Goal: Contribute content

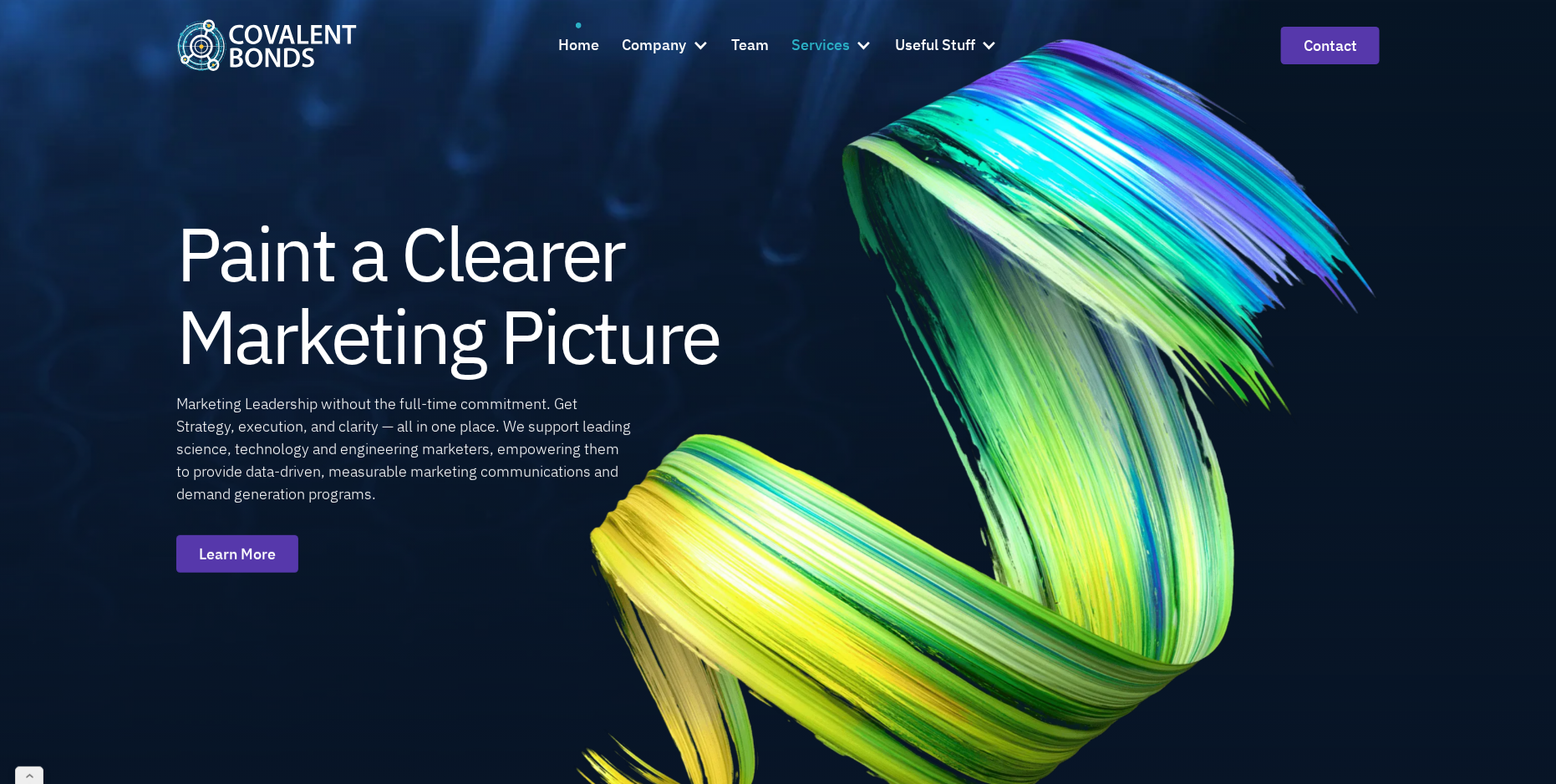
click at [868, 43] on div at bounding box center [864, 45] width 17 height 17
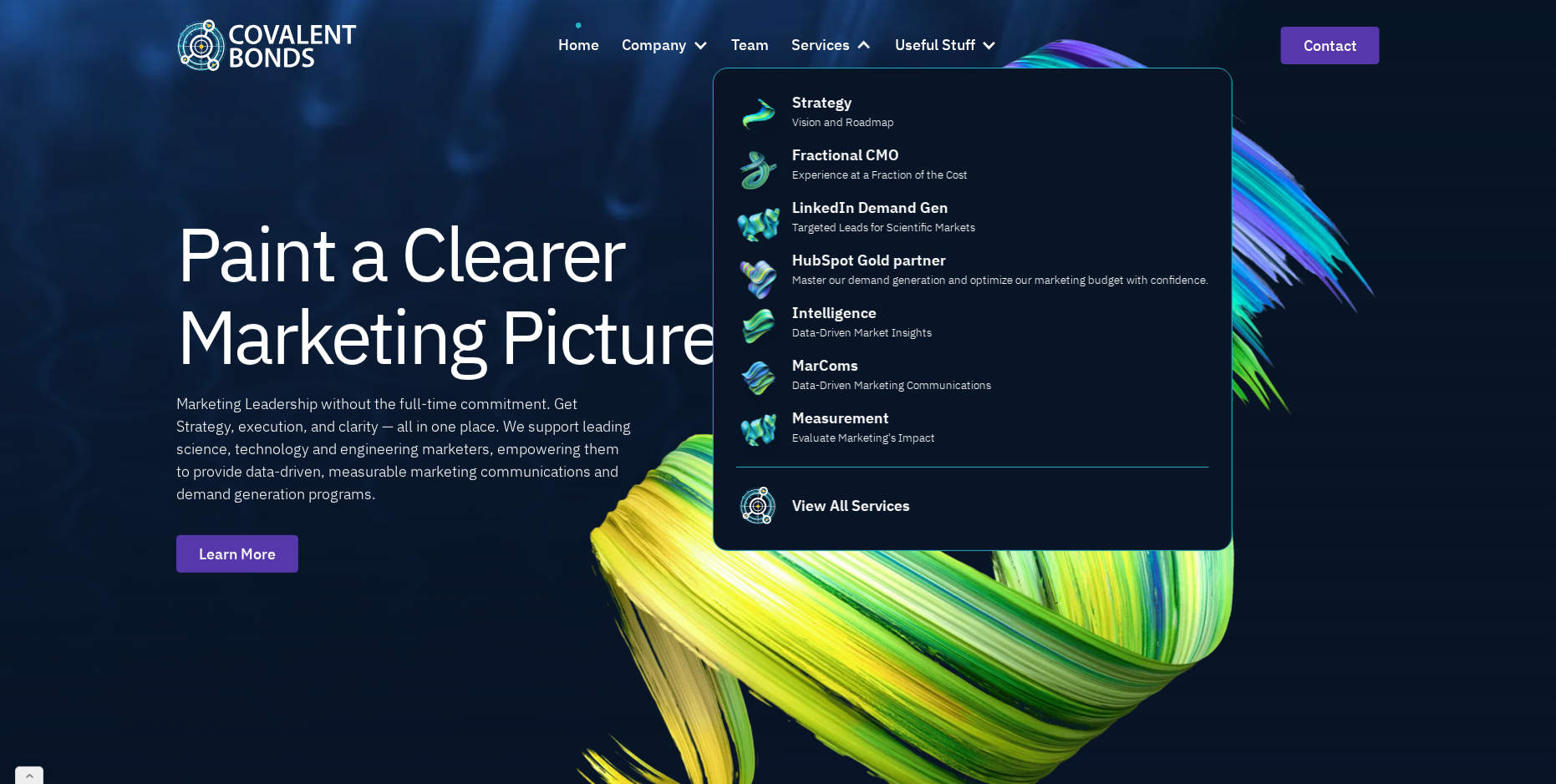
click at [602, 179] on img at bounding box center [974, 437] width 963 height 948
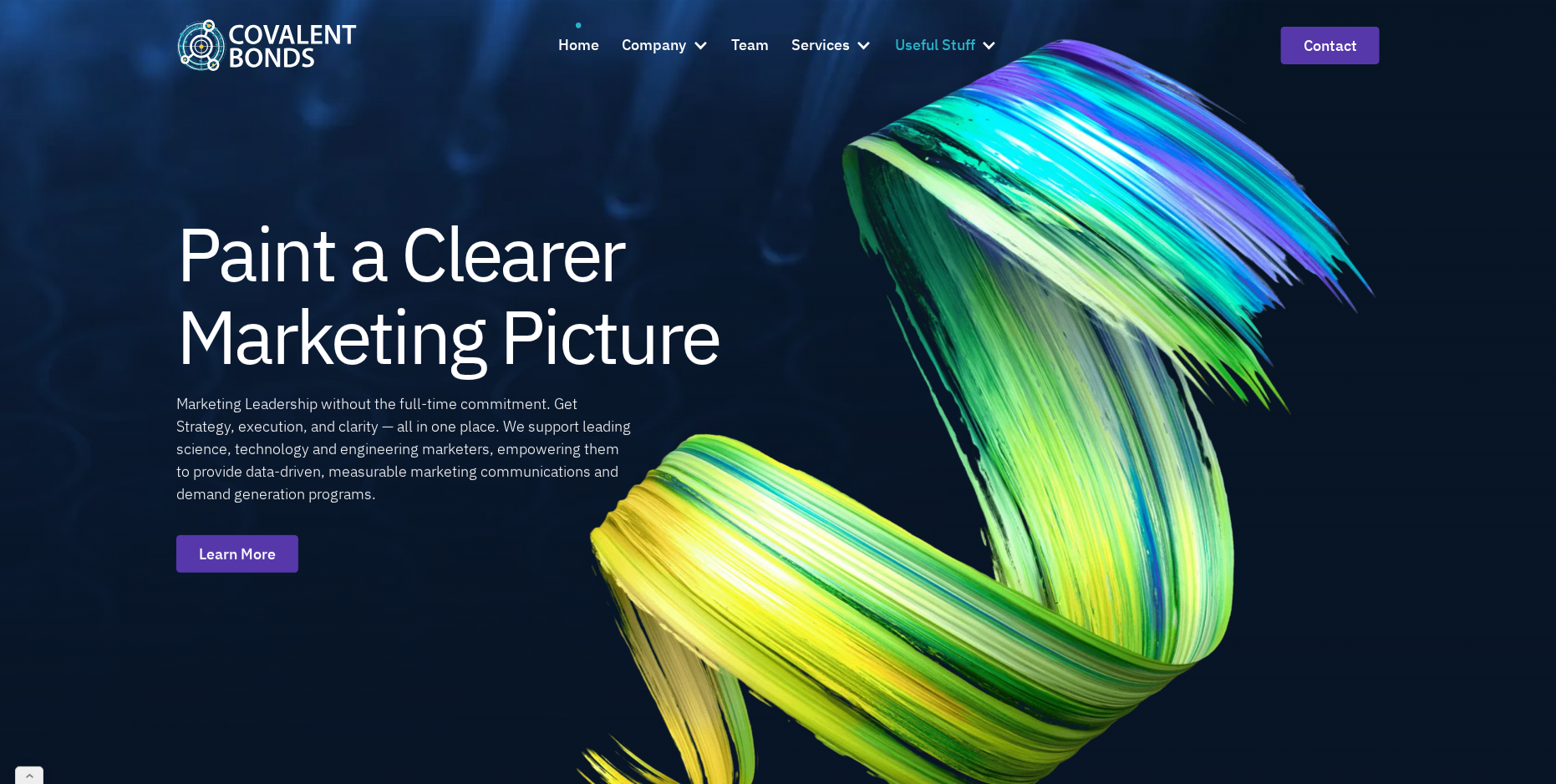
click at [973, 49] on div "Useful Stuff" at bounding box center [935, 45] width 80 height 24
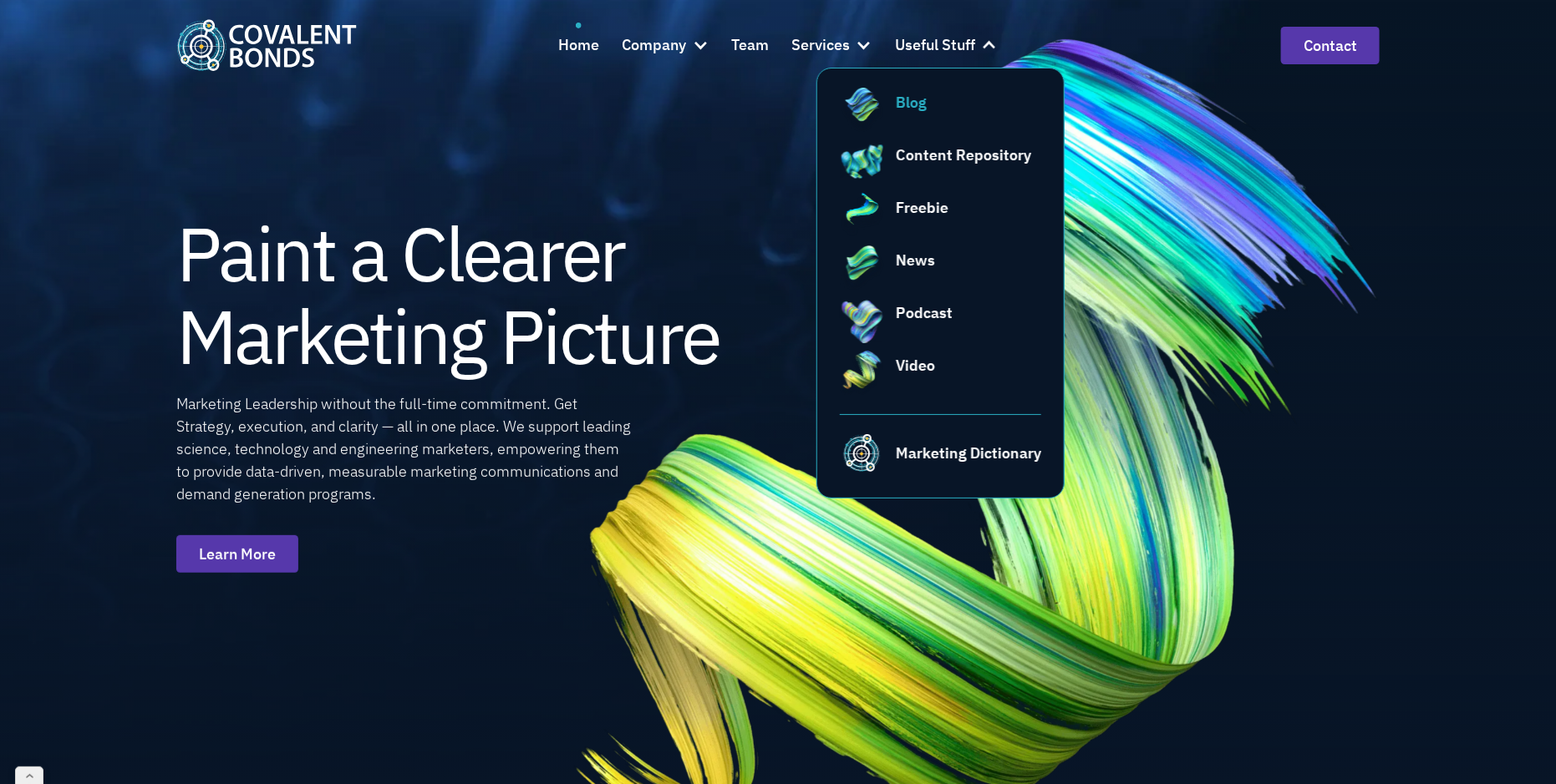
click at [919, 110] on div "Blog" at bounding box center [911, 102] width 31 height 23
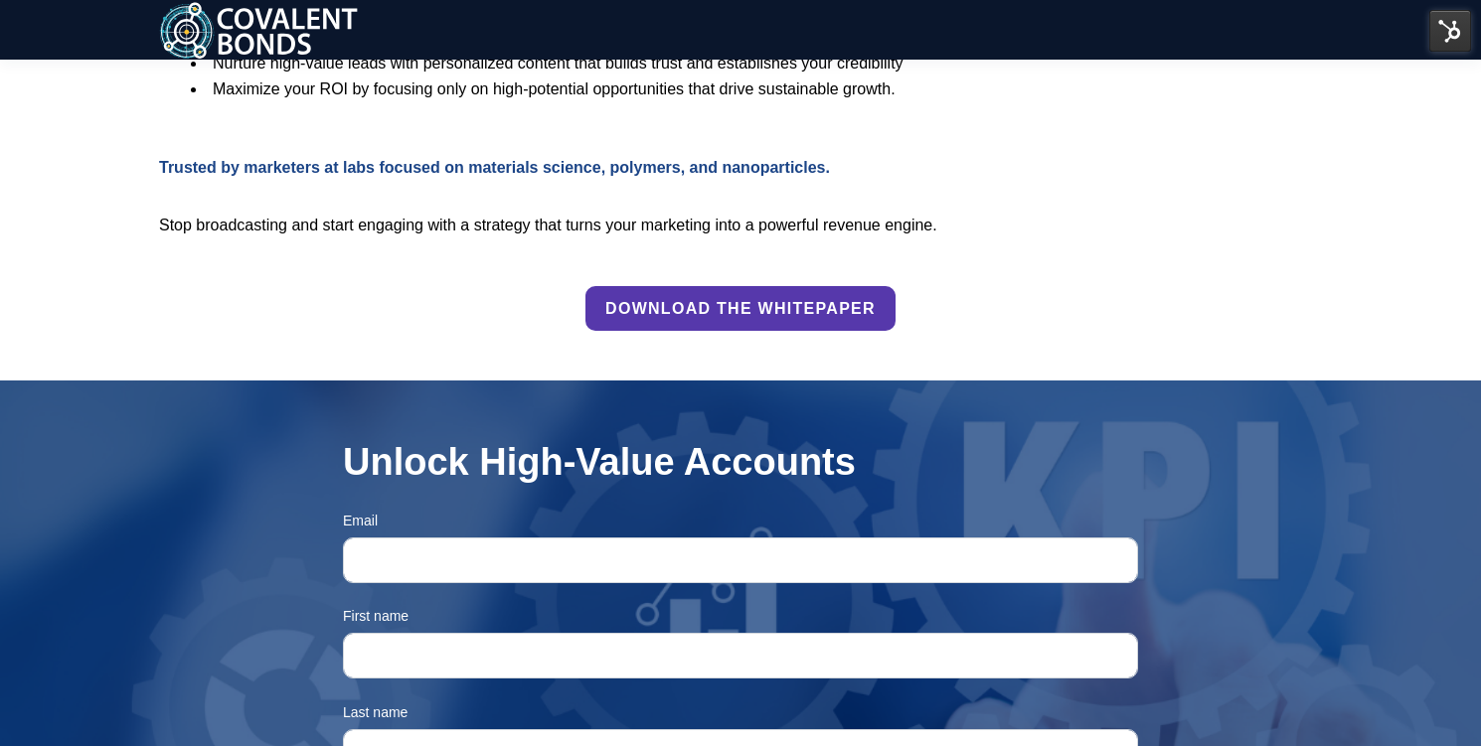
scroll to position [979, 0]
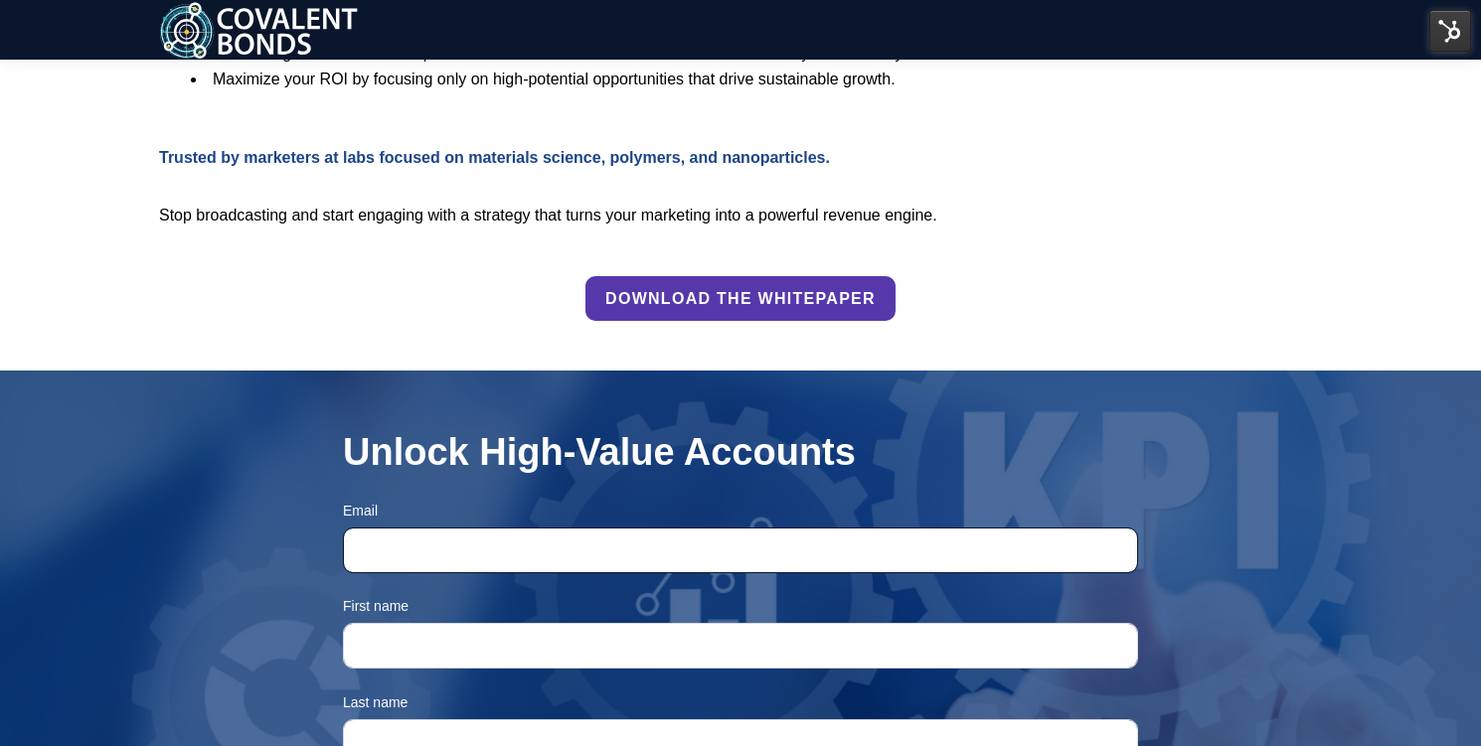
click at [584, 549] on input "Email *" at bounding box center [740, 551] width 795 height 46
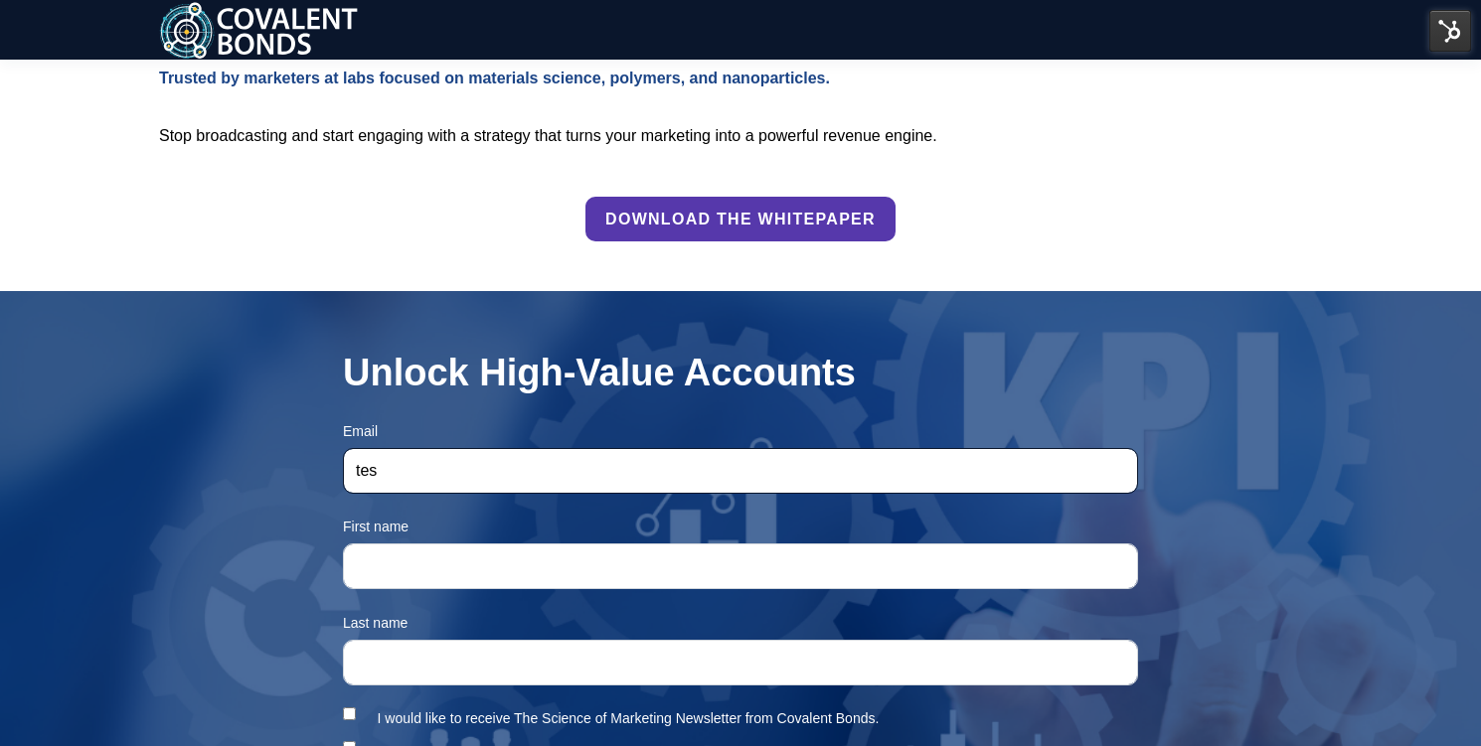
scroll to position [1061, 0]
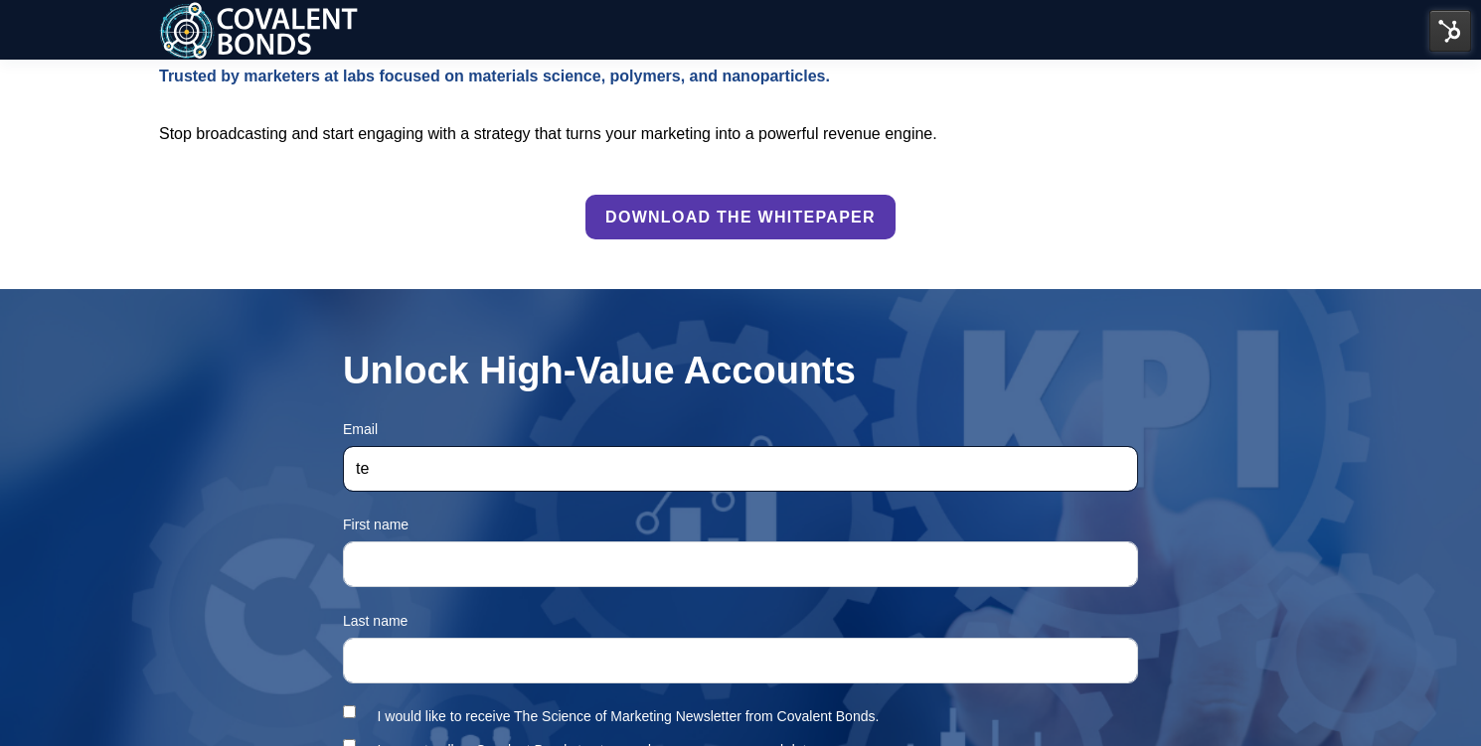
type input "t"
type input "edy@covalentbonds.com"
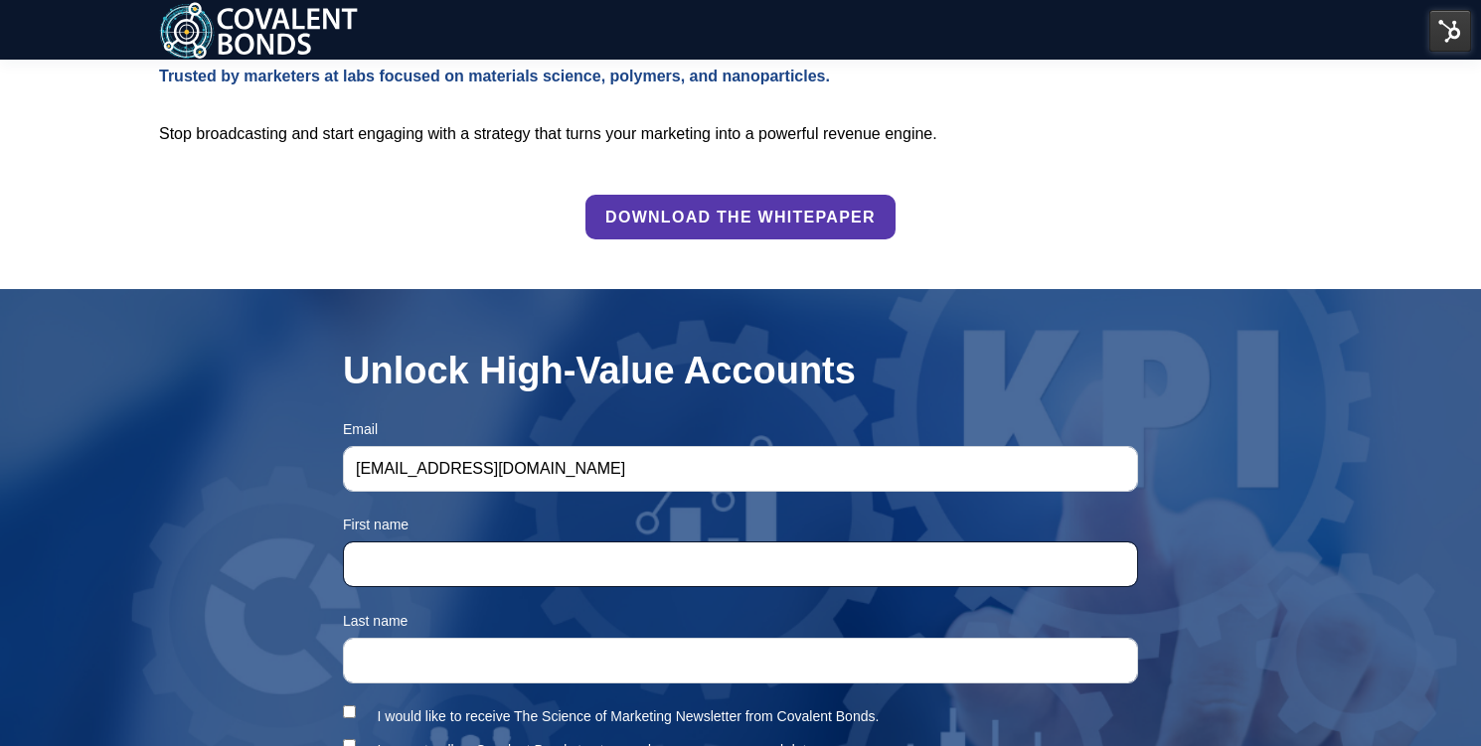
click at [504, 556] on input "First name *" at bounding box center [740, 565] width 795 height 46
type input "test"
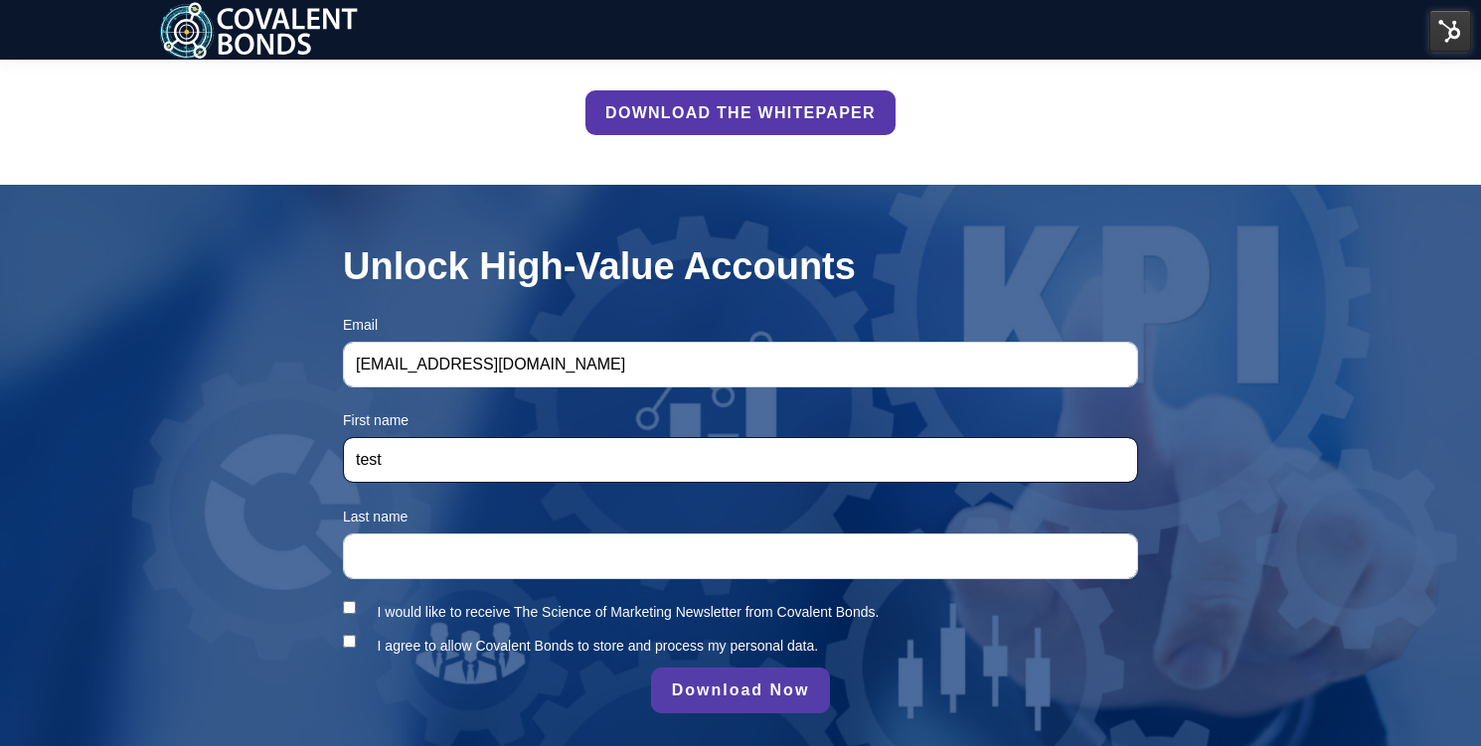
scroll to position [1184, 0]
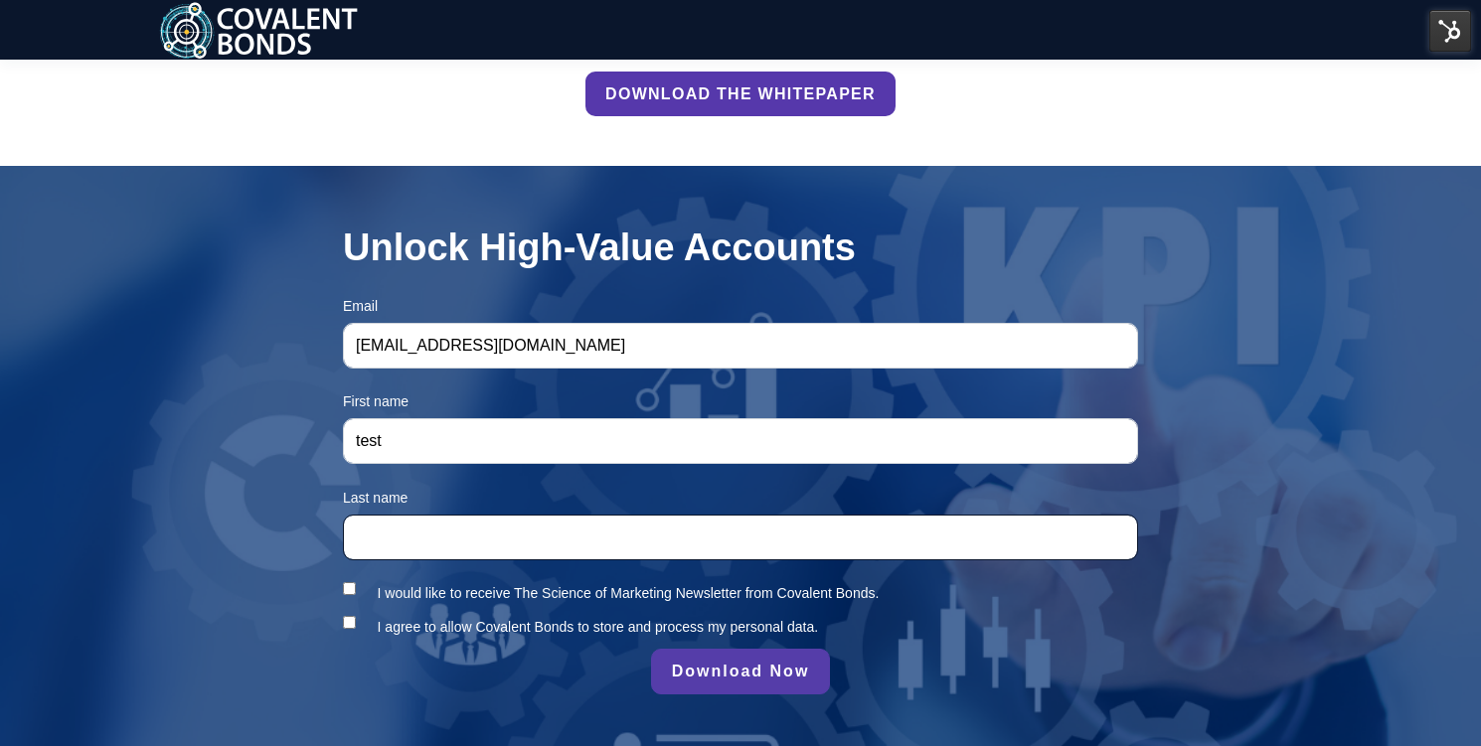
click at [473, 537] on input "Last name *" at bounding box center [740, 538] width 795 height 46
type input "test"
click at [348, 590] on input "I would like to receive The Science of Marketing Newsletter from Covalent Bonds." at bounding box center [349, 588] width 13 height 13
checkbox input "true"
click at [349, 626] on input "I agree to allow Covalent Bonds to store and process my personal data. *" at bounding box center [349, 622] width 13 height 13
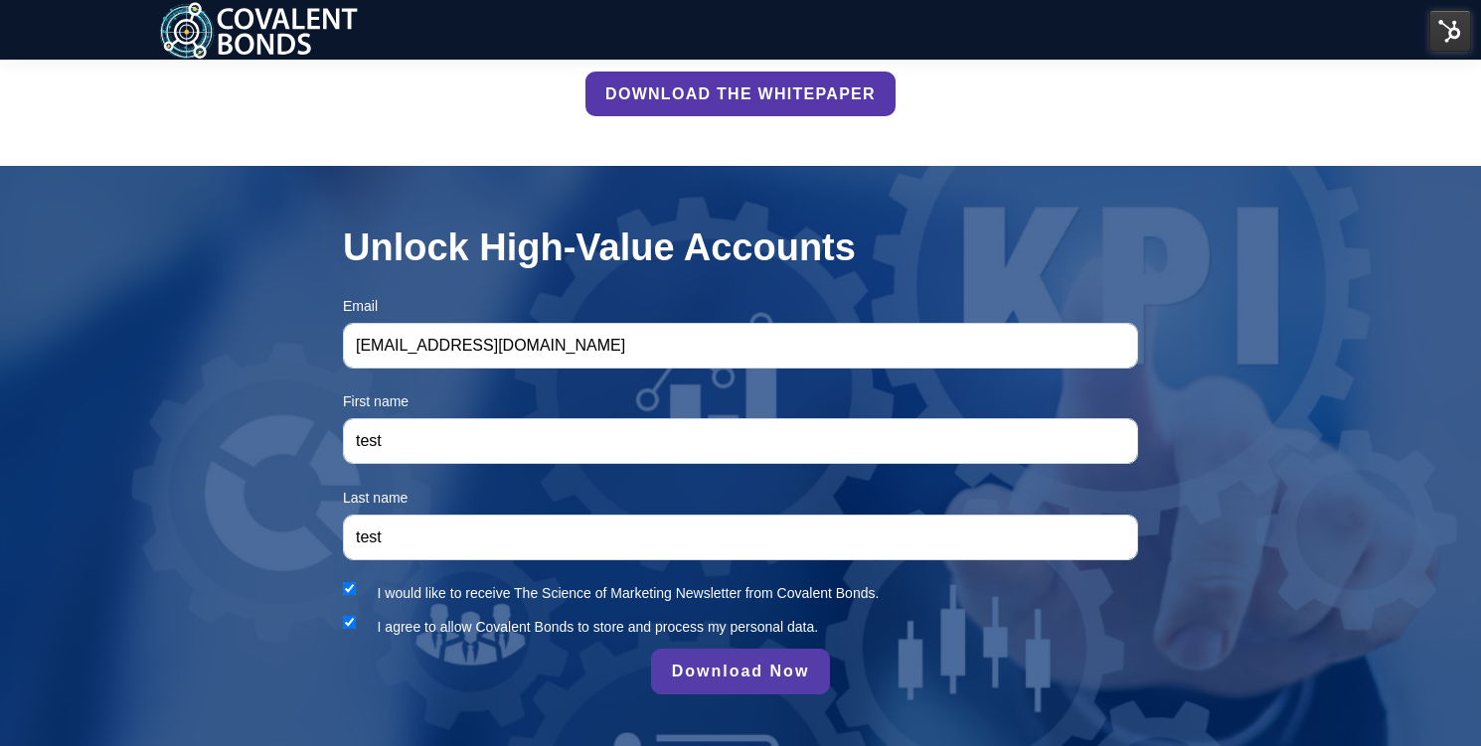
checkbox input "true"
click at [706, 667] on input "Download Now" at bounding box center [741, 670] width 180 height 46
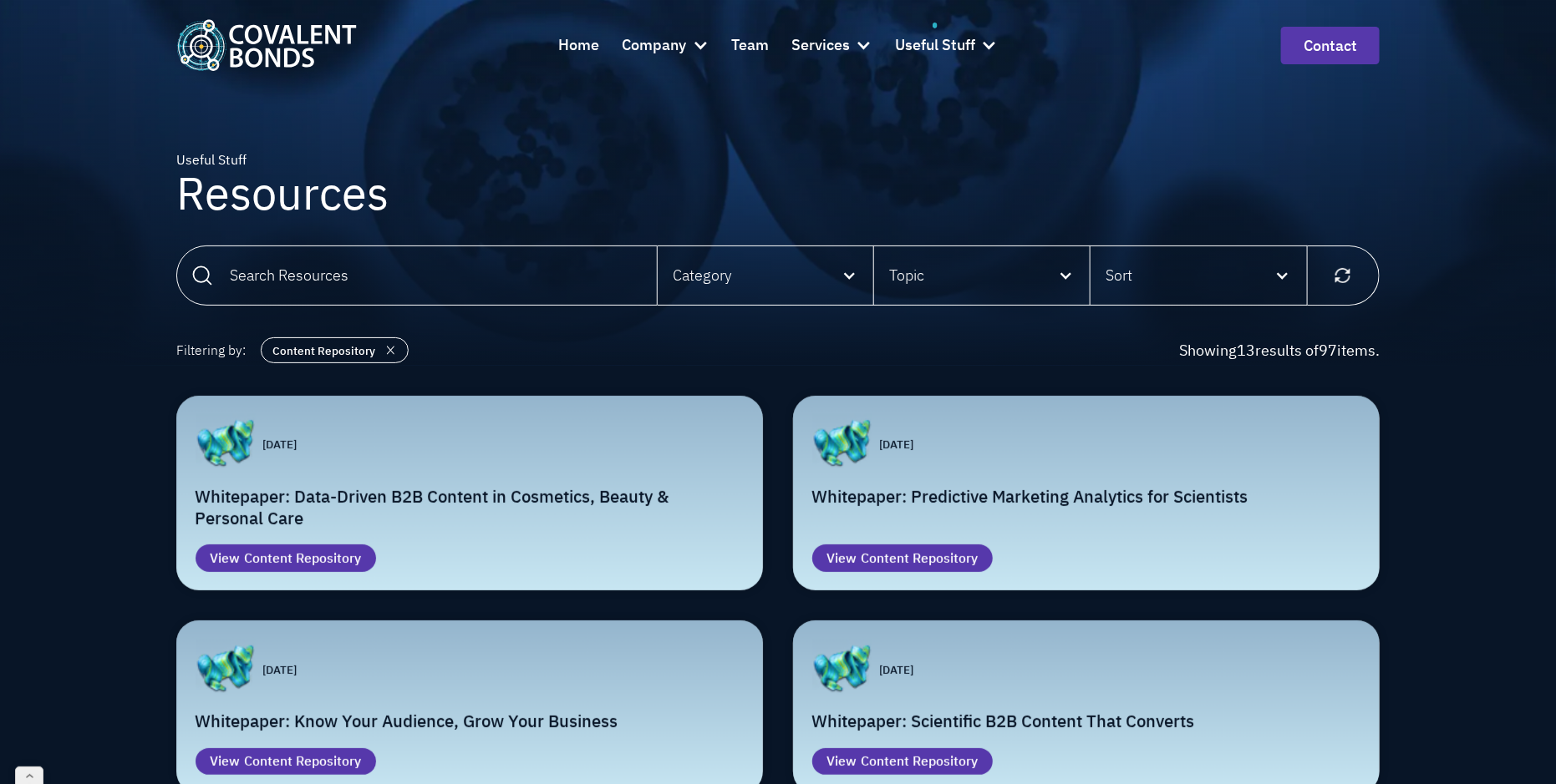
click at [1420, 159] on div "Useful Stuff Resources" at bounding box center [778, 182] width 1556 height 366
click at [950, 29] on div "Useful Stuff" at bounding box center [935, 45] width 80 height 45
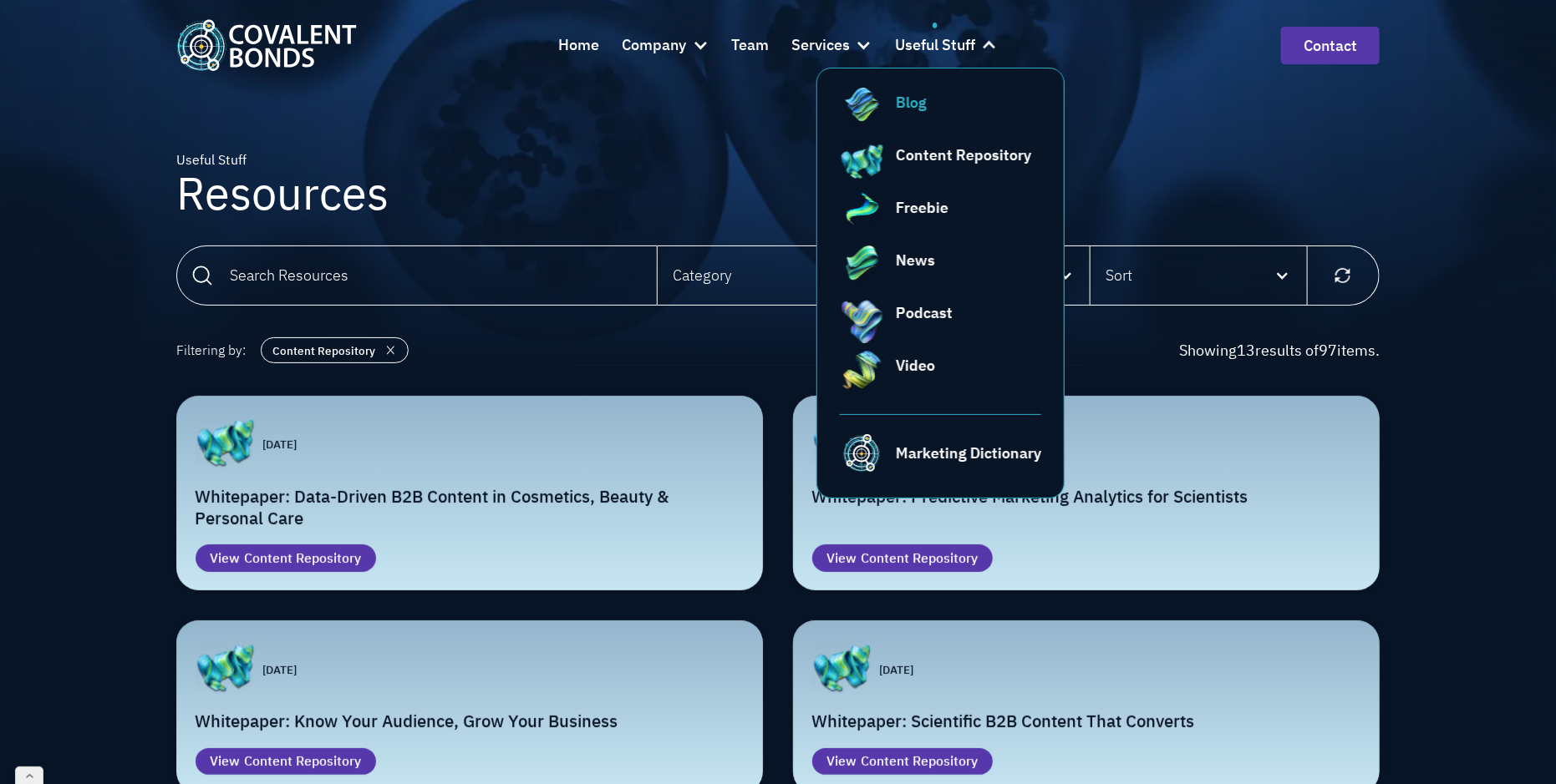
click at [963, 99] on div "Blog" at bounding box center [968, 102] width 145 height 23
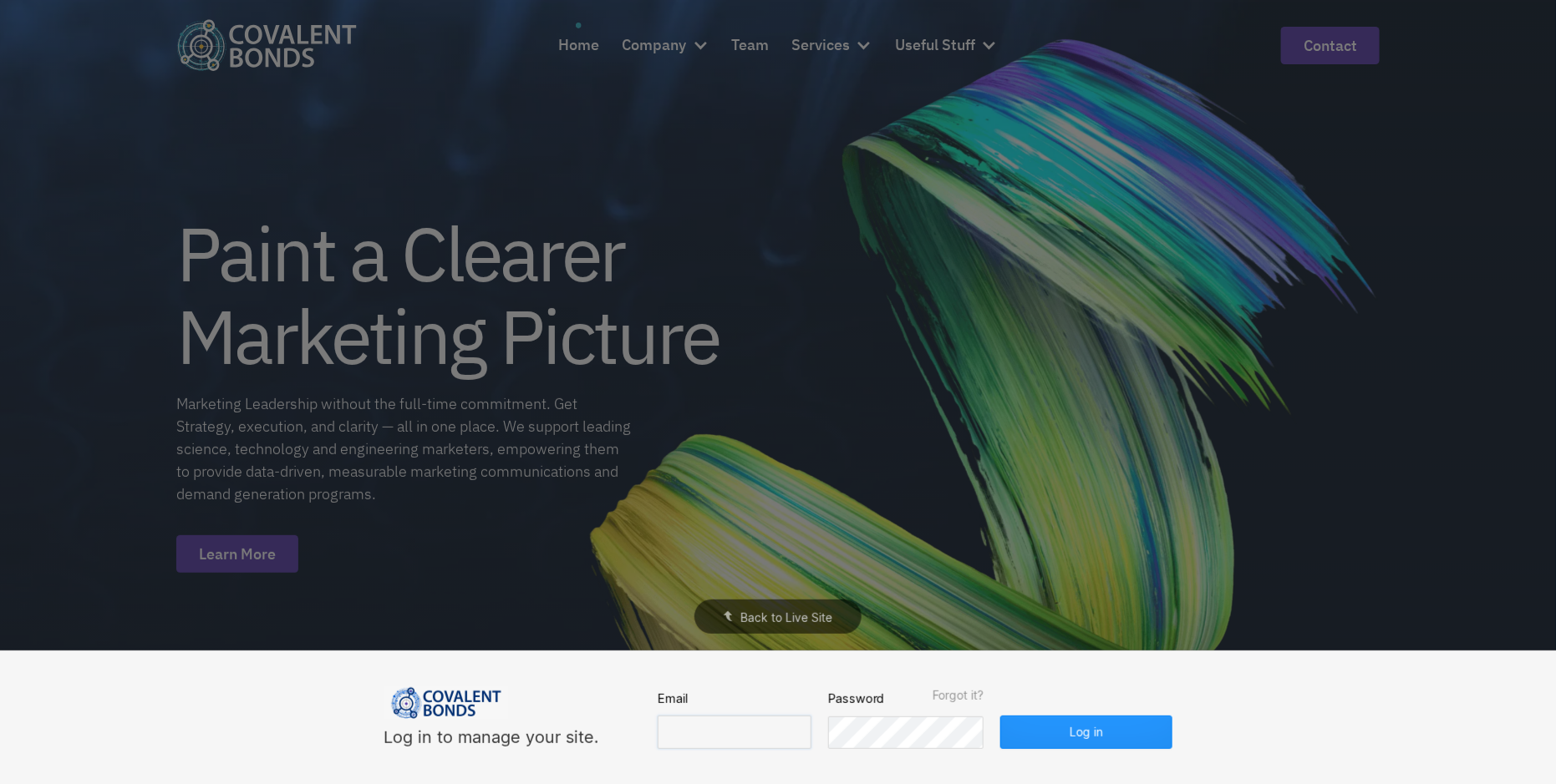
click at [734, 736] on input "email" at bounding box center [734, 733] width 154 height 34
type input "edy@covalentbonds.com"
click at [1041, 748] on button "Log in" at bounding box center [1086, 733] width 172 height 34
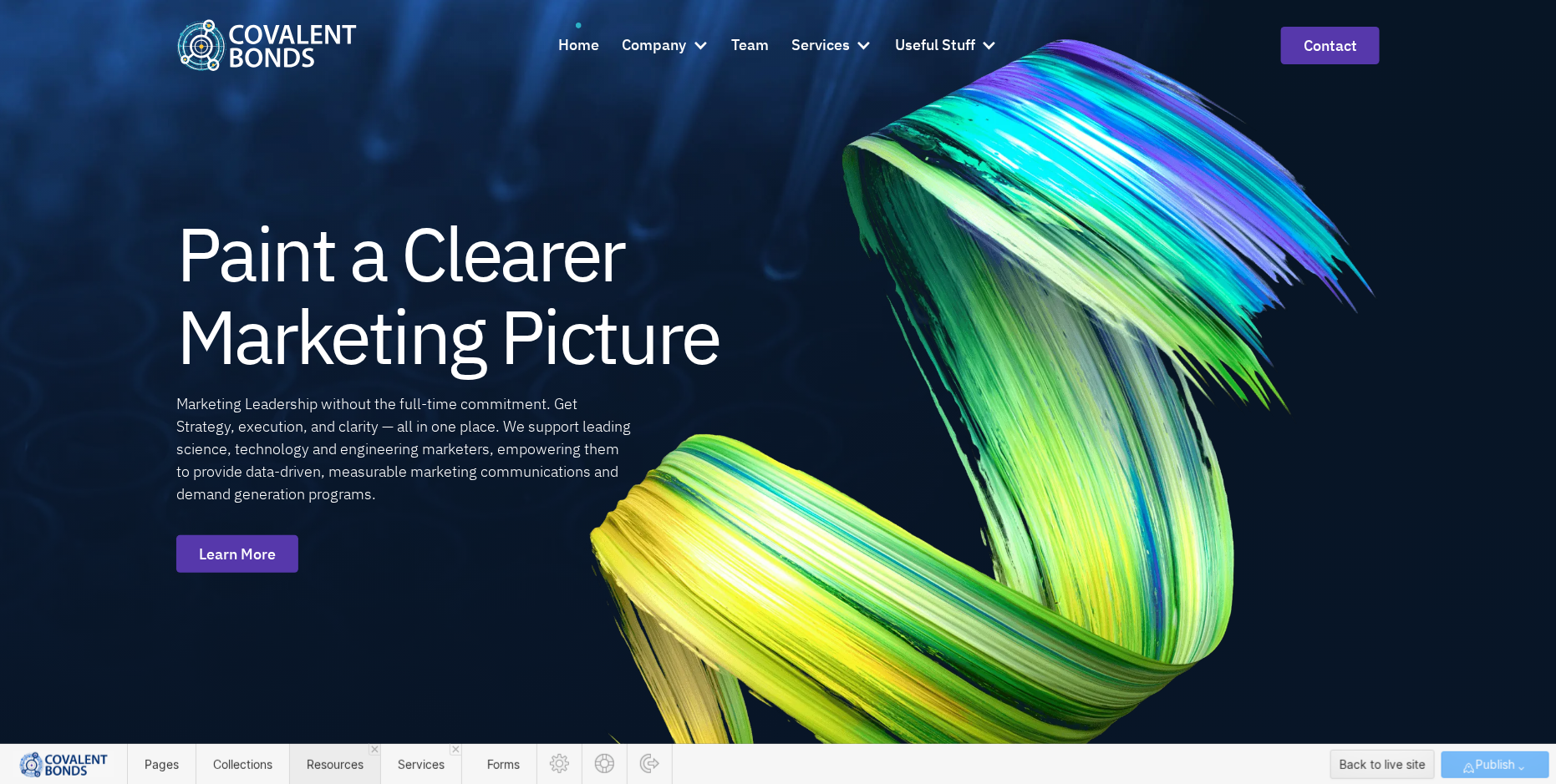
click at [329, 766] on span "Resources" at bounding box center [335, 765] width 57 height 14
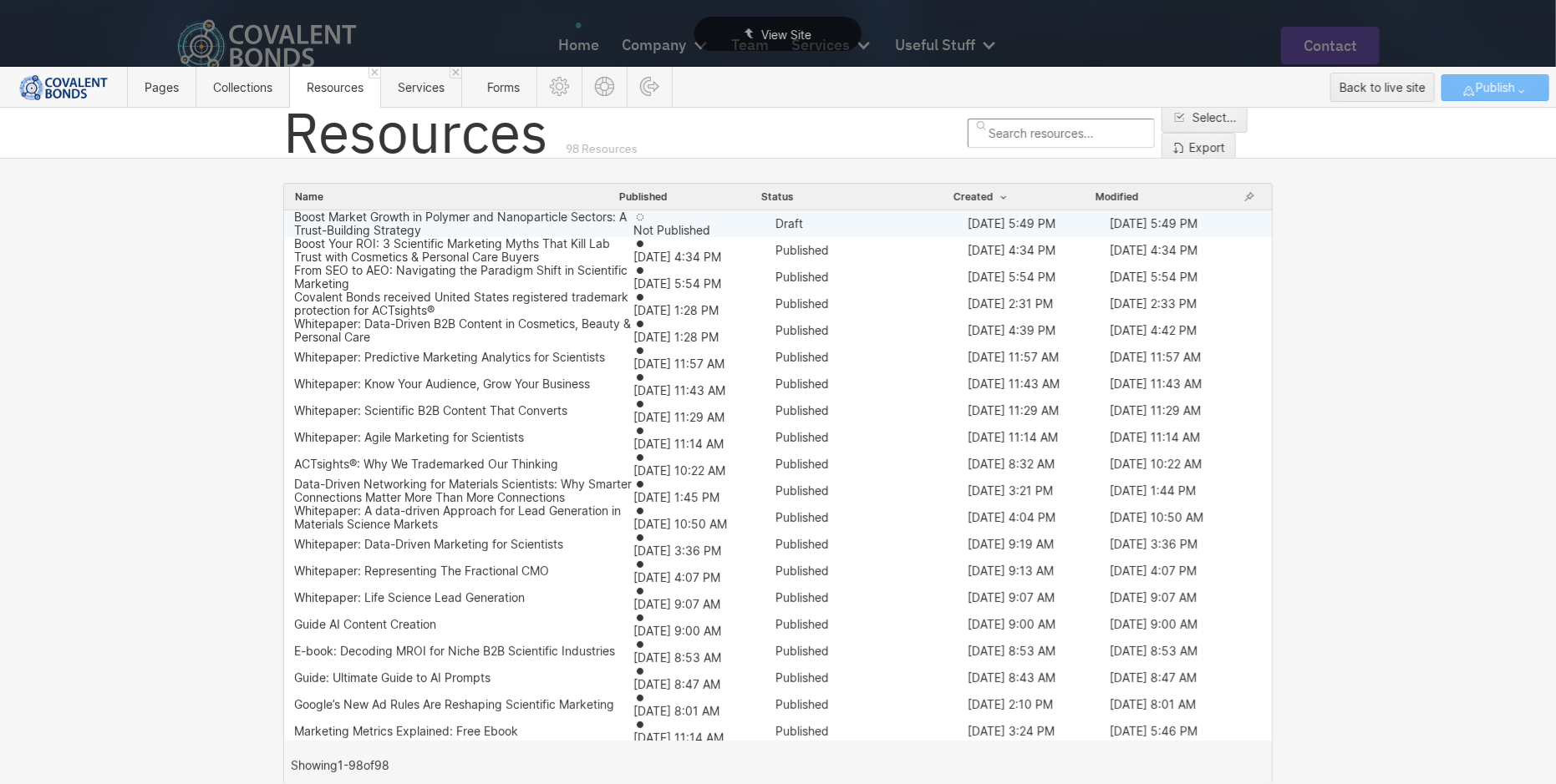
click at [490, 219] on div "Boost Market Growth in Polymer and Nanoparticle Sectors: A Trust-Building Strat…" at bounding box center [464, 224] width 340 height 27
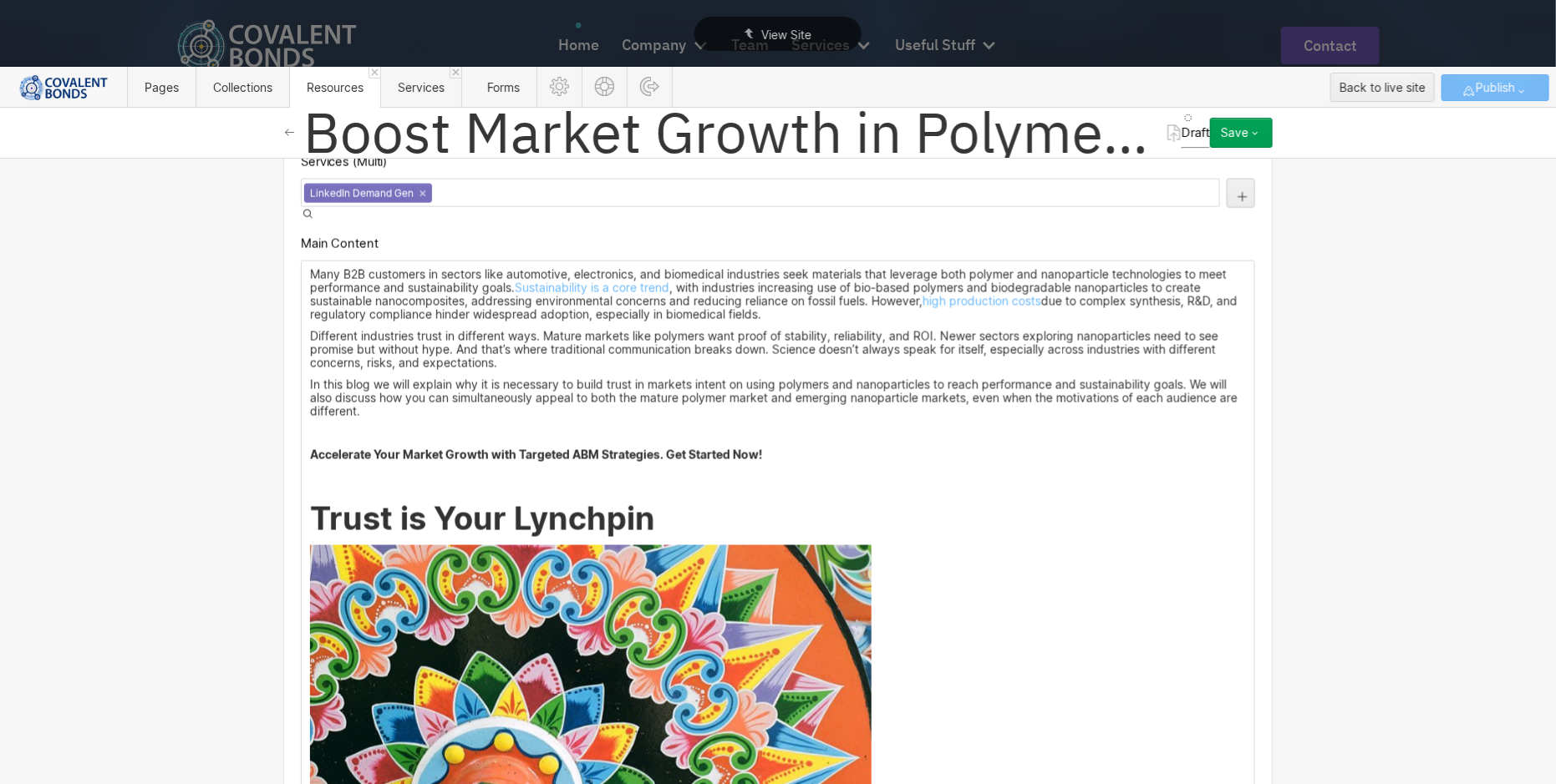
scroll to position [1145, 0]
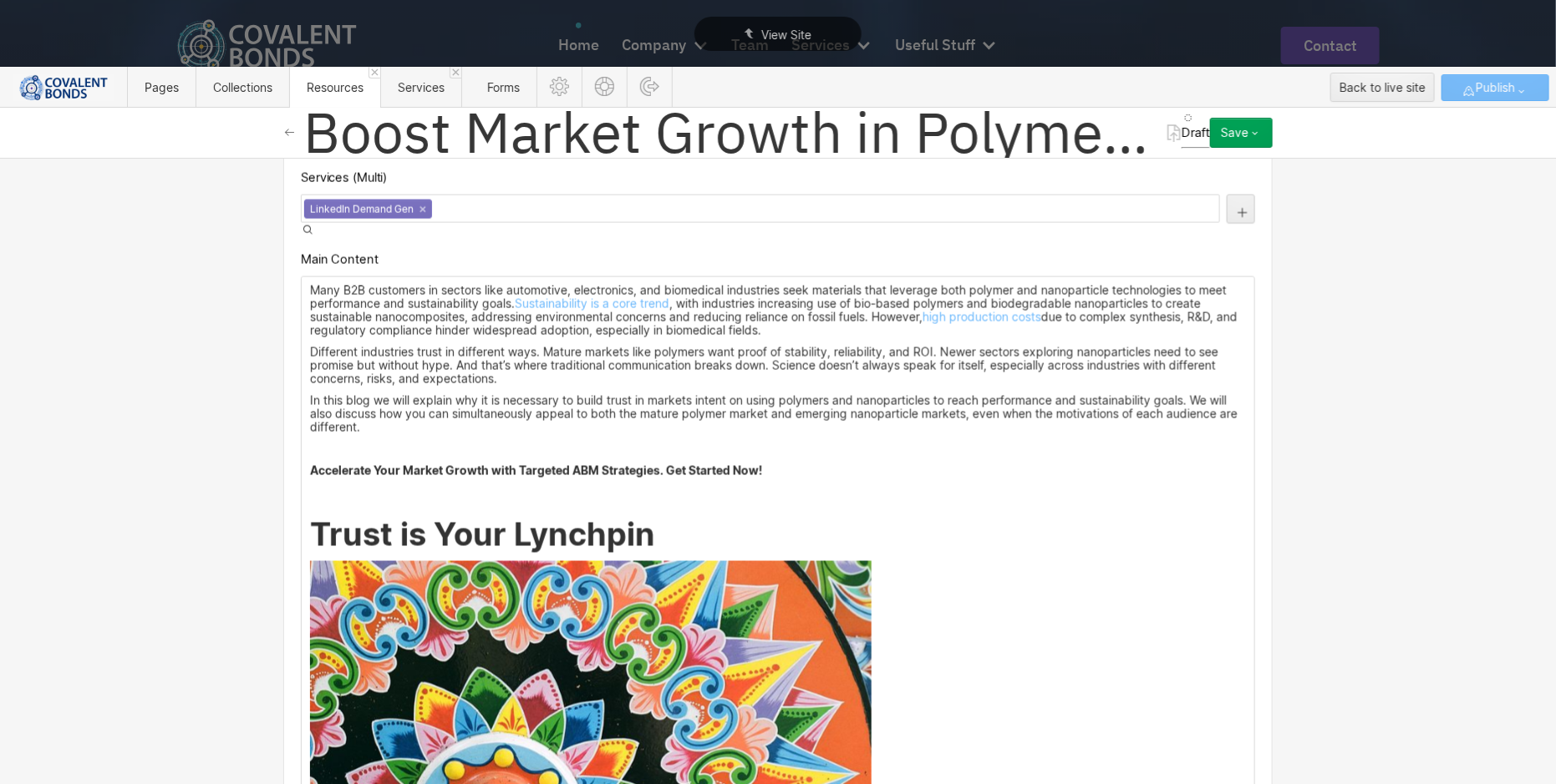
drag, startPoint x: 303, startPoint y: 355, endPoint x: 770, endPoint y: 351, distance: 467.0
click at [773, 465] on p "Accelerate Your Market Growth with Targeted ABM Strategies. Get Started Now!" at bounding box center [778, 471] width 936 height 13
click at [720, 464] on strong "Accelerate Your Market Growth with Targeted ABM Strategies. Get Started Now!" at bounding box center [536, 471] width 453 height 14
click at [772, 465] on p "Accelerate Your Market Growth with Targeted ABM Strategies. Get Started Now!" at bounding box center [778, 471] width 936 height 13
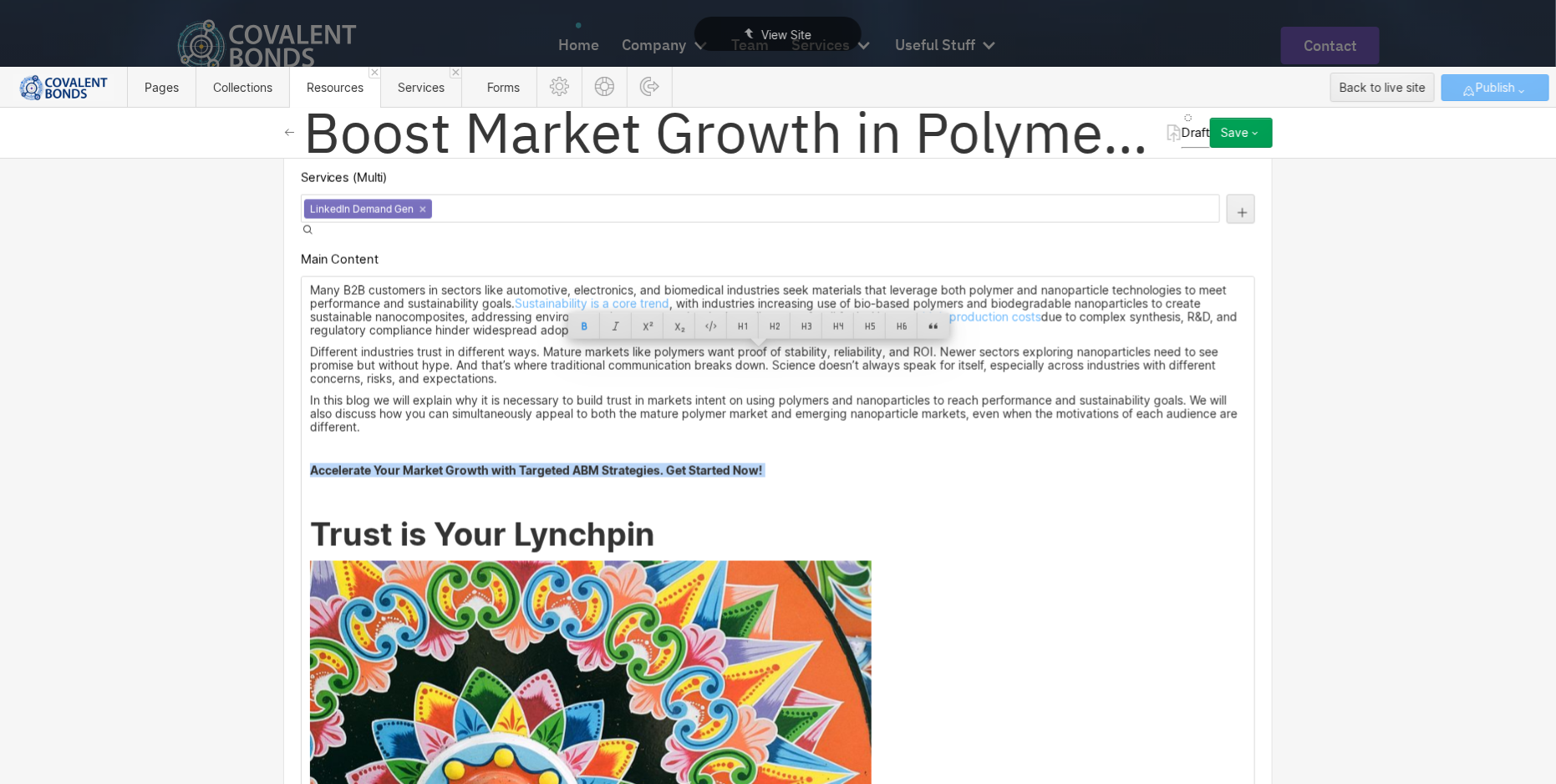
drag, startPoint x: 772, startPoint y: 351, endPoint x: 354, endPoint y: 355, distance: 418.0
click at [353, 465] on p "Accelerate Your Market Growth with Targeted ABM Strategies. Get Started Now!" at bounding box center [778, 471] width 936 height 13
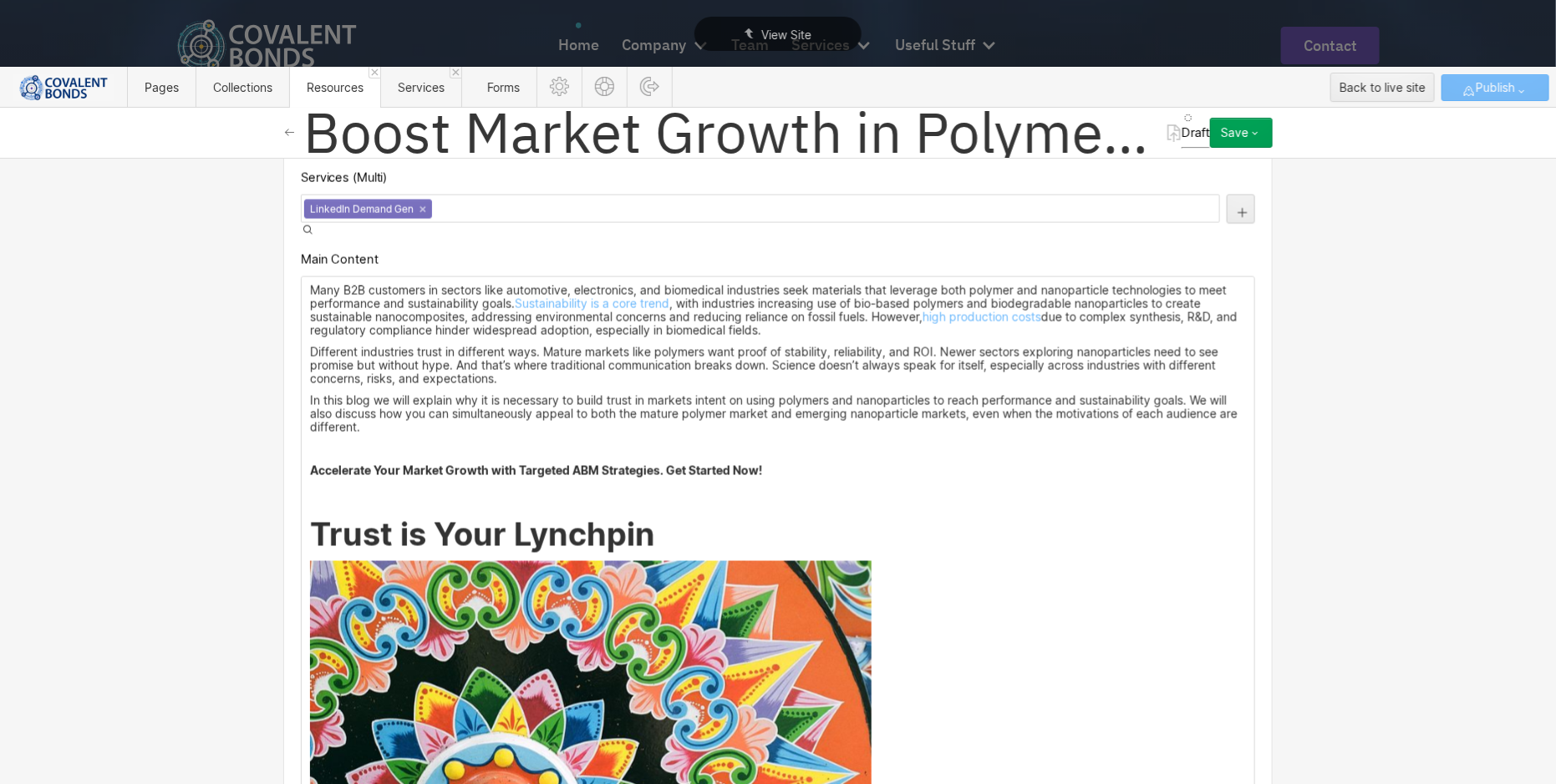
click at [357, 464] on strong "Accelerate Your Market Growth with Targeted ABM Strategies. Get Started Now!" at bounding box center [536, 471] width 453 height 14
drag, startPoint x: 303, startPoint y: 355, endPoint x: 762, endPoint y: 355, distance: 459.0
click at [762, 465] on p "Accelerate Your Market Growth with Targeted ABM Strategies. Get Started Now!" at bounding box center [778, 471] width 936 height 13
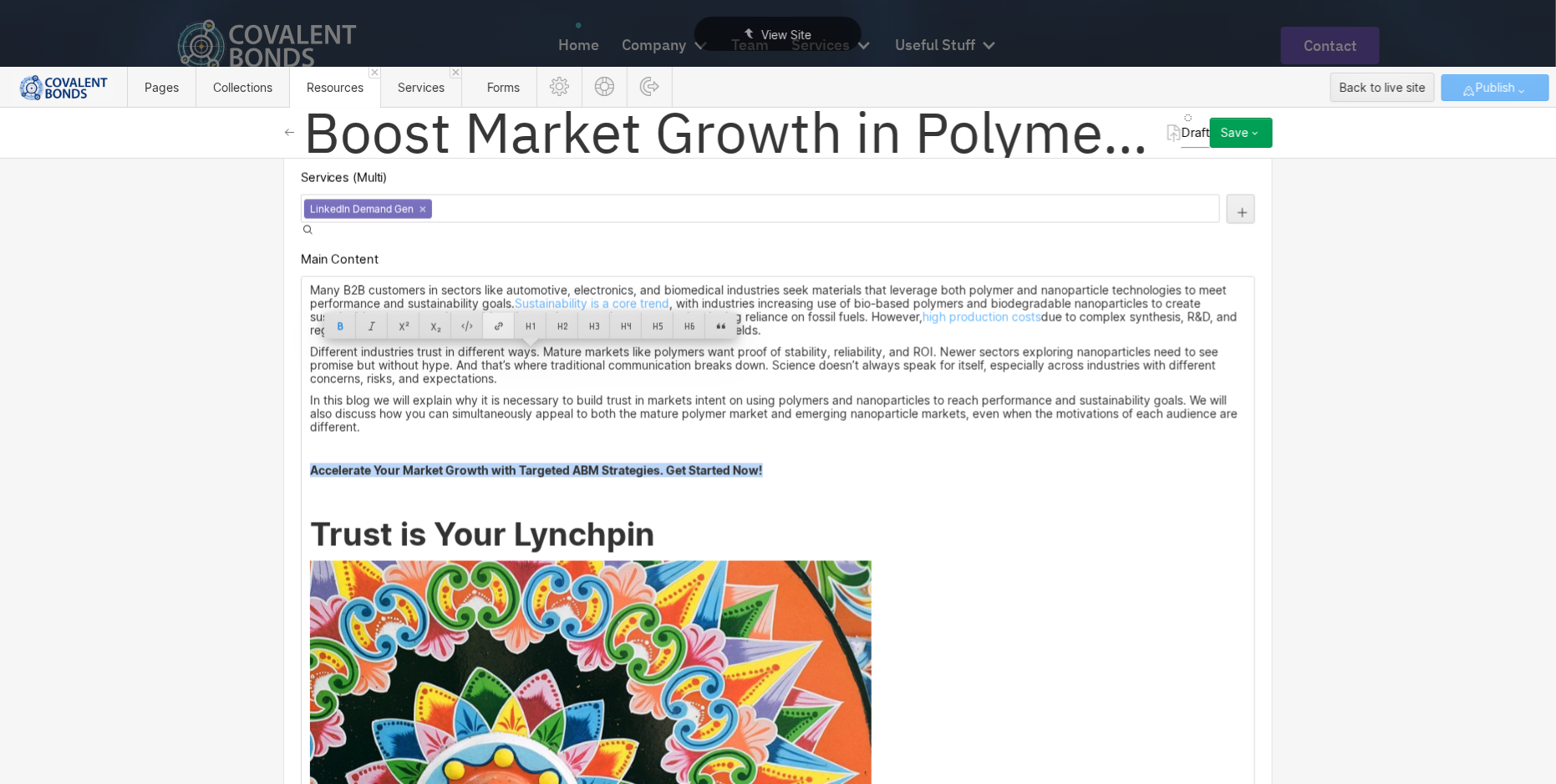
click at [497, 329] on div at bounding box center [499, 326] width 32 height 26
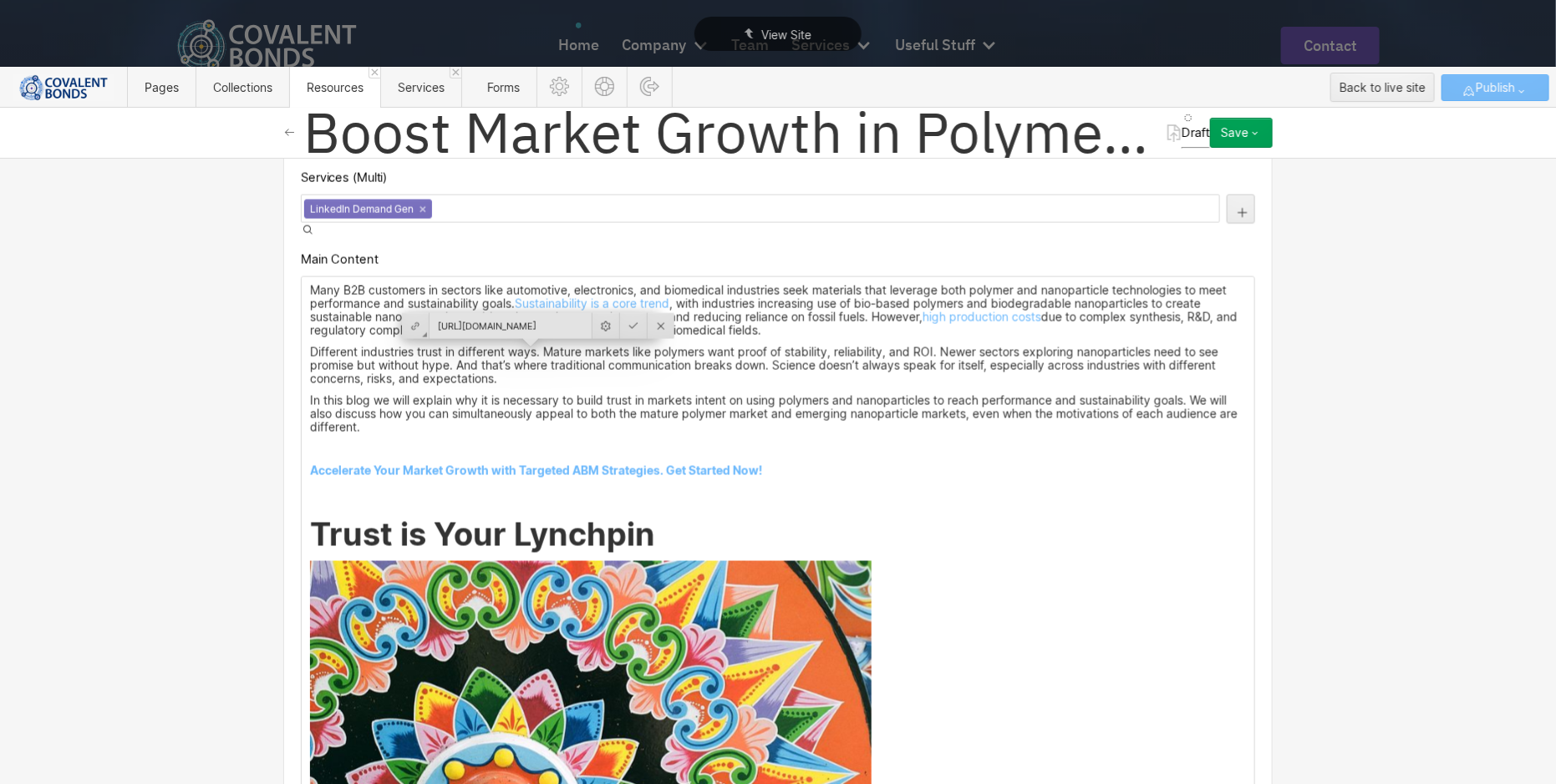
scroll to position [0, 203]
type input "https://connect.covalentbonds.com/polymers-and-nanoparticles-whitepaper"
click at [621, 327] on div at bounding box center [634, 326] width 28 height 26
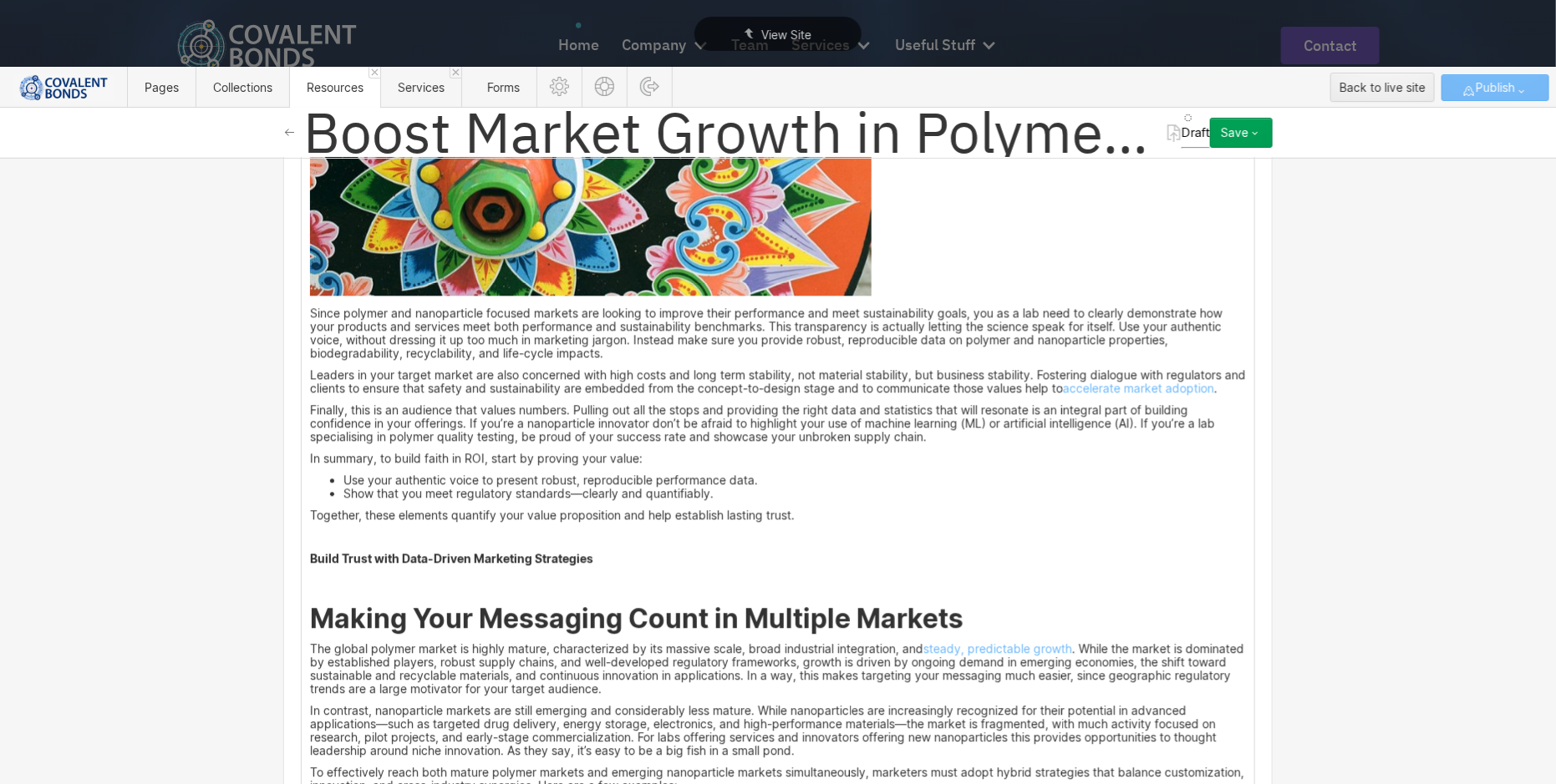
scroll to position [1805, 0]
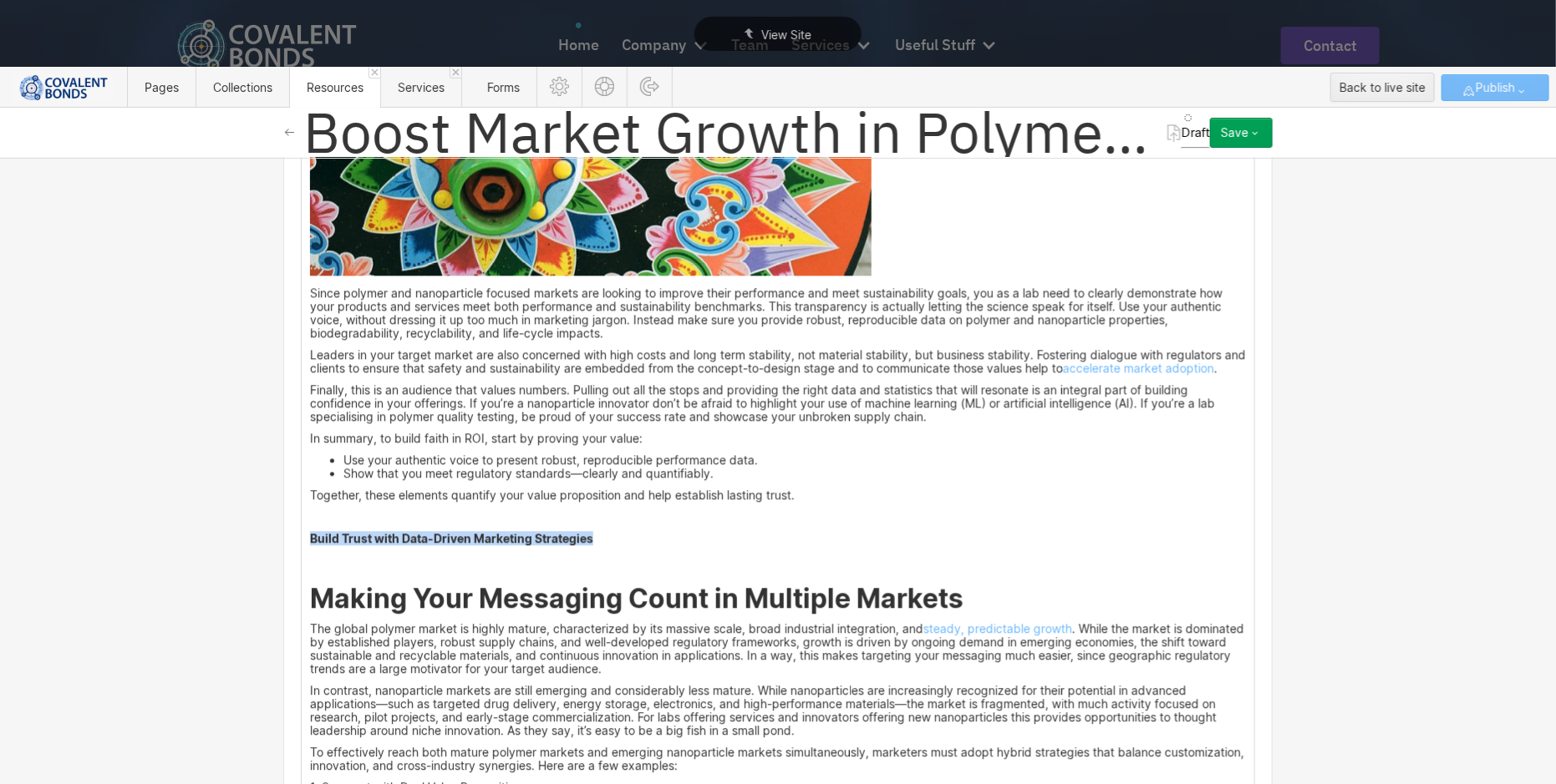
drag, startPoint x: 612, startPoint y: 436, endPoint x: 293, endPoint y: 434, distance: 319.0
click at [302, 434] on div "Many B2B customers in sectors like automotive, electronics, and biomedical indu…" at bounding box center [778, 483] width 952 height 1731
click at [449, 406] on div at bounding box center [444, 408] width 32 height 26
type input "https://connect.covalentbonds.com/polymers-and-nanoparticles-whitepaper"
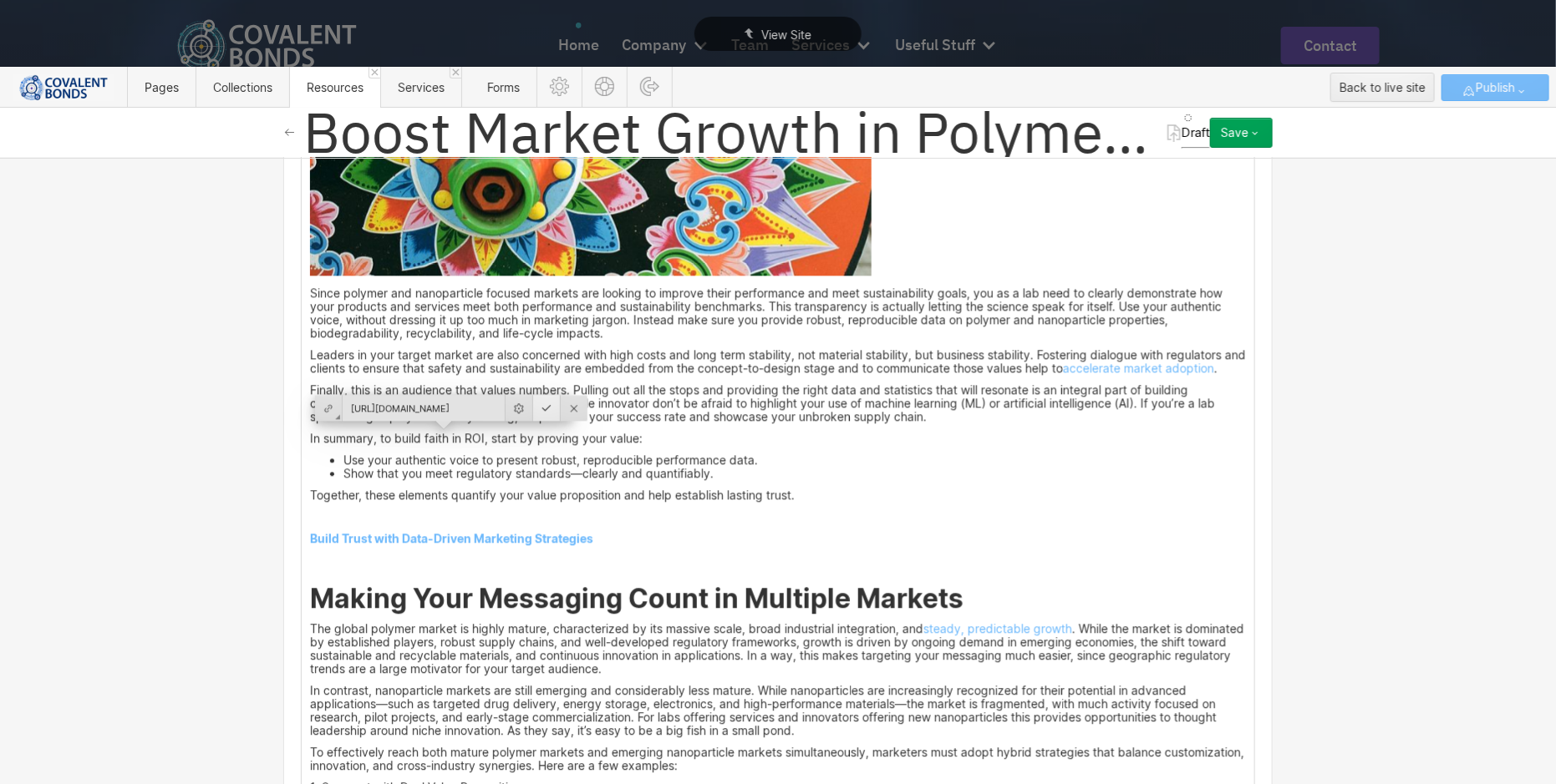
scroll to position [0, 0]
click at [533, 406] on div at bounding box center [546, 408] width 28 height 26
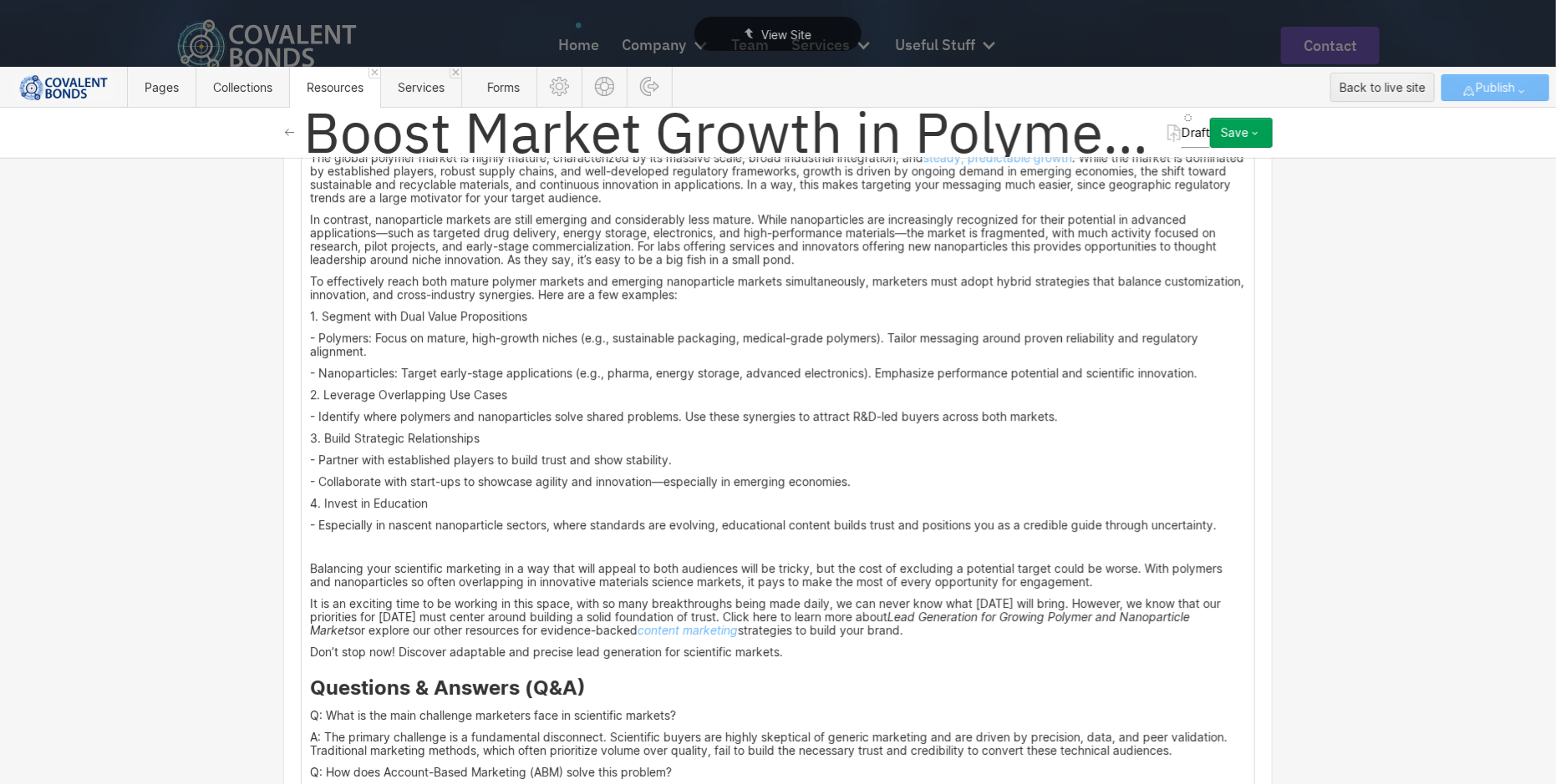
scroll to position [2297, 0]
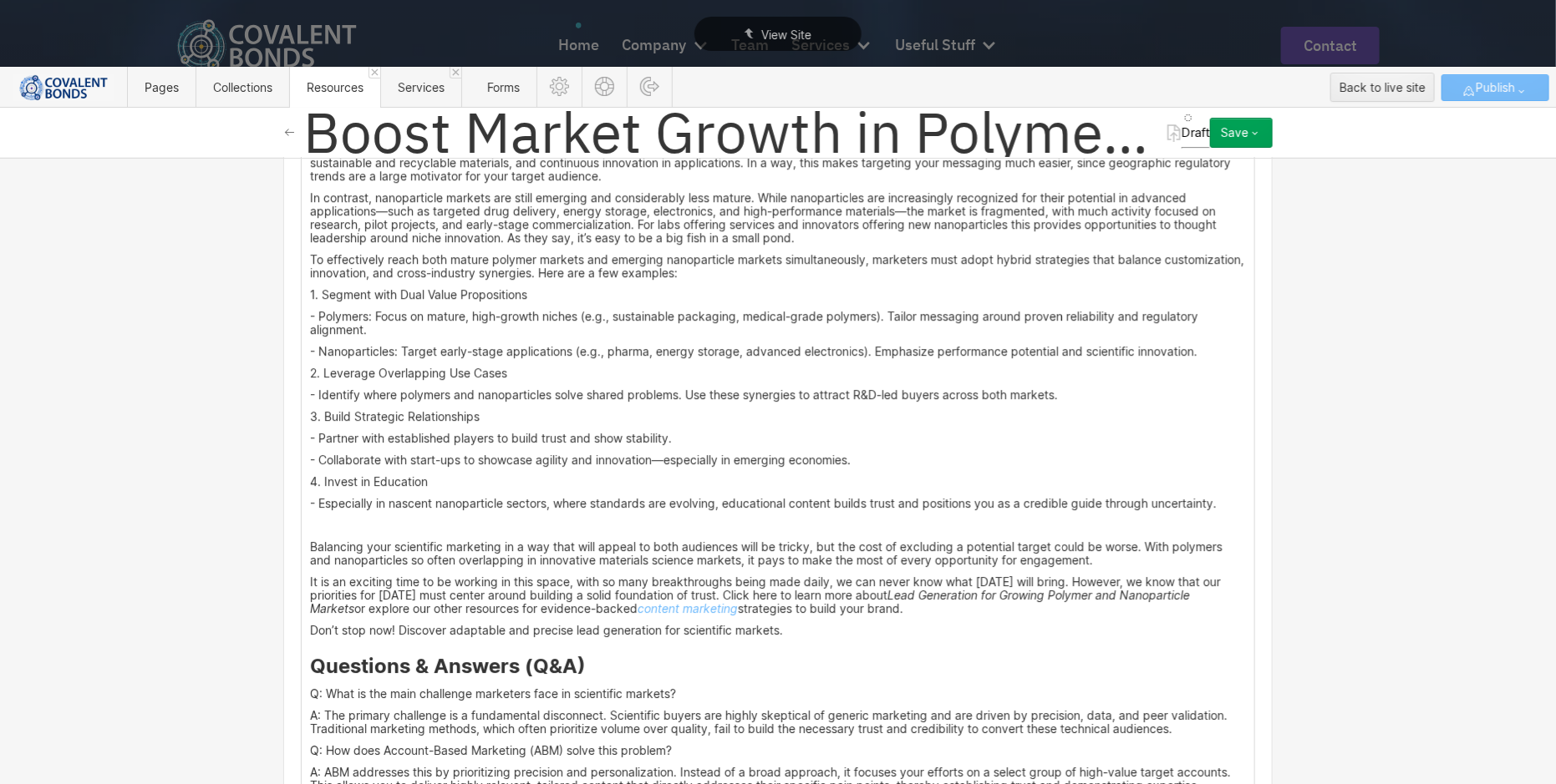
drag, startPoint x: 884, startPoint y: 499, endPoint x: 1026, endPoint y: 486, distance: 142.6
click at [1026, 576] on p "It is an exciting time to be working in this space, with so many breakthroughs …" at bounding box center [778, 596] width 936 height 40
click at [1026, 588] on em "Lead Generation for Growing Polymer and Nanoparticle Markets" at bounding box center [752, 602] width 883 height 28
drag, startPoint x: 885, startPoint y: 490, endPoint x: 1237, endPoint y: 496, distance: 352.1
click at [1237, 576] on p "It is an exciting time to be working in this space, with so many breakthroughs …" at bounding box center [778, 596] width 936 height 40
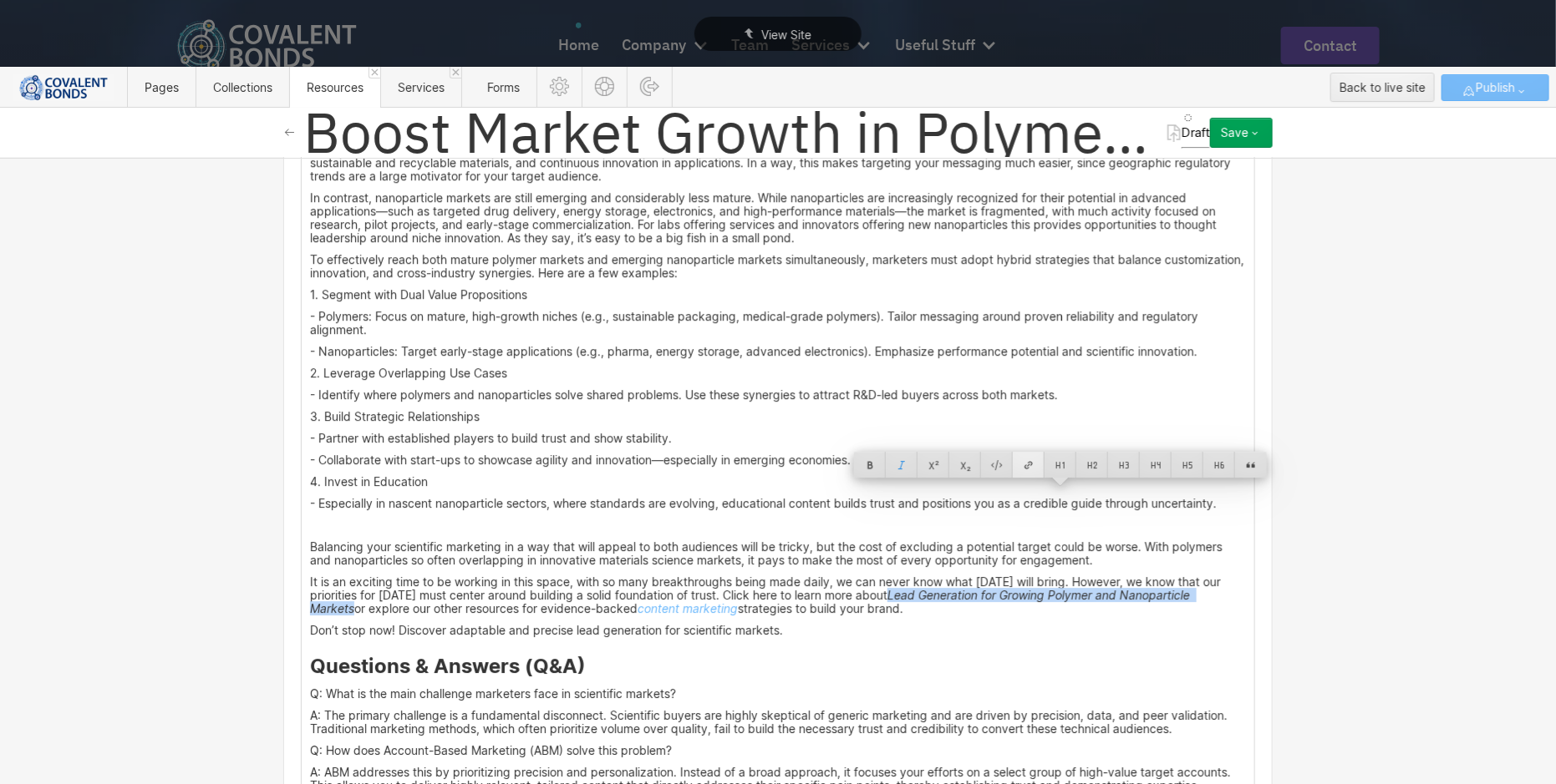
click at [1028, 465] on div at bounding box center [1029, 465] width 32 height 26
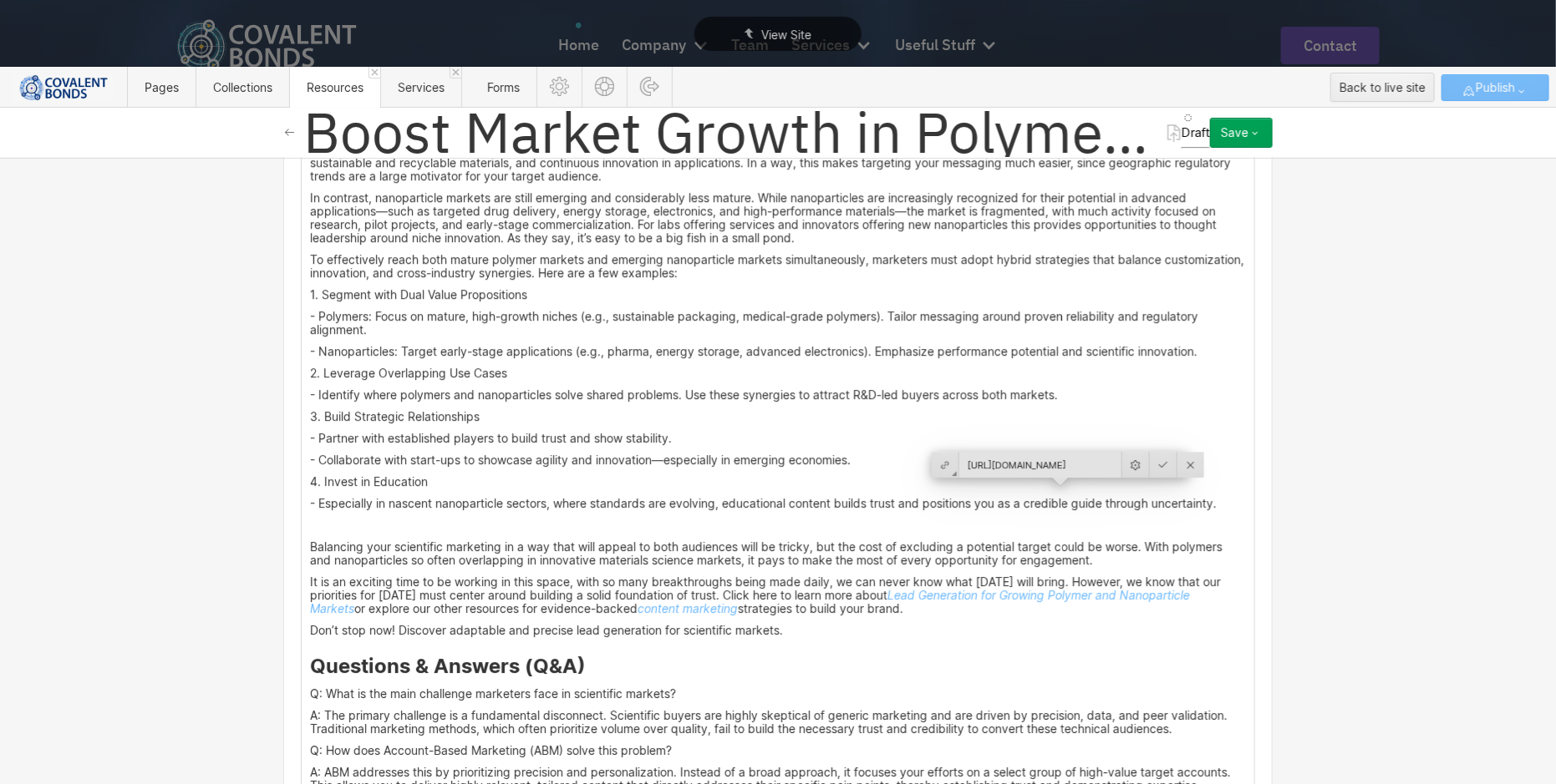
scroll to position [0, 203]
type input "https://connect.covalentbonds.com/polymers-and-nanoparticles-whitepaper"
click at [1152, 465] on div at bounding box center [1163, 465] width 28 height 26
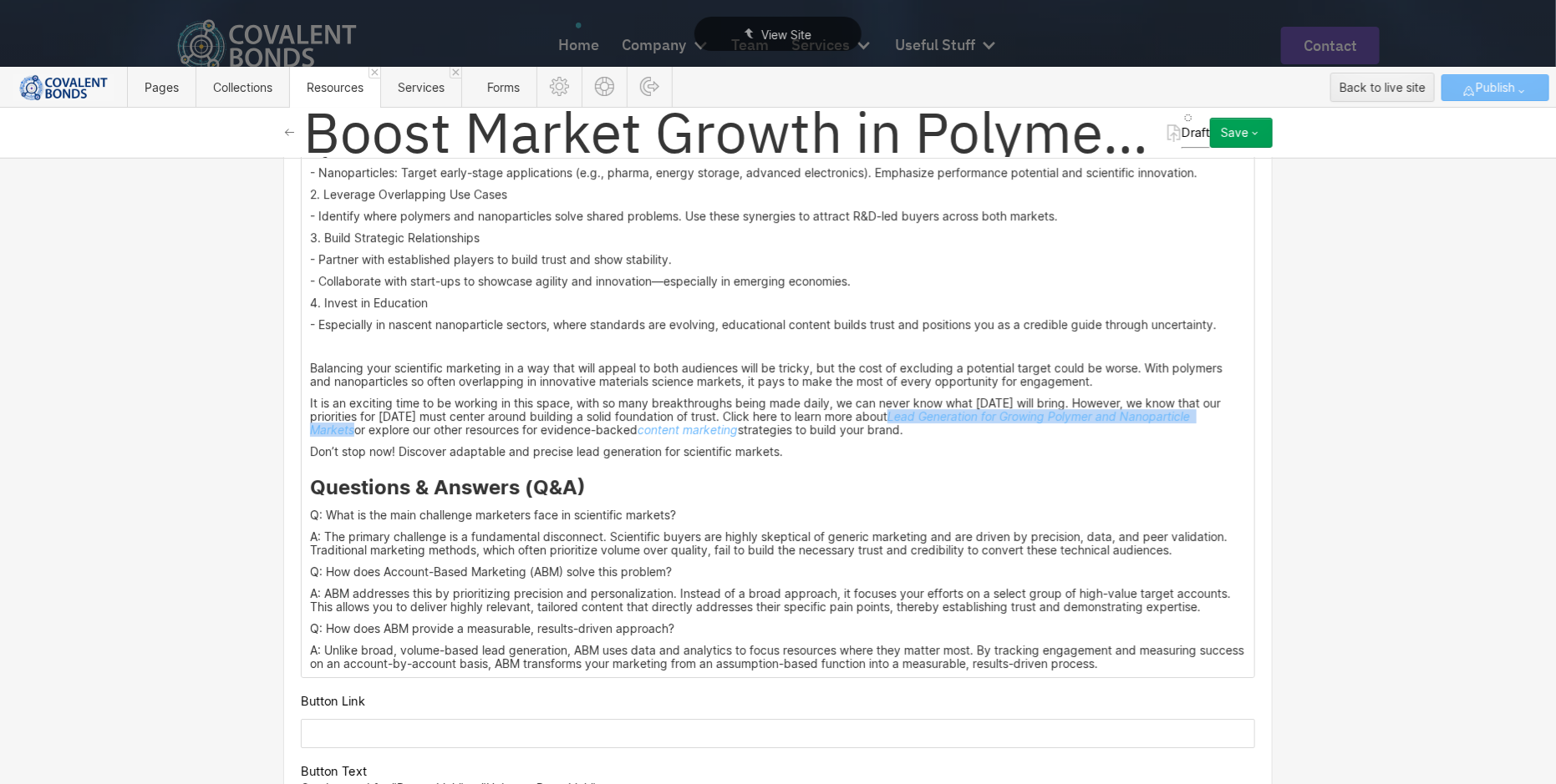
scroll to position [2478, 0]
click at [498, 718] on input "text" at bounding box center [778, 732] width 954 height 29
click at [483, 718] on input "text" at bounding box center [778, 732] width 954 height 29
paste input "https://connect.covalentbonds.com/polymers-and-nanoparticles-whitepaper"
type input "https://connect.covalentbonds.com/polymers-and-nanoparticles-whitepaper"
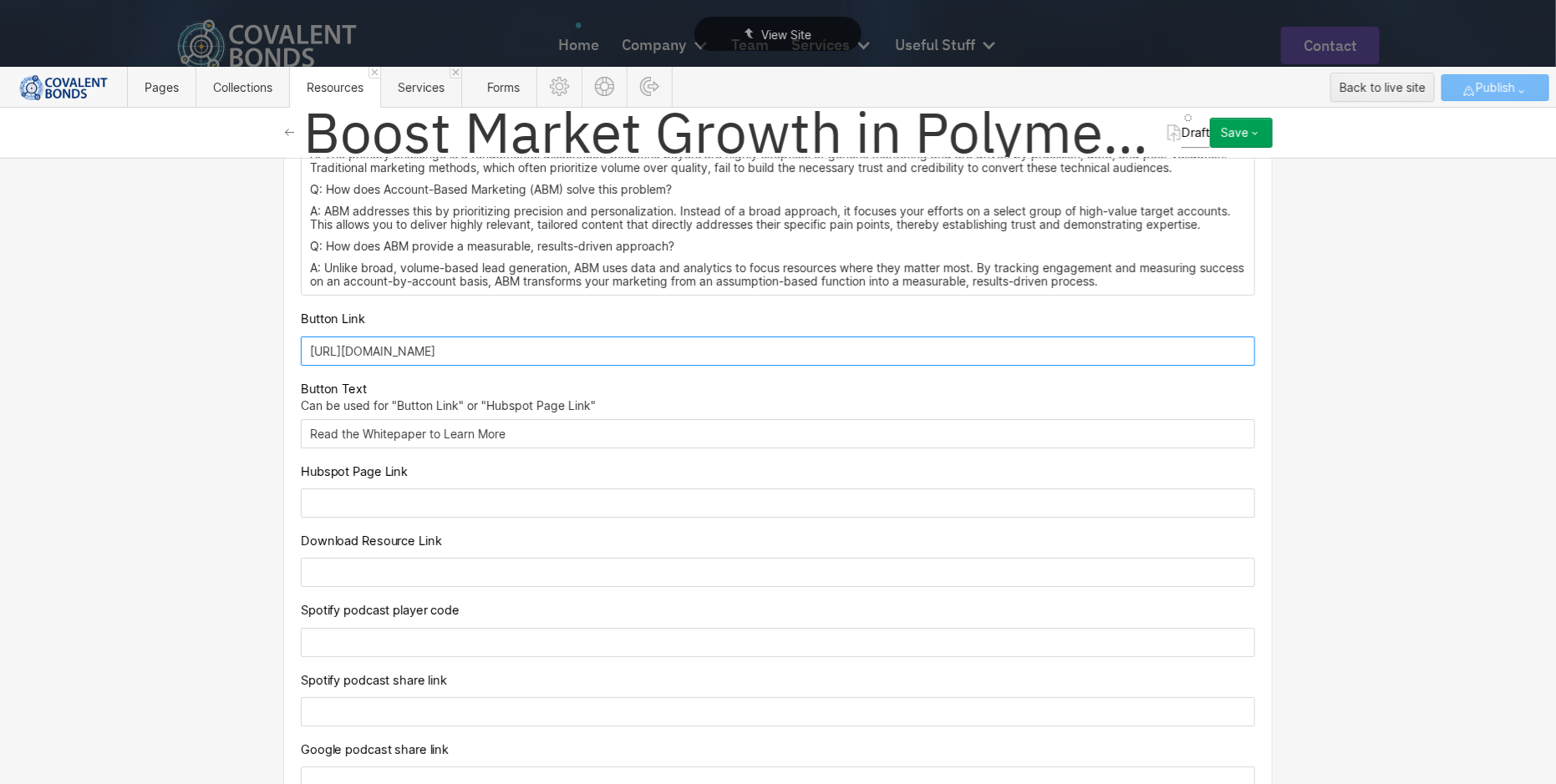
scroll to position [2853, 0]
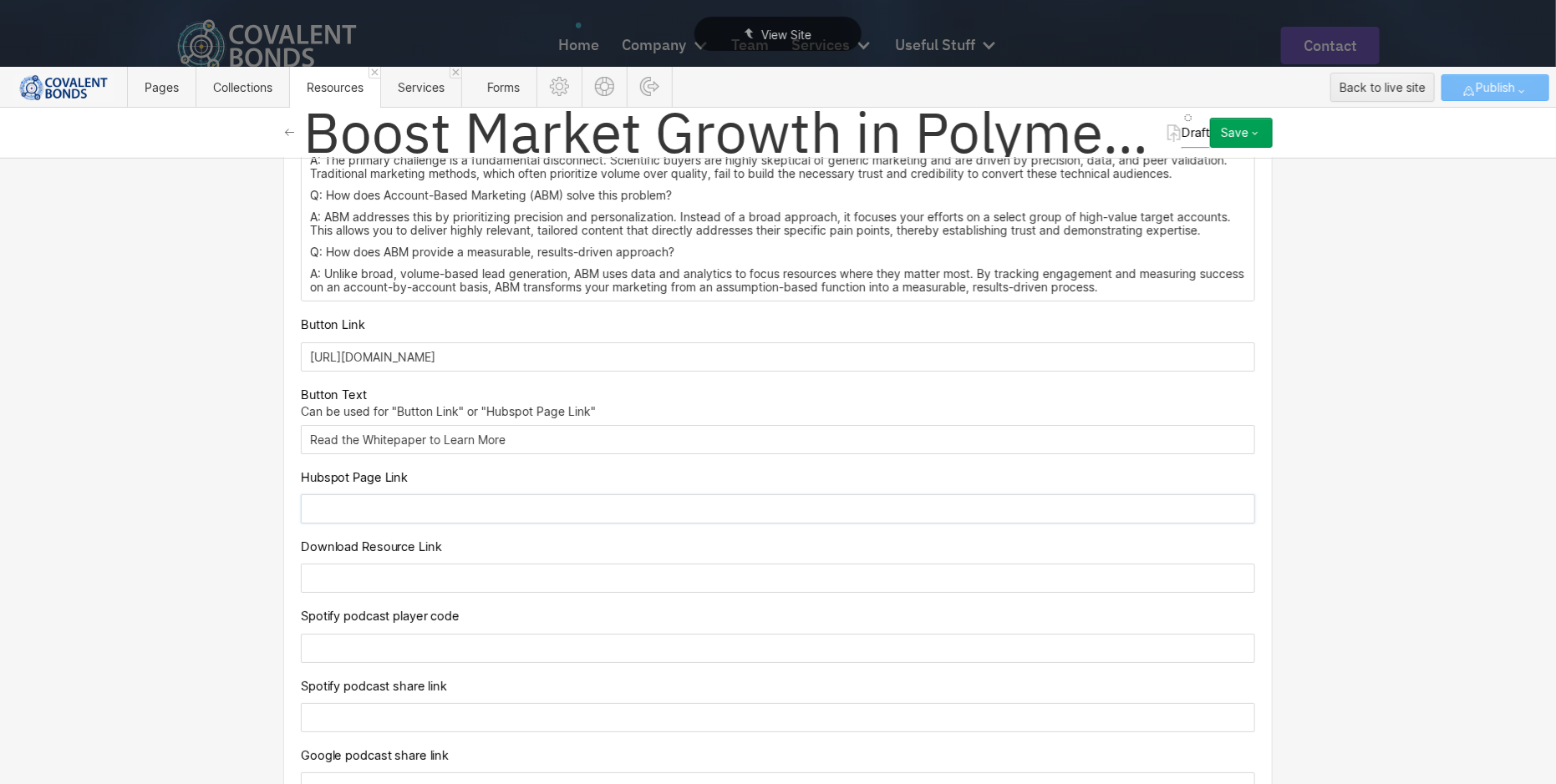
click at [410, 494] on input "text" at bounding box center [778, 508] width 954 height 29
paste input "https://connect.covalentbonds.com/polymers-and-nanoparticles-whitepaper"
type input "https://connect.covalentbonds.com/polymers-and-nanoparticles-whitepaper"
click at [414, 564] on input "text" at bounding box center [778, 578] width 954 height 29
paste input "https://connect.covalentbonds.com/hubfs/Lead%20Generation%20for%20Growing%20Pol…"
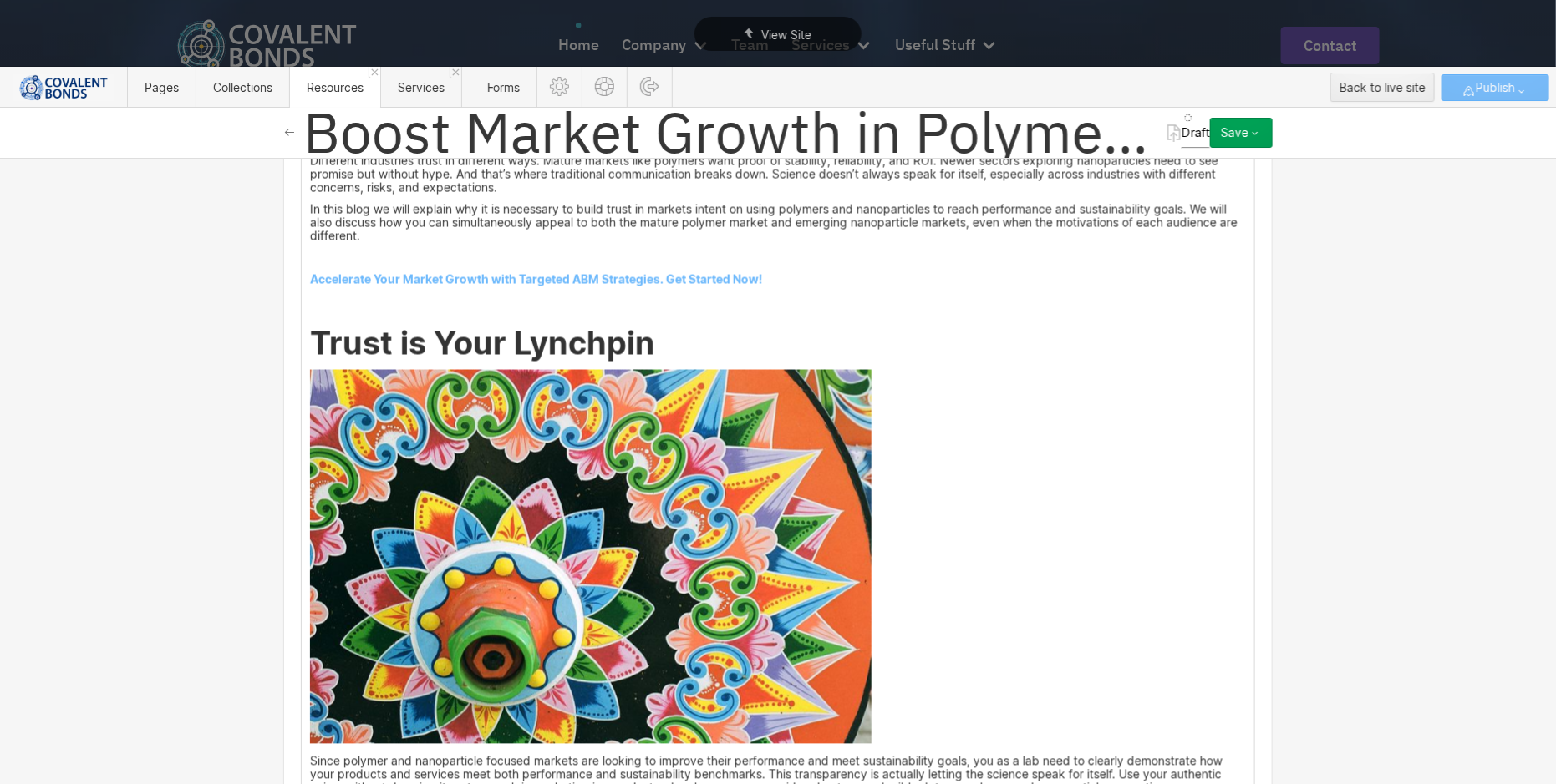
scroll to position [1288, 0]
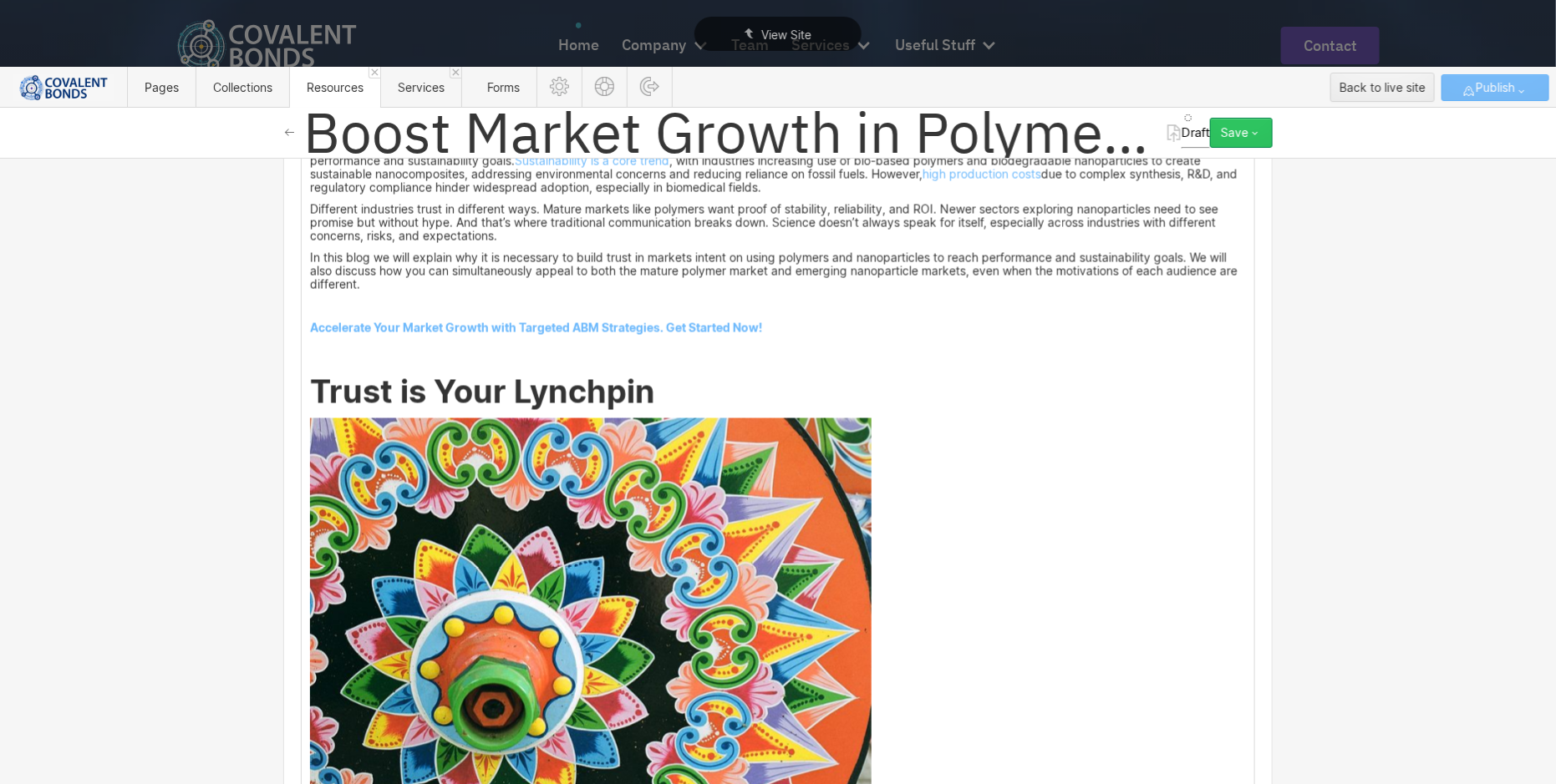
type input "https://connect.covalentbonds.com/hubfs/Lead%20Generation%20for%20Growing%20Pol…"
click at [1256, 129] on icon "button" at bounding box center [1255, 133] width 13 height 13
click at [1198, 186] on div "Publish now" at bounding box center [1189, 189] width 166 height 23
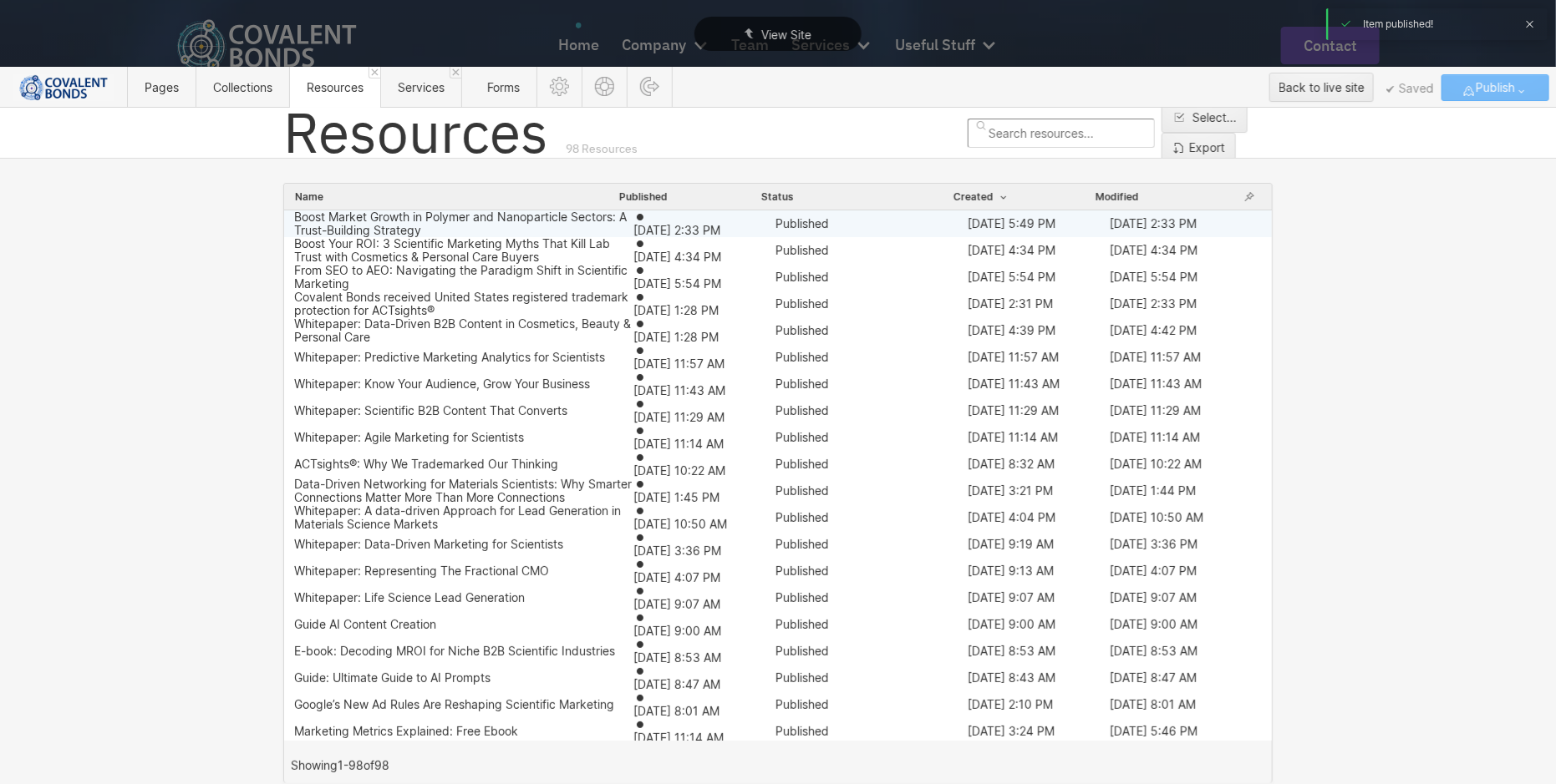
click at [579, 223] on div "Boost Market Growth in Polymer and Nanoparticle Sectors: A Trust-Building Strat…" at bounding box center [464, 224] width 340 height 27
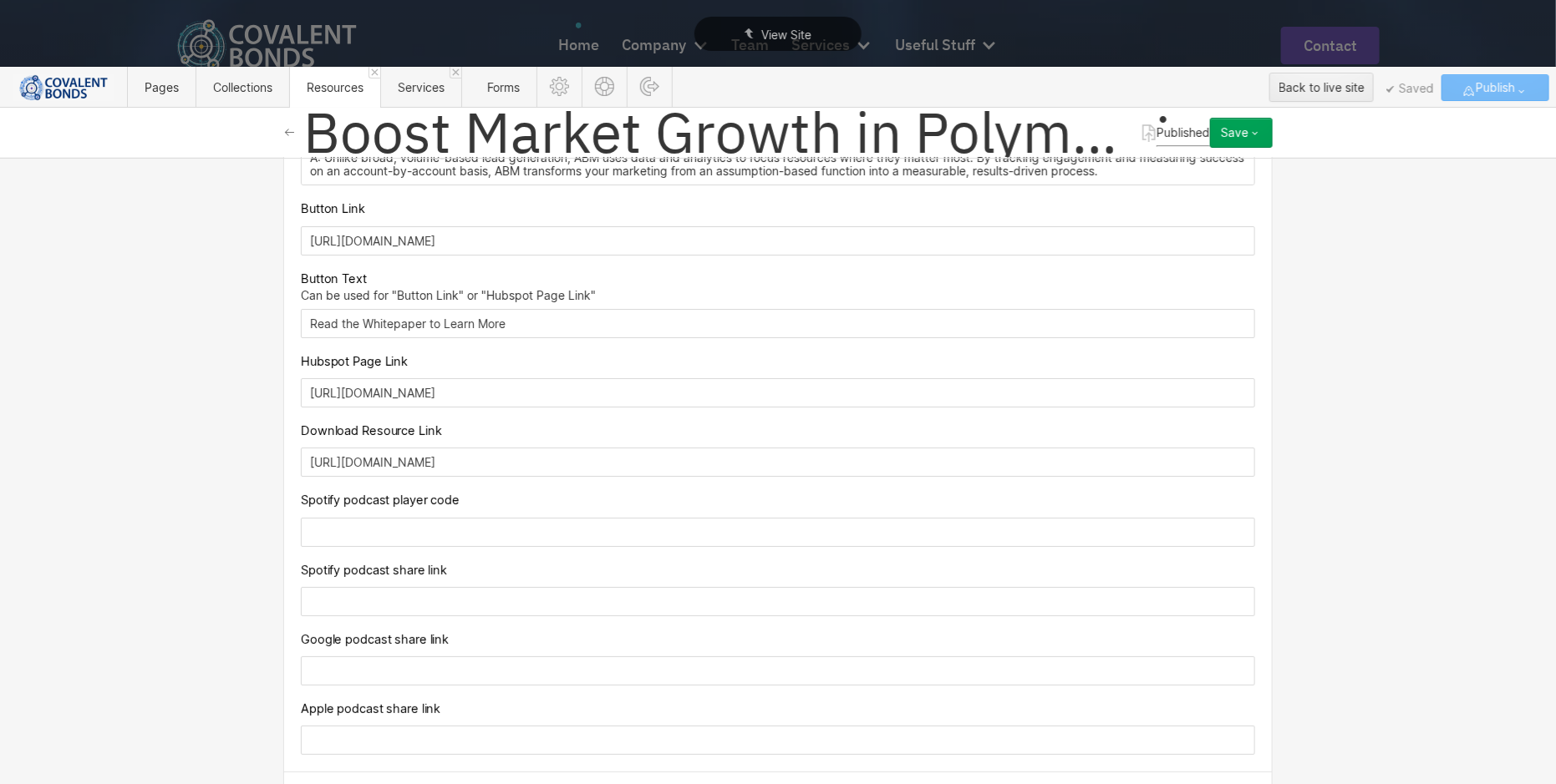
scroll to position [2919, 0]
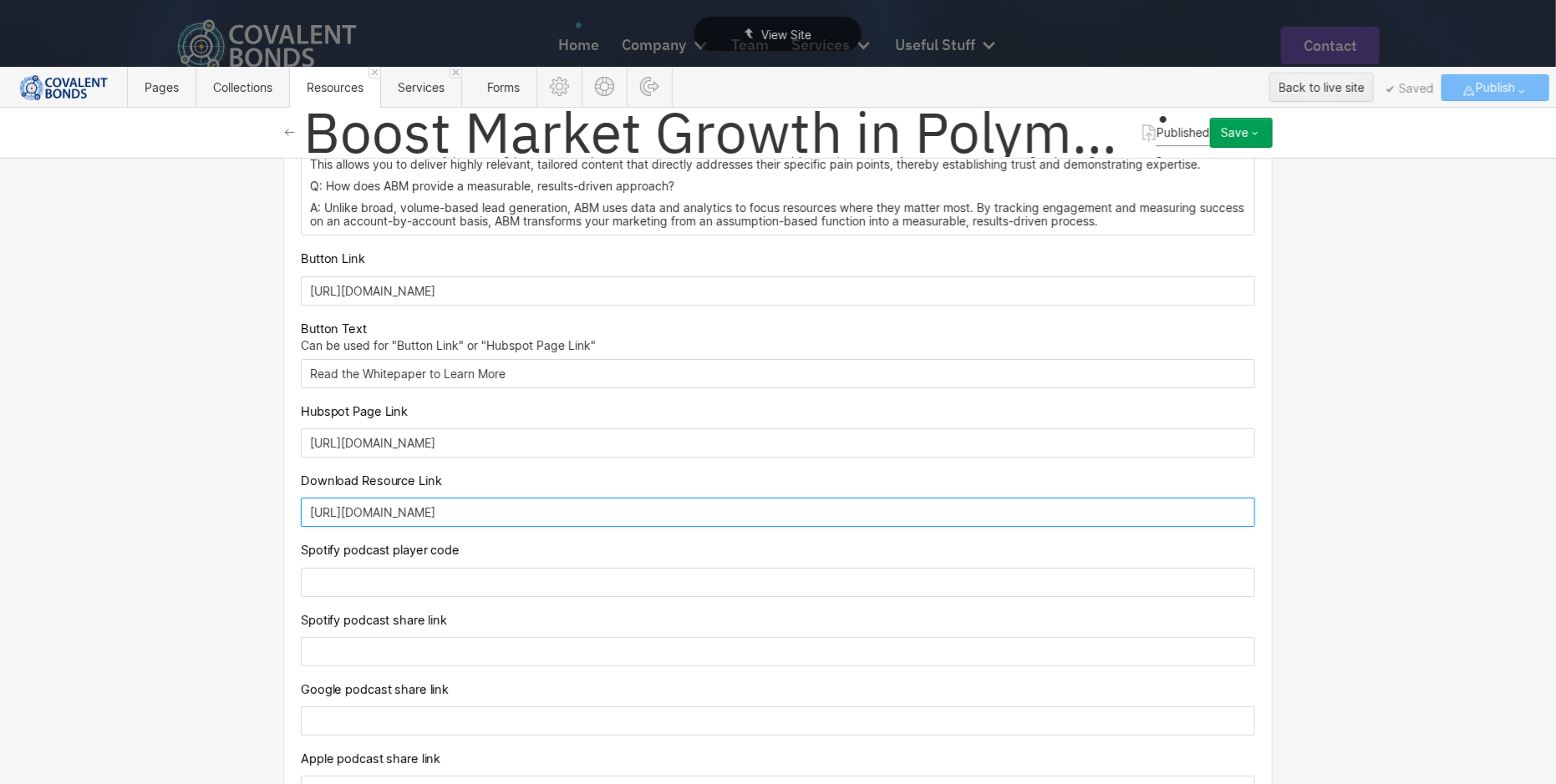
drag, startPoint x: 1110, startPoint y: 415, endPoint x: 235, endPoint y: 403, distance: 875.1
click at [235, 403] on div "Basic info Name Boost Market Growth in Polymer and Nanoparticle Sectors: A Trus…" at bounding box center [778, 471] width 1556 height 626
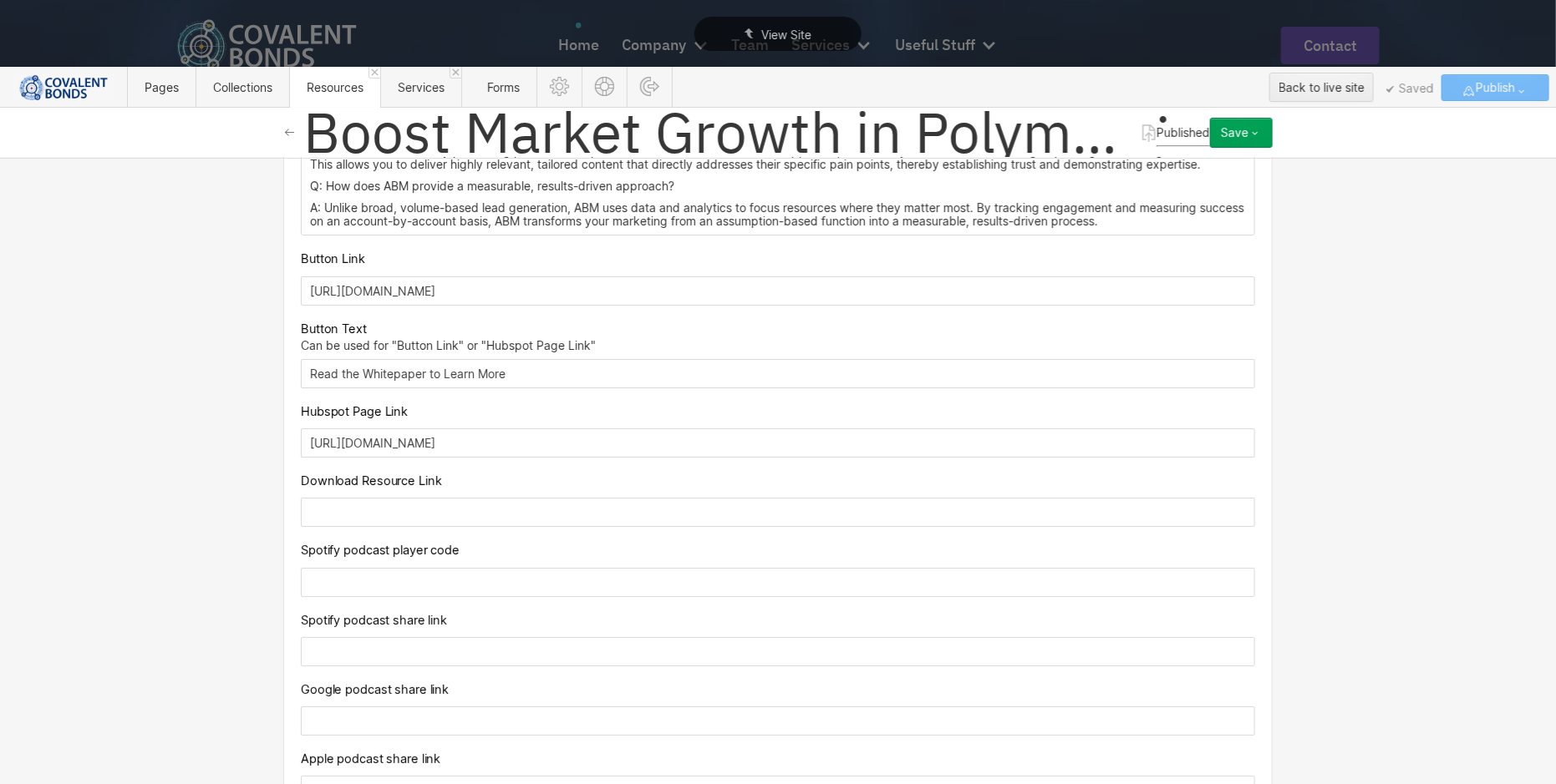
click at [1231, 124] on button "Save" at bounding box center [1241, 133] width 63 height 30
click at [1187, 163] on div "Save changes" at bounding box center [1189, 166] width 166 height 23
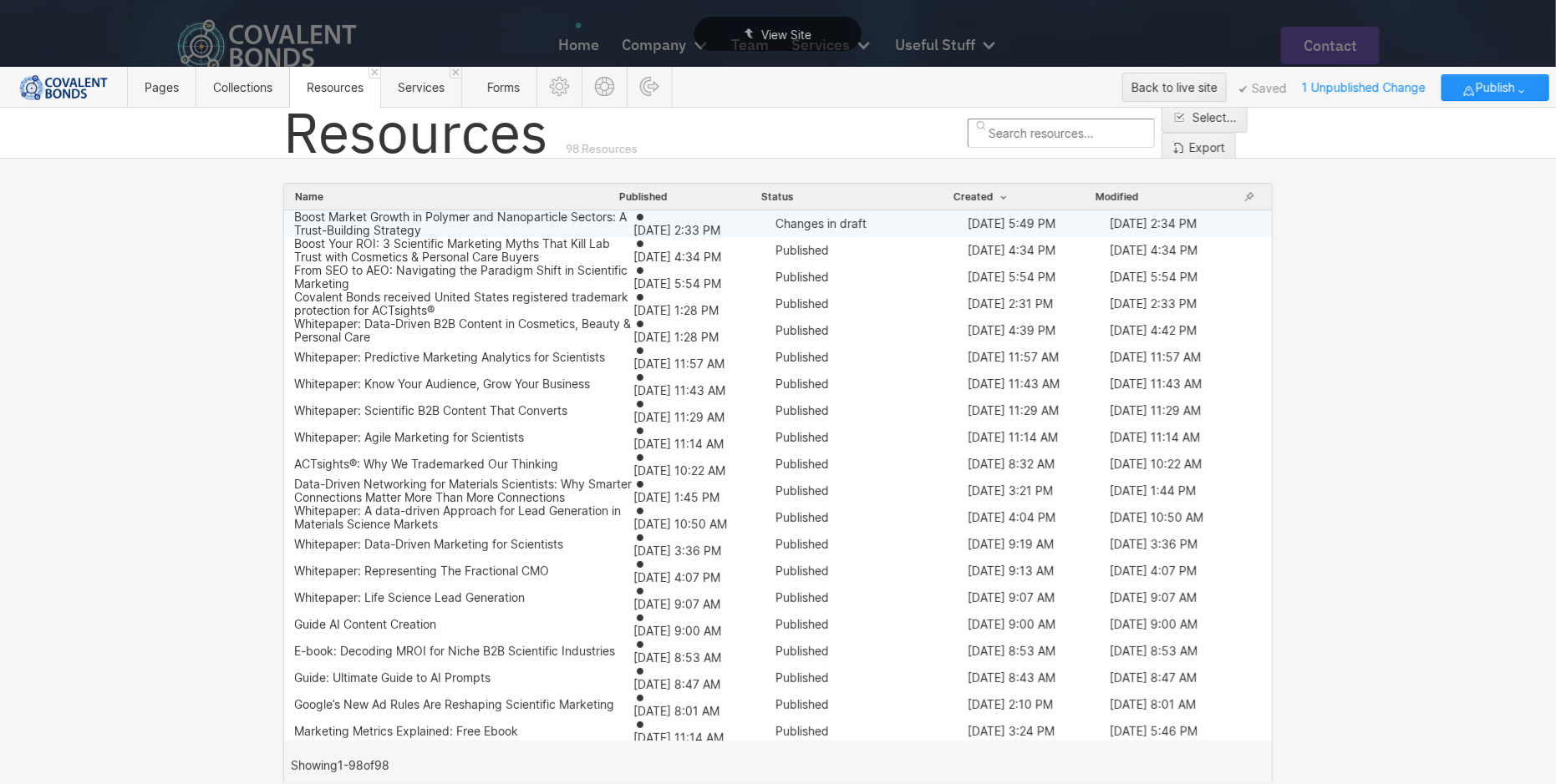
click at [794, 223] on span "Changes in draft" at bounding box center [820, 223] width 91 height 14
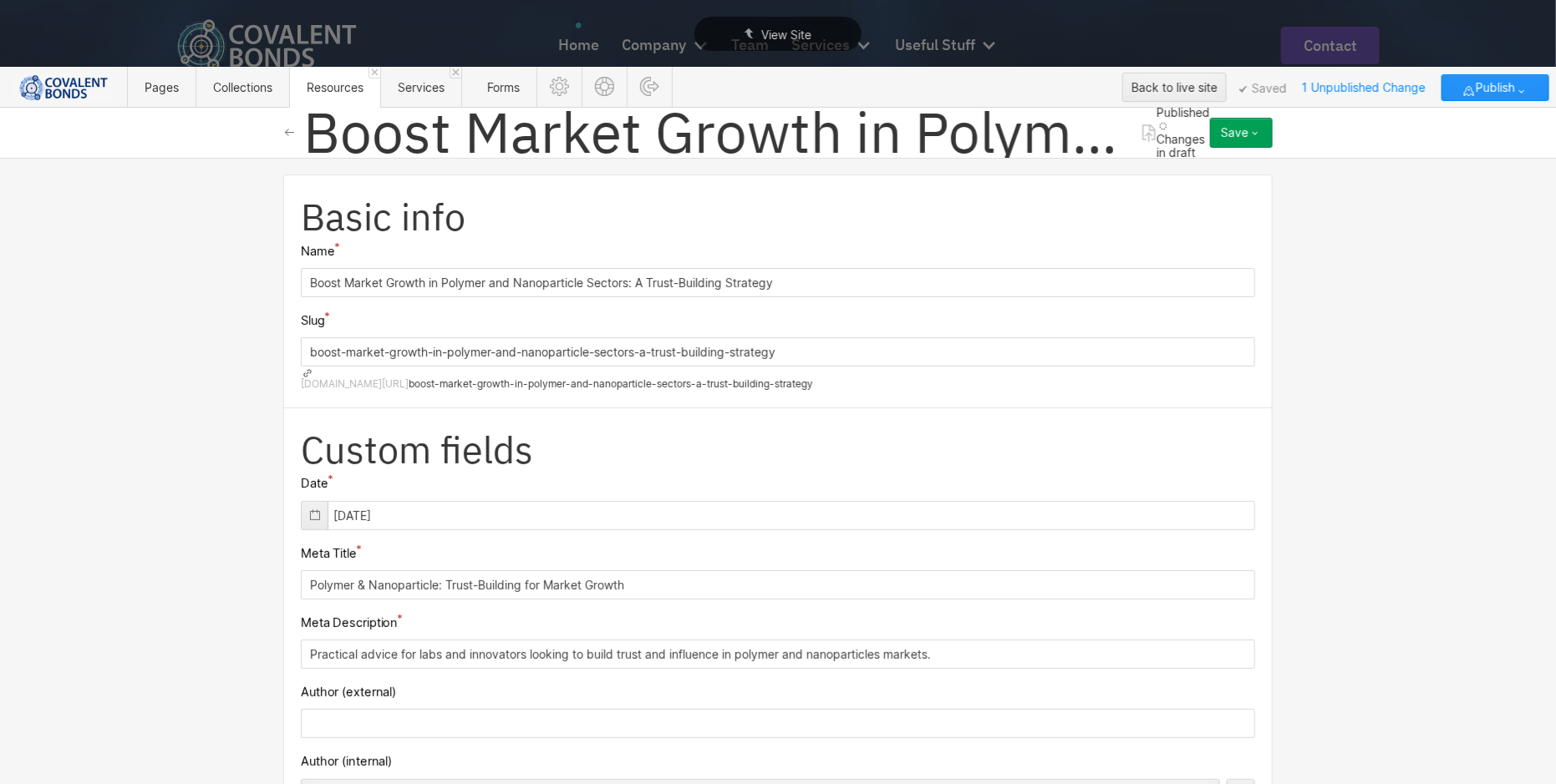
click at [1231, 136] on div "Save" at bounding box center [1234, 133] width 28 height 13
click at [1192, 161] on div "Save changes" at bounding box center [1189, 166] width 166 height 23
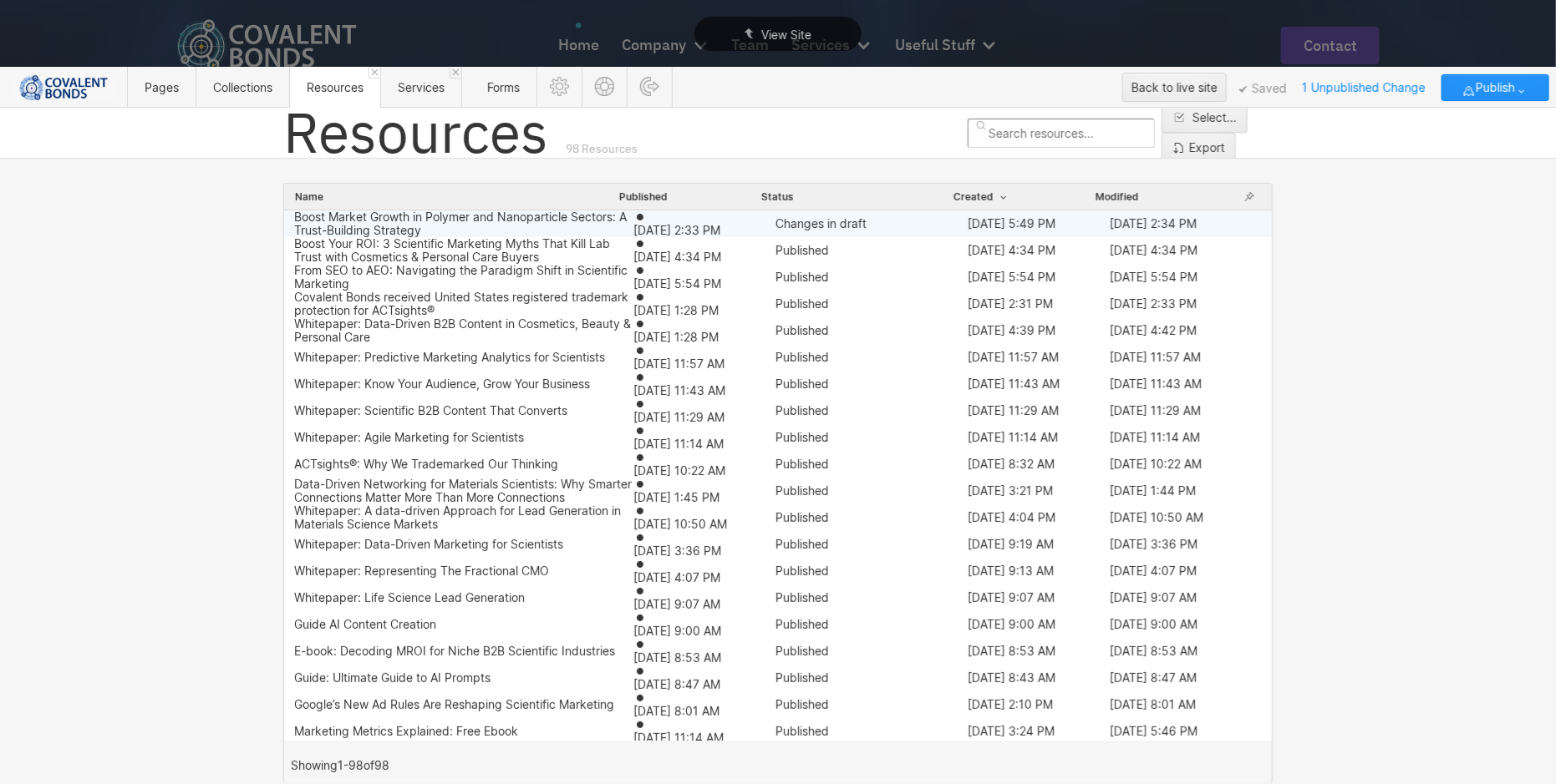
click at [813, 218] on span "Changes in draft" at bounding box center [820, 223] width 91 height 14
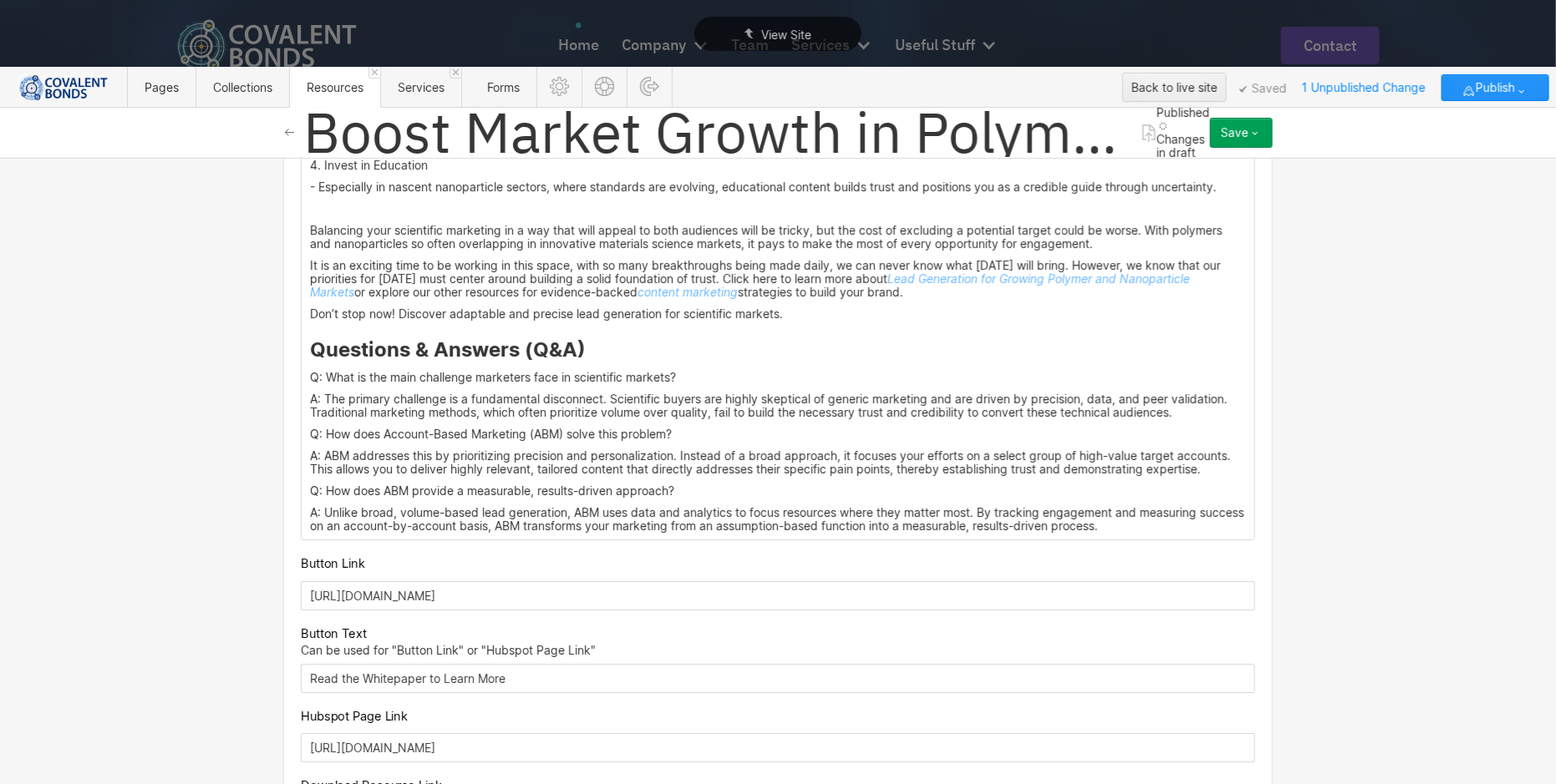
scroll to position [2594, 0]
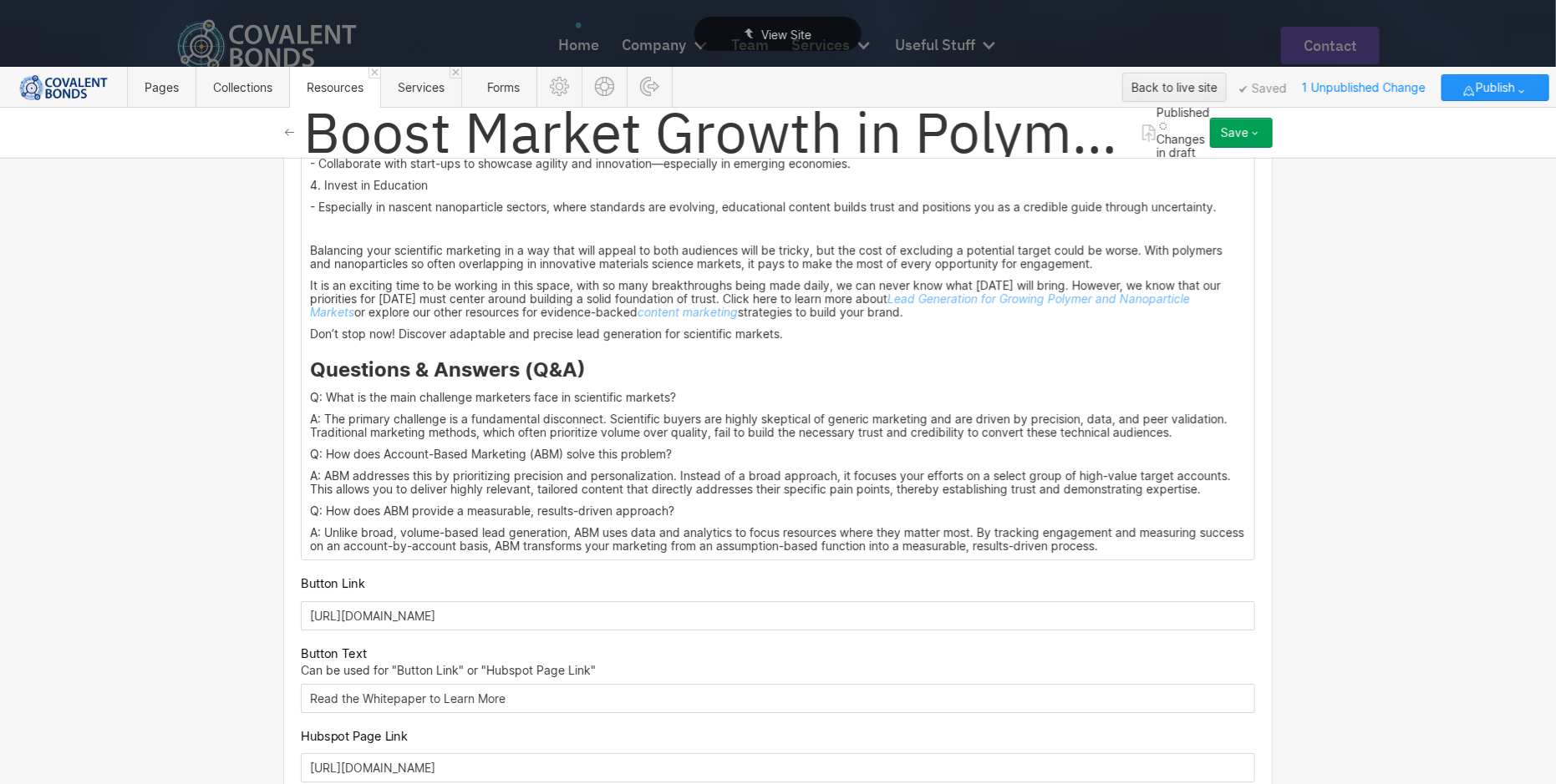
click at [1157, 119] on span "Published" at bounding box center [1184, 112] width 54 height 14
click at [1259, 133] on icon "button" at bounding box center [1255, 133] width 13 height 13
click at [1158, 184] on span "Publish now" at bounding box center [1147, 189] width 57 height 16
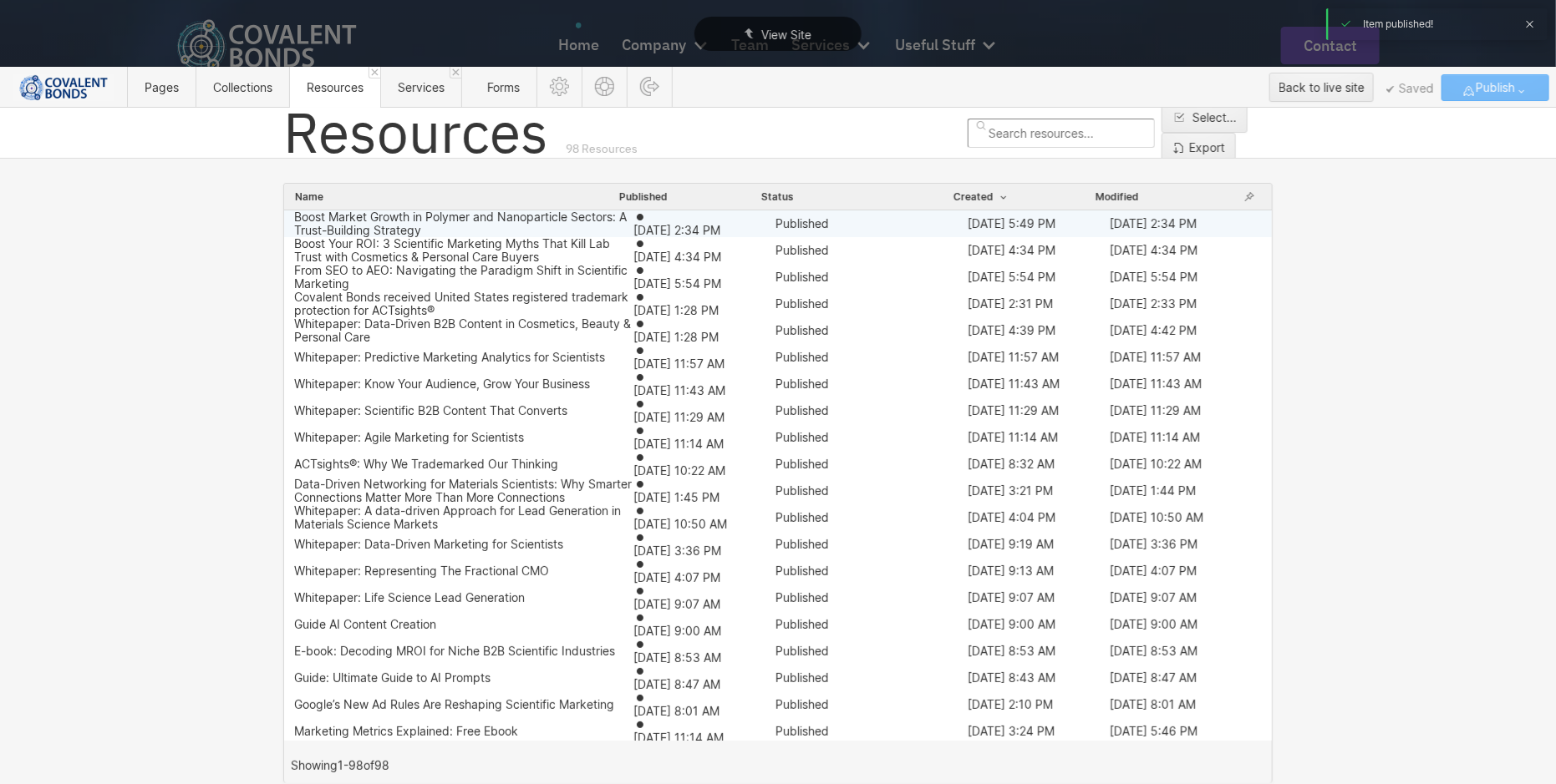
click at [555, 222] on div "Boost Market Growth in Polymer and Nanoparticle Sectors: A Trust-Building Strat…" at bounding box center [464, 224] width 340 height 27
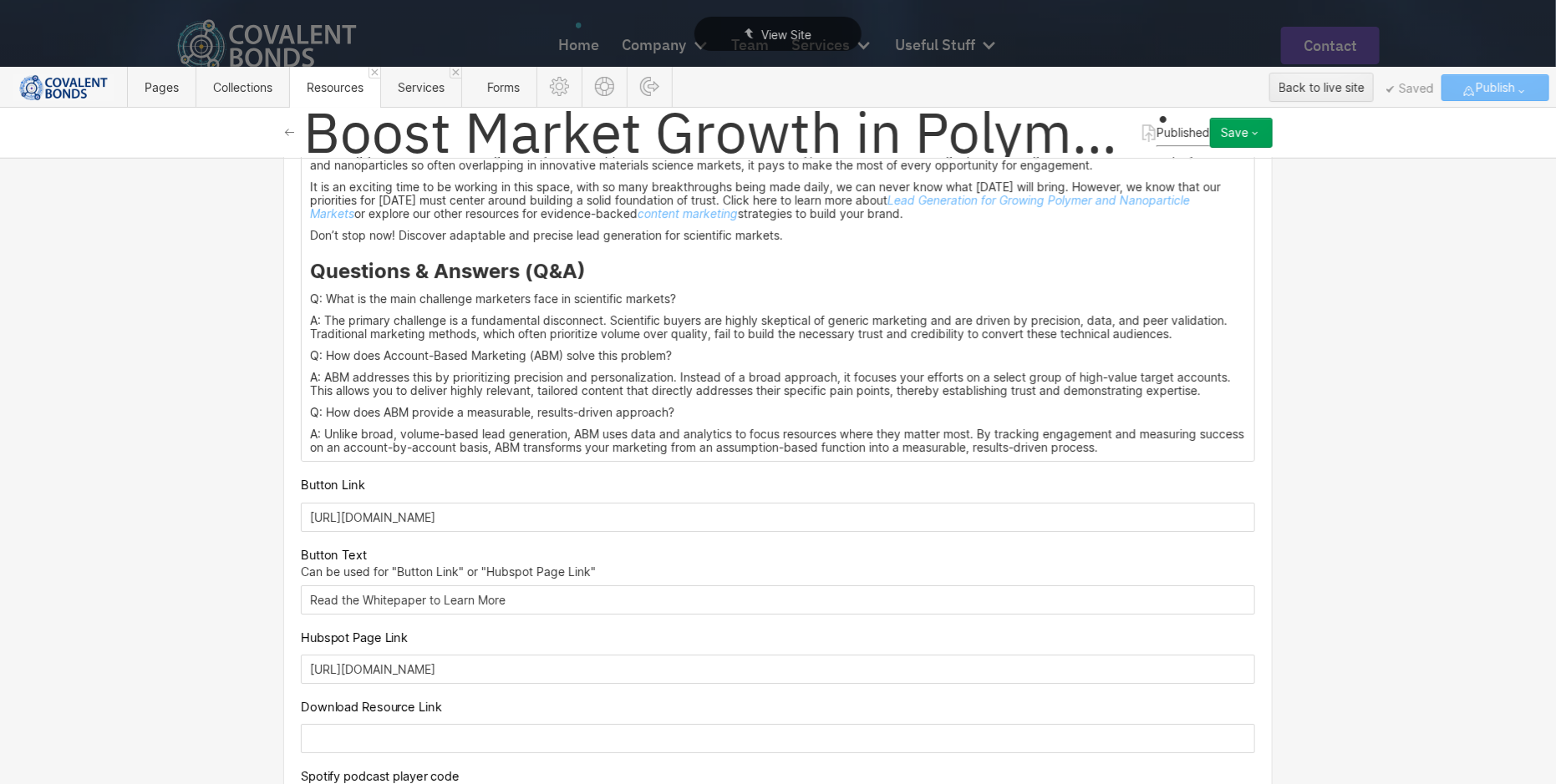
scroll to position [2684, 0]
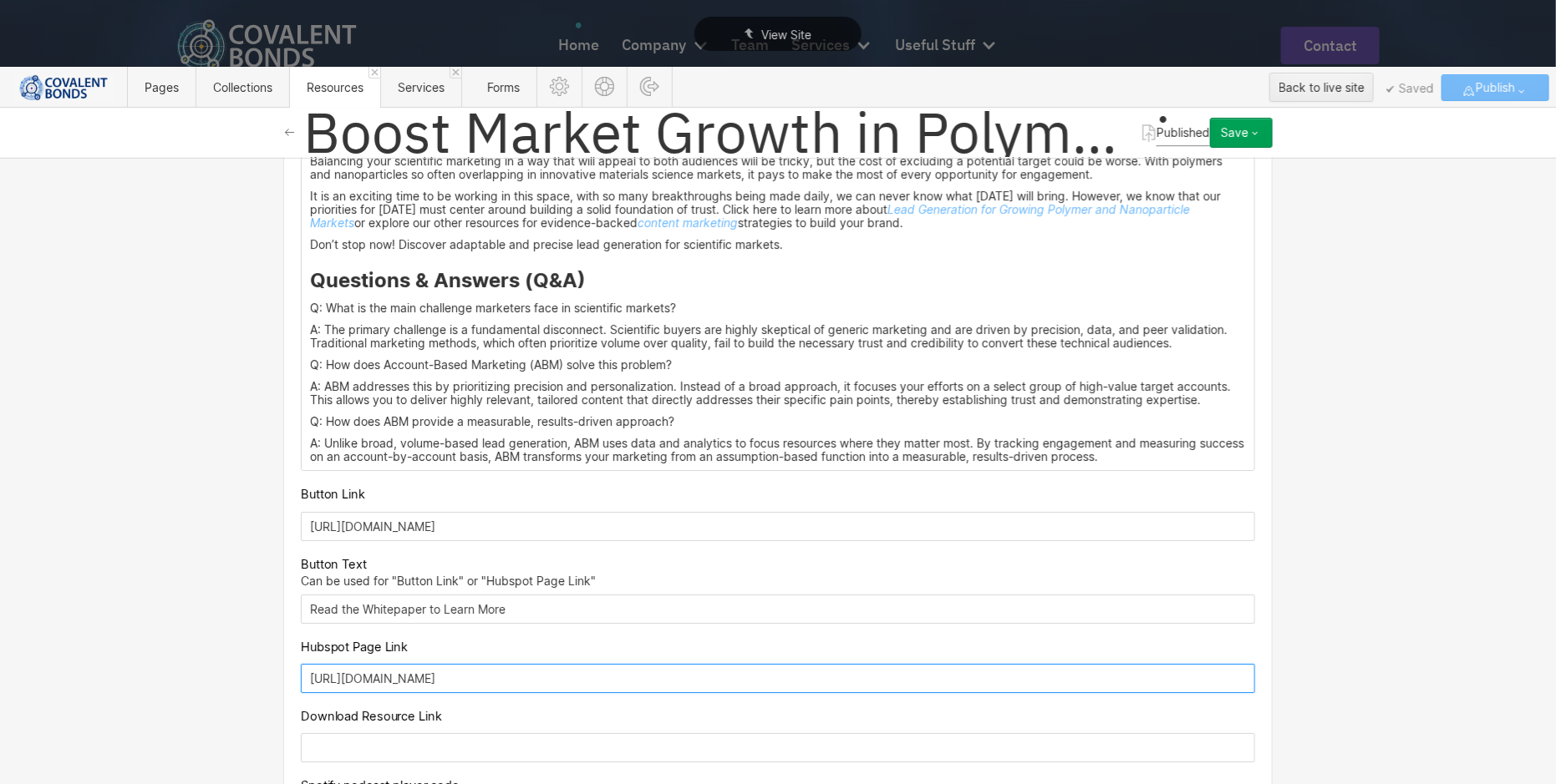
drag, startPoint x: 786, startPoint y: 581, endPoint x: 248, endPoint y: 566, distance: 538.2
click at [248, 566] on div "Basic info Name Boost Market Growth in Polymer and Nanoparticle Sectors: A Trus…" at bounding box center [778, 471] width 1556 height 626
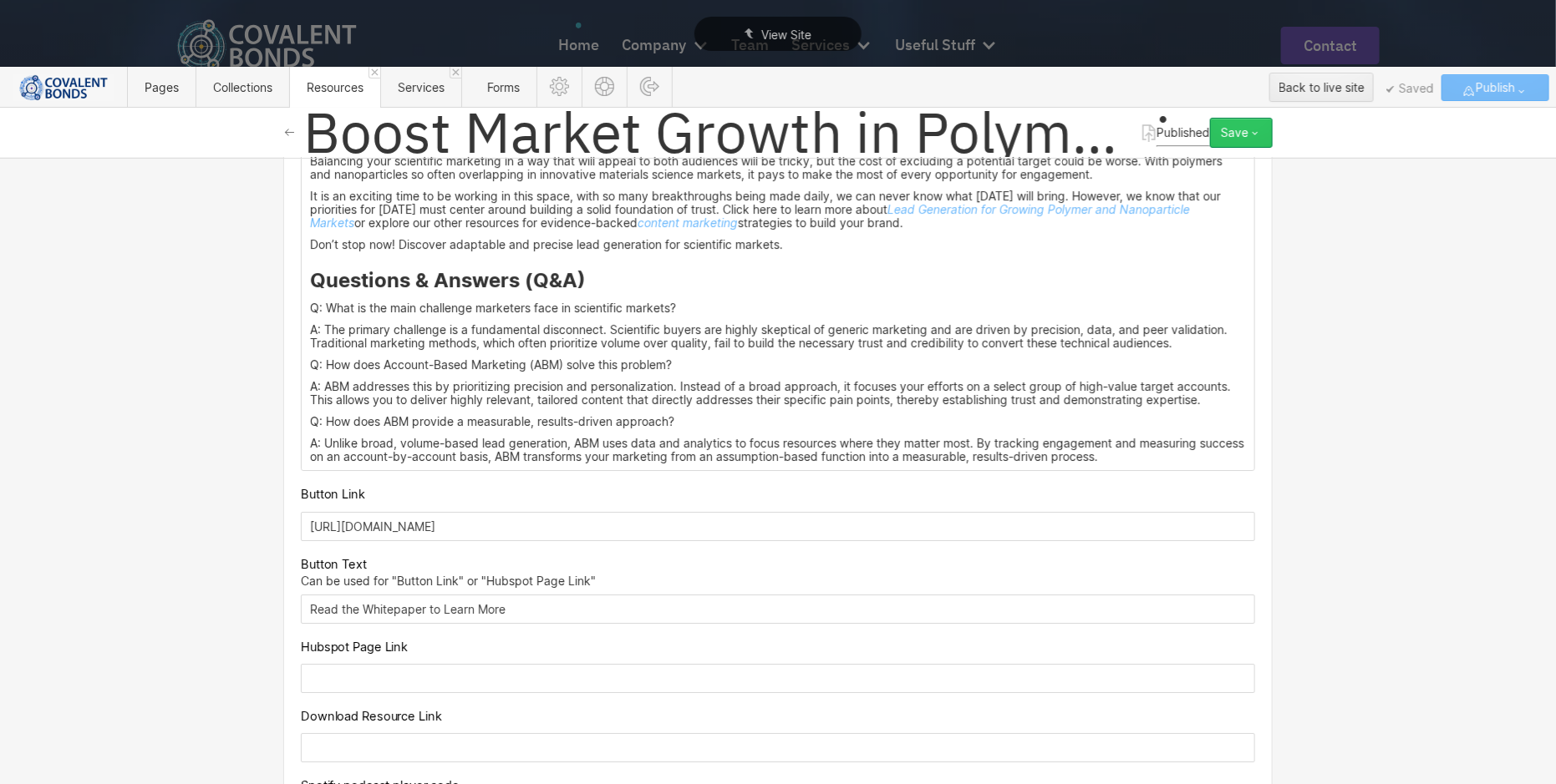
click at [1261, 132] on icon "button" at bounding box center [1255, 133] width 13 height 13
click at [1187, 164] on div "Save changes" at bounding box center [1189, 166] width 166 height 23
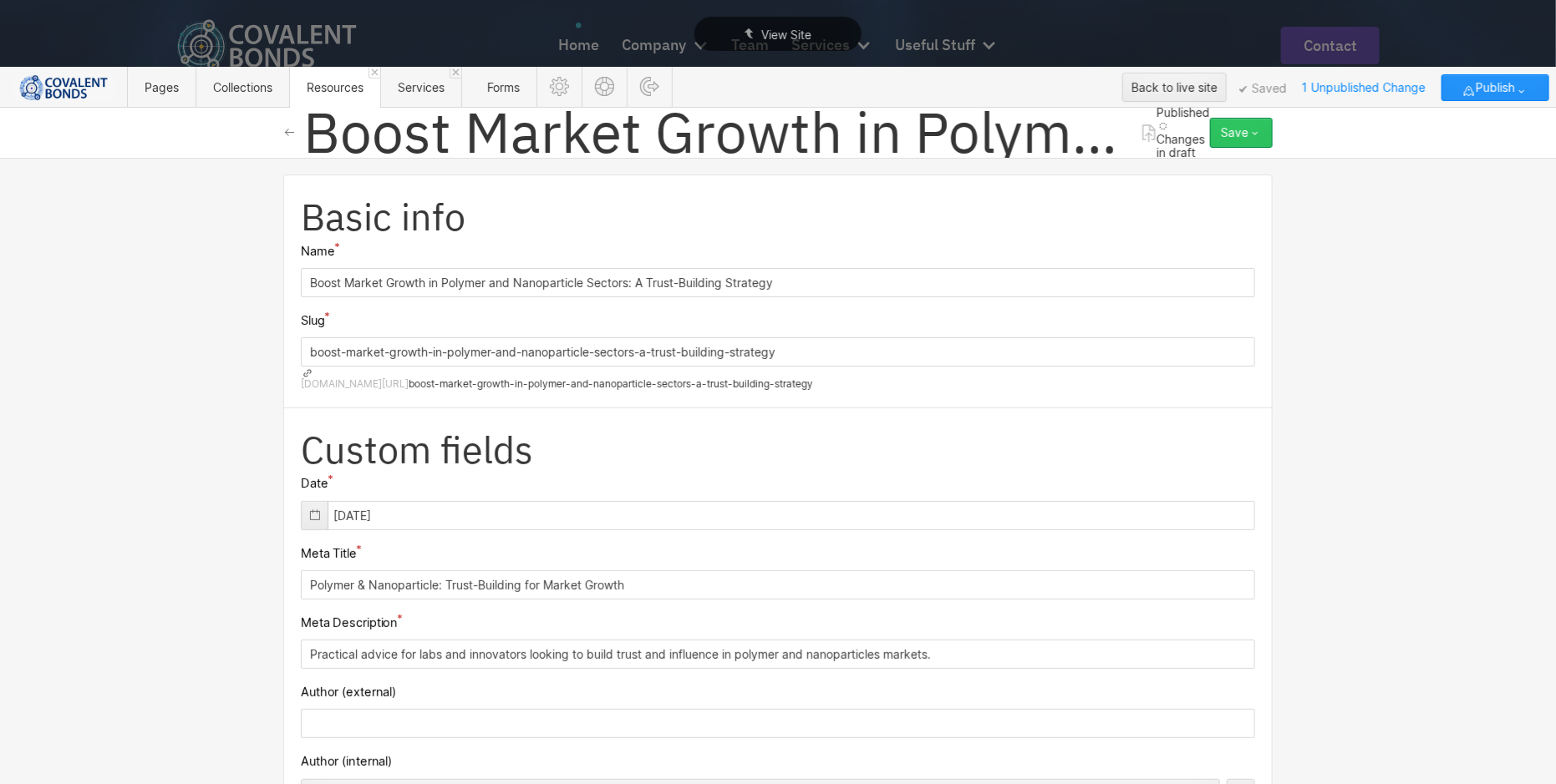
click at [1261, 132] on icon "button" at bounding box center [1255, 133] width 13 height 13
click at [1230, 192] on div "Publish now" at bounding box center [1189, 189] width 166 height 23
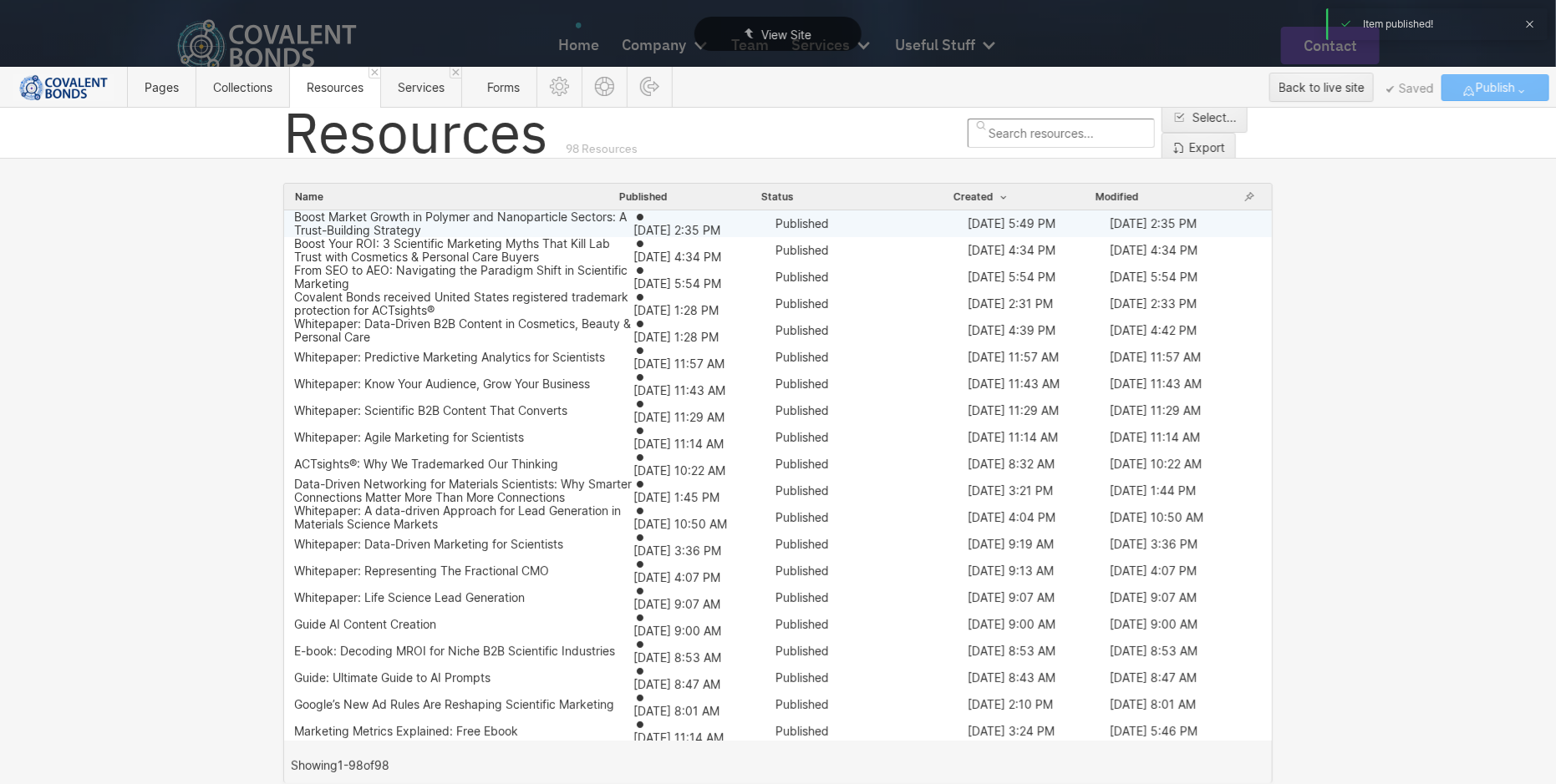
click at [497, 214] on div "Boost Market Growth in Polymer and Nanoparticle Sectors: A Trust-Building Strat…" at bounding box center [778, 224] width 988 height 27
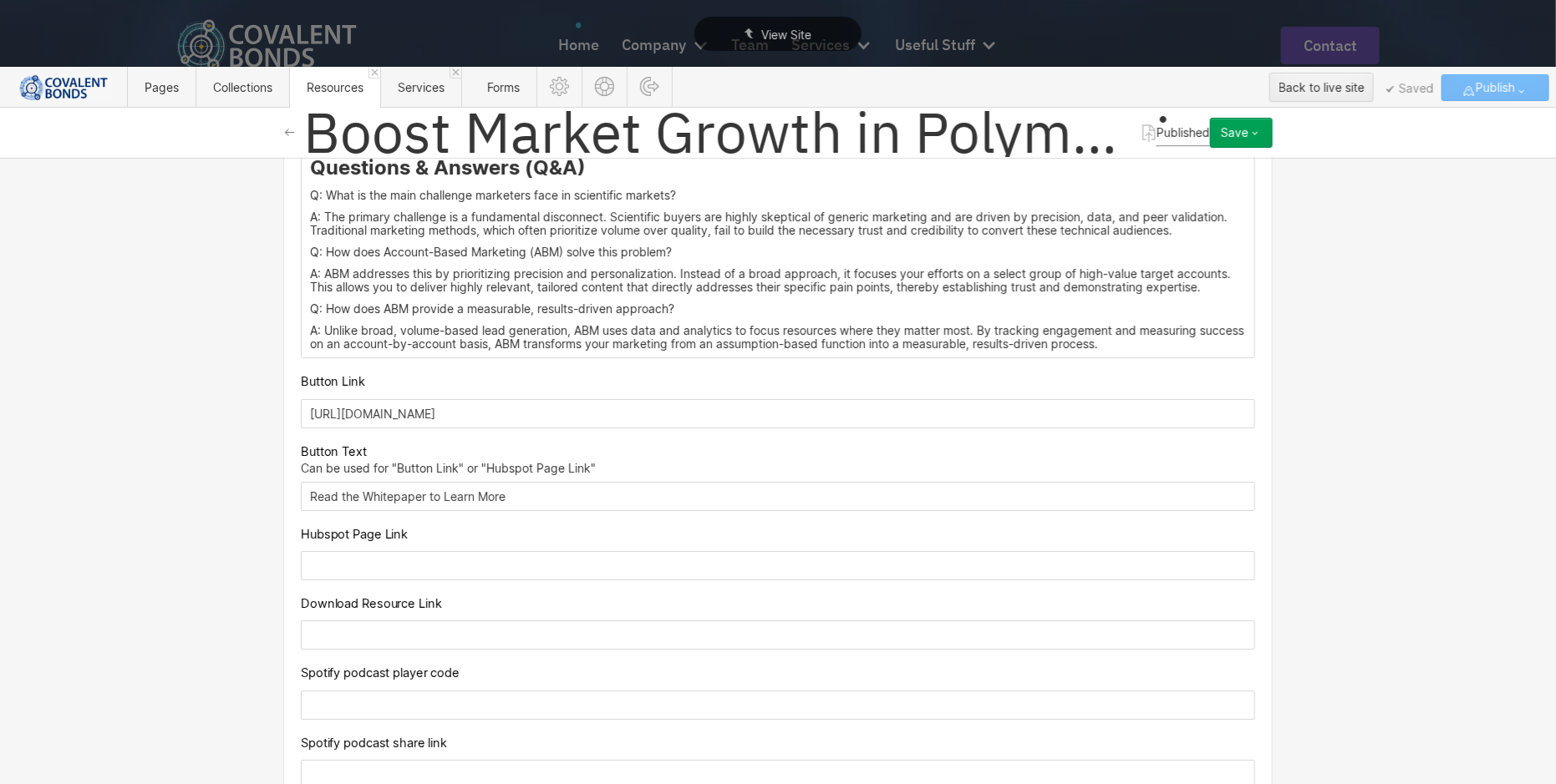
scroll to position [2631, 0]
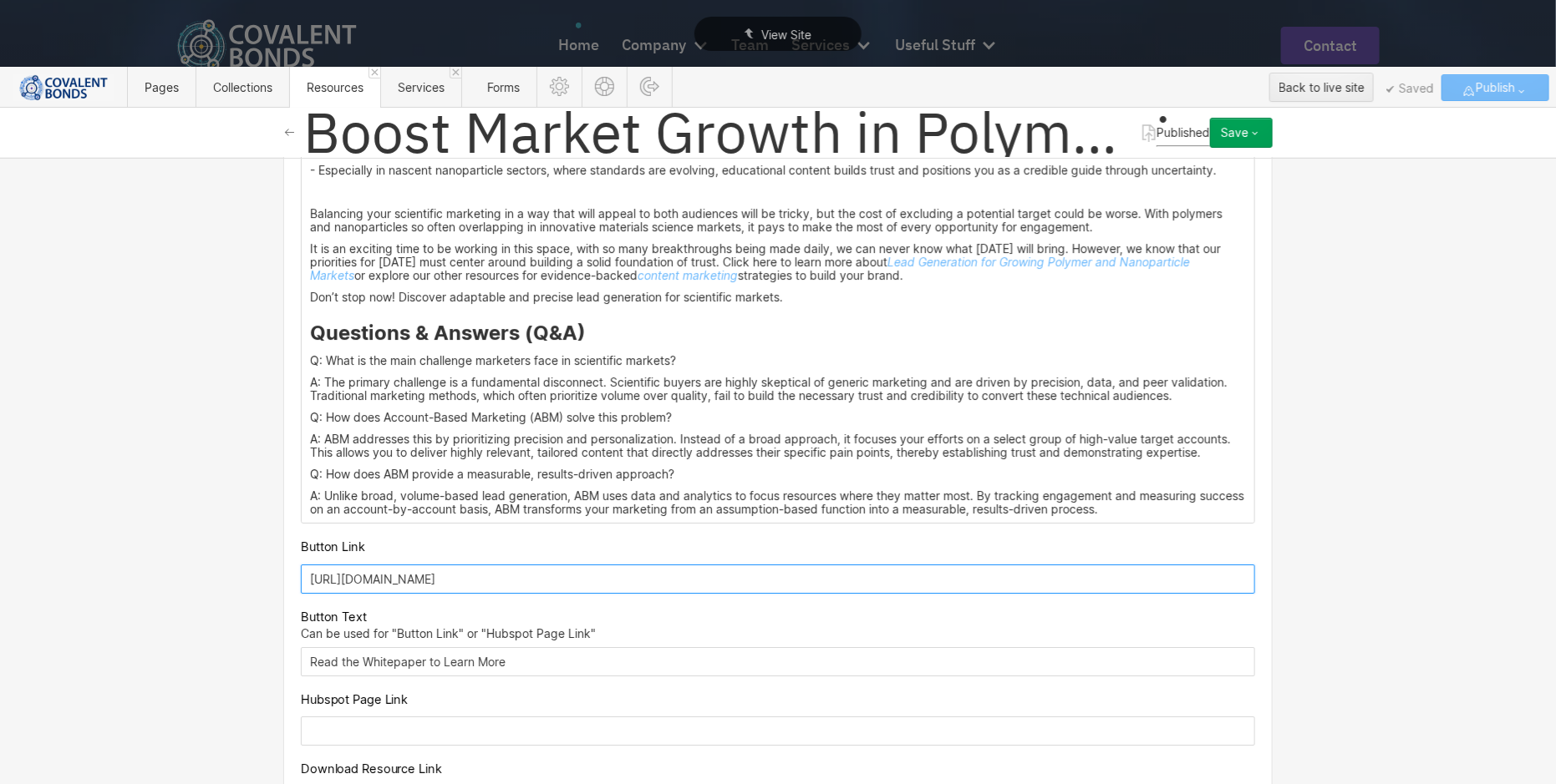
drag, startPoint x: 782, startPoint y: 477, endPoint x: 221, endPoint y: 454, distance: 561.5
click at [221, 454] on div "Basic info Name Boost Market Growth in Polymer and Nanoparticle Sectors: A Trus…" at bounding box center [778, 471] width 1556 height 626
click at [385, 717] on input "text" at bounding box center [778, 731] width 954 height 29
paste input "https://connect.covalentbonds.com/polymers-and-nanoparticles-whitepaper"
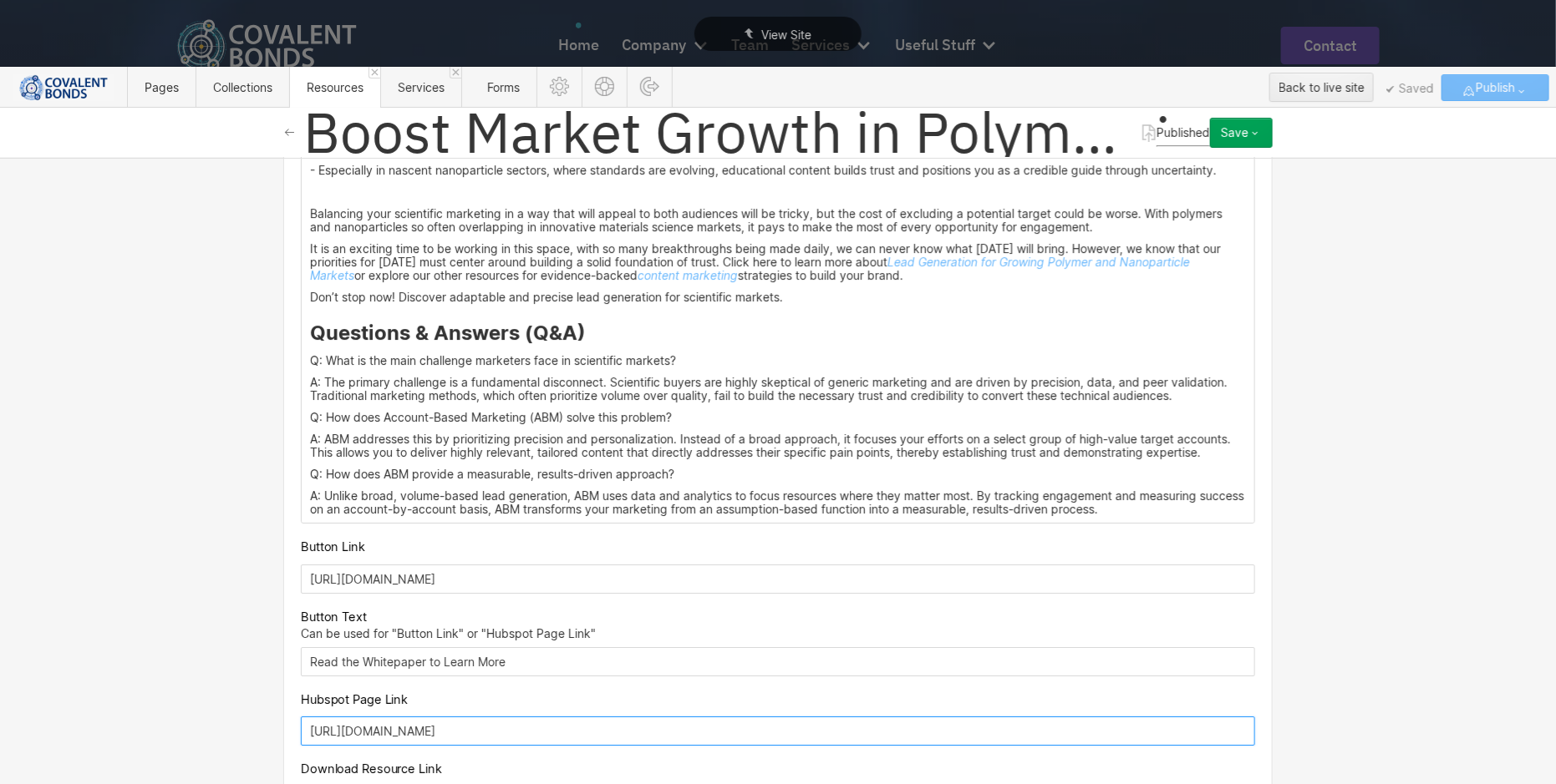
type input "https://connect.covalentbonds.com/polymers-and-nanoparticles-whitepaper"
drag, startPoint x: 759, startPoint y: 469, endPoint x: 280, endPoint y: 456, distance: 479.2
click at [1242, 137] on div "Save" at bounding box center [1234, 133] width 28 height 13
click at [1172, 167] on span "Save changes" at bounding box center [1152, 166] width 67 height 16
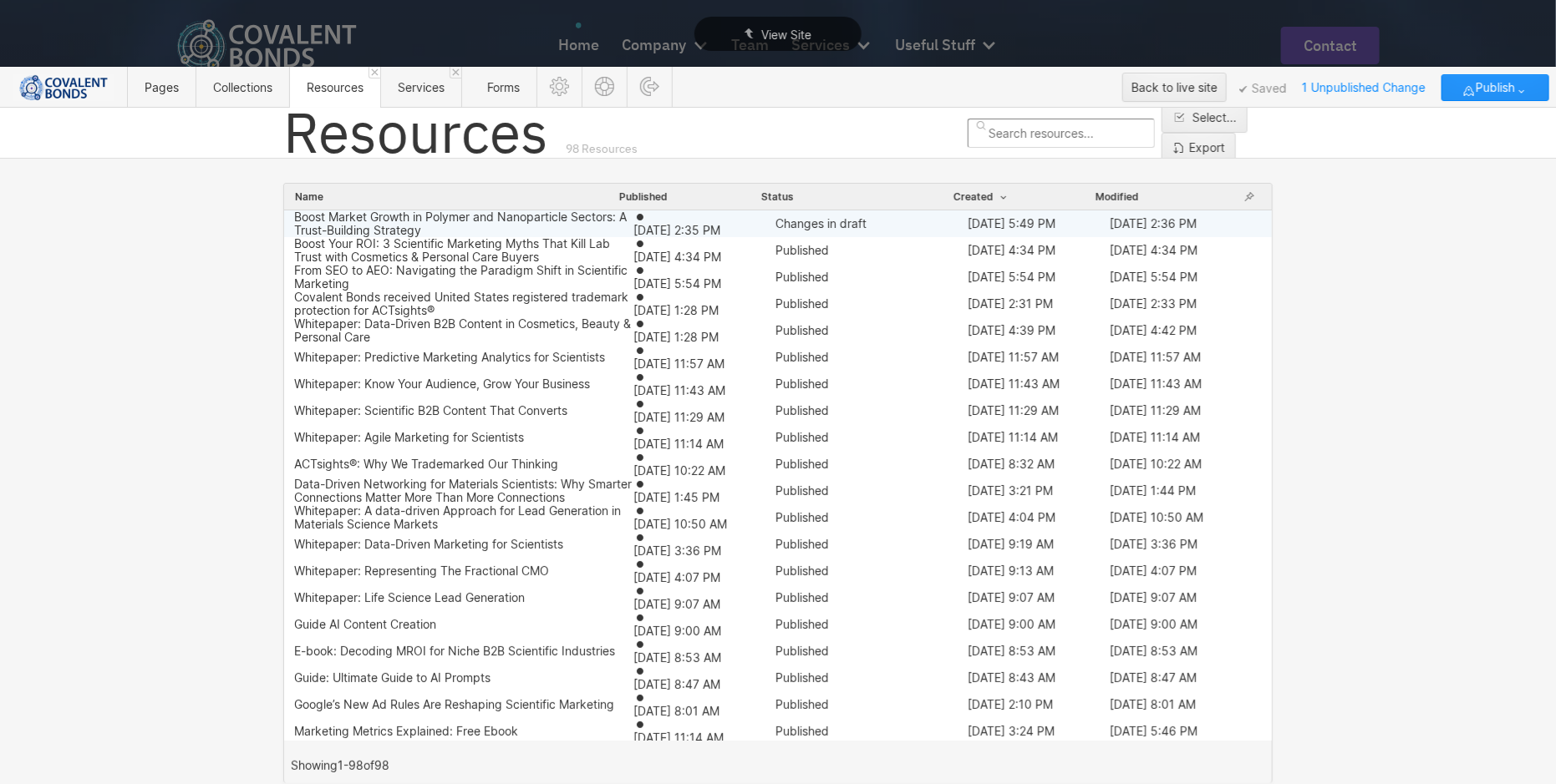
click at [748, 213] on div "Boost Market Growth in Polymer and Nanoparticle Sectors: A Trust-Building Strat…" at bounding box center [778, 224] width 988 height 27
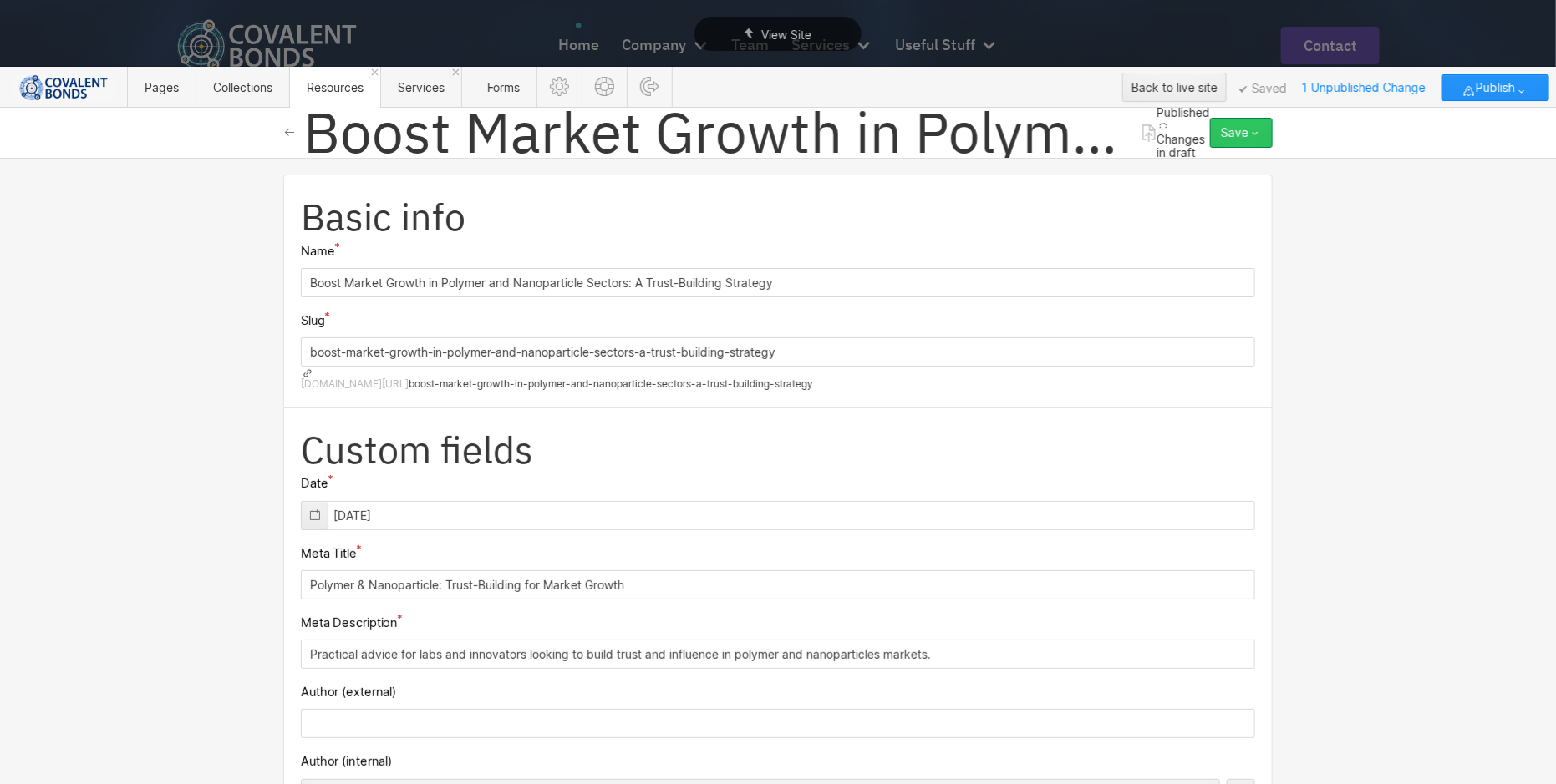
click at [1252, 136] on icon "button" at bounding box center [1255, 133] width 13 height 13
click at [1218, 186] on div "Publish now" at bounding box center [1189, 189] width 166 height 23
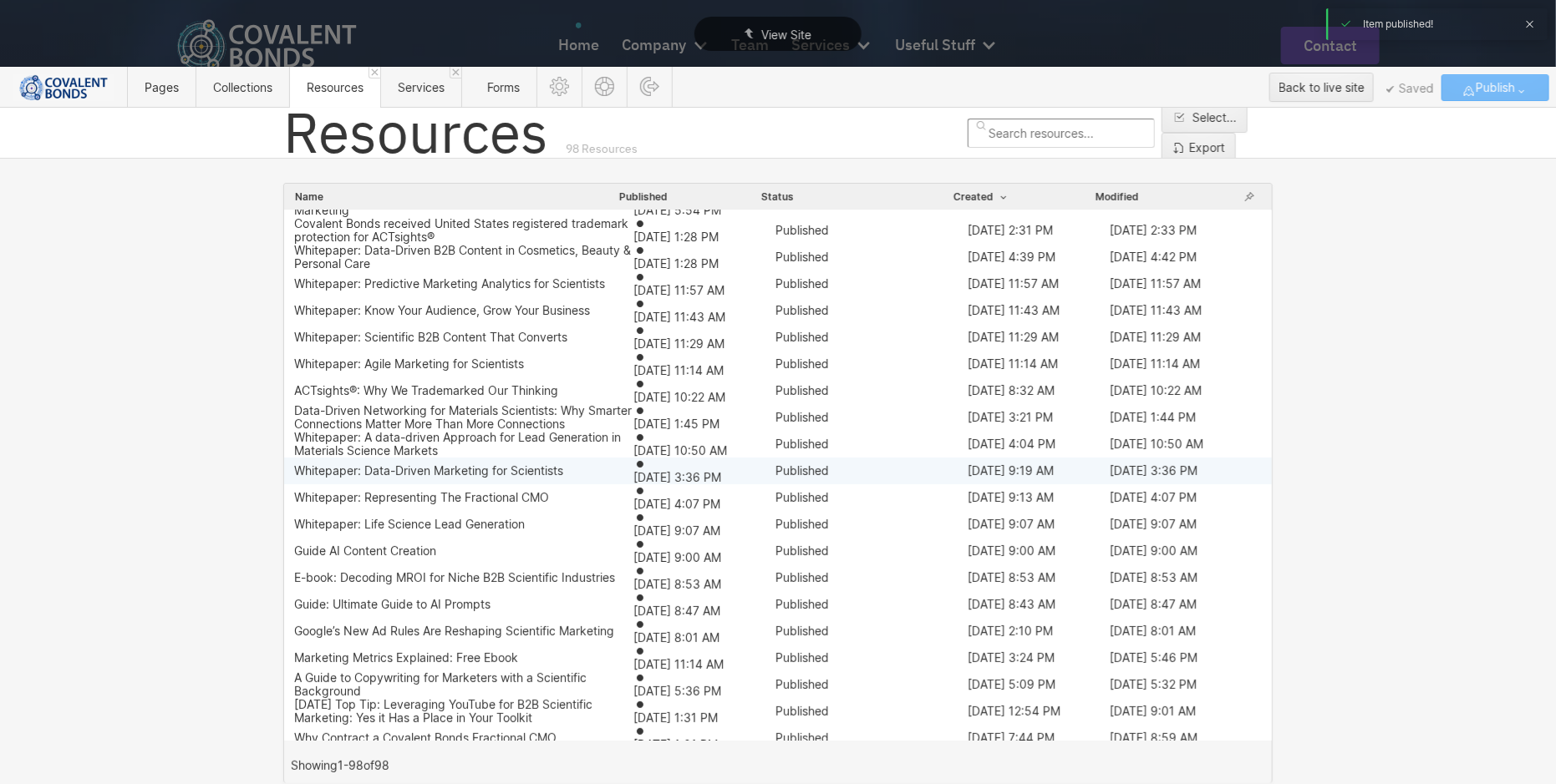
scroll to position [0, 0]
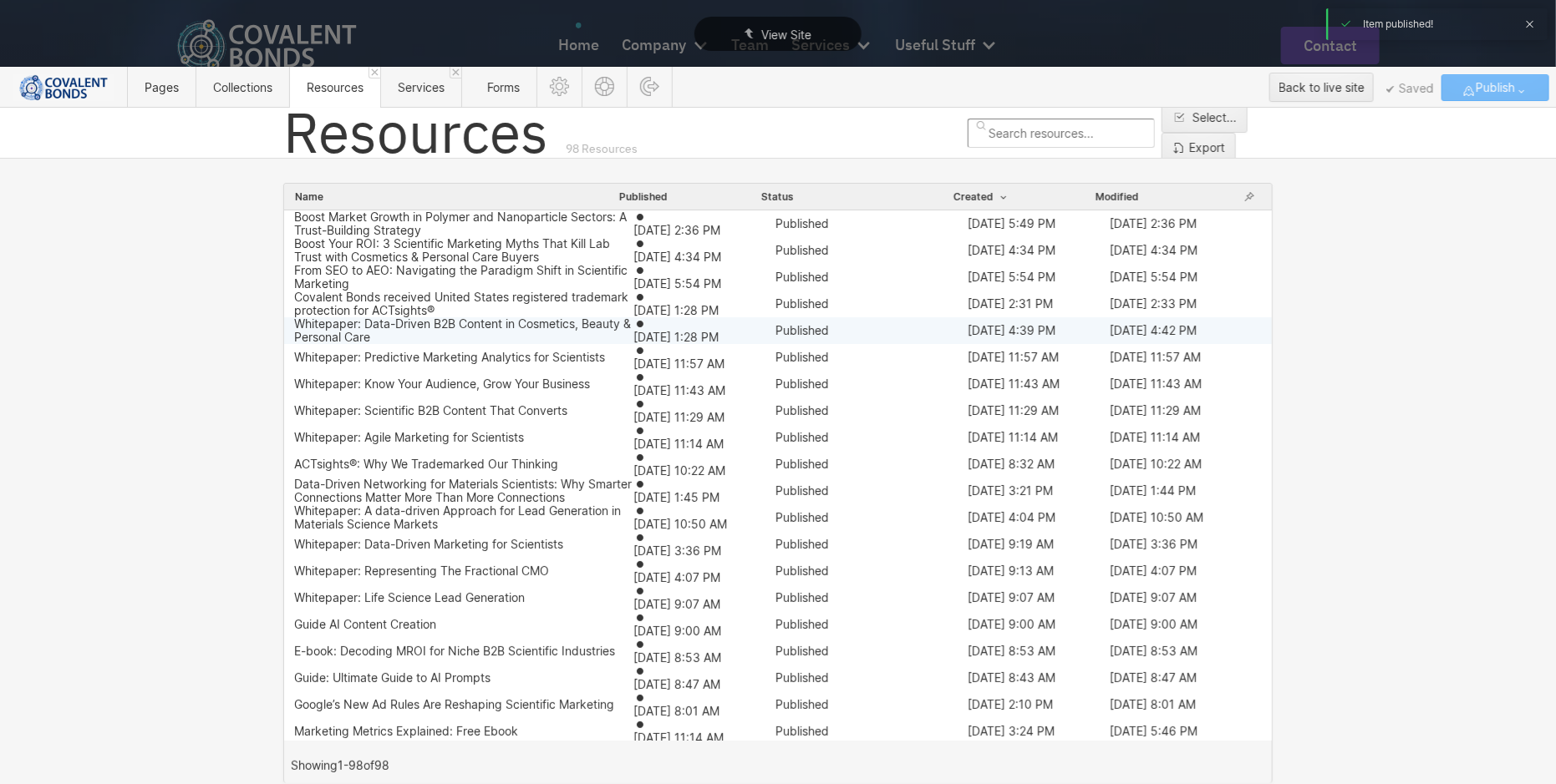
click at [507, 329] on div "Whitepaper: Data-Driven B2B Content in Cosmetics, Beauty & Personal Care" at bounding box center [464, 331] width 340 height 27
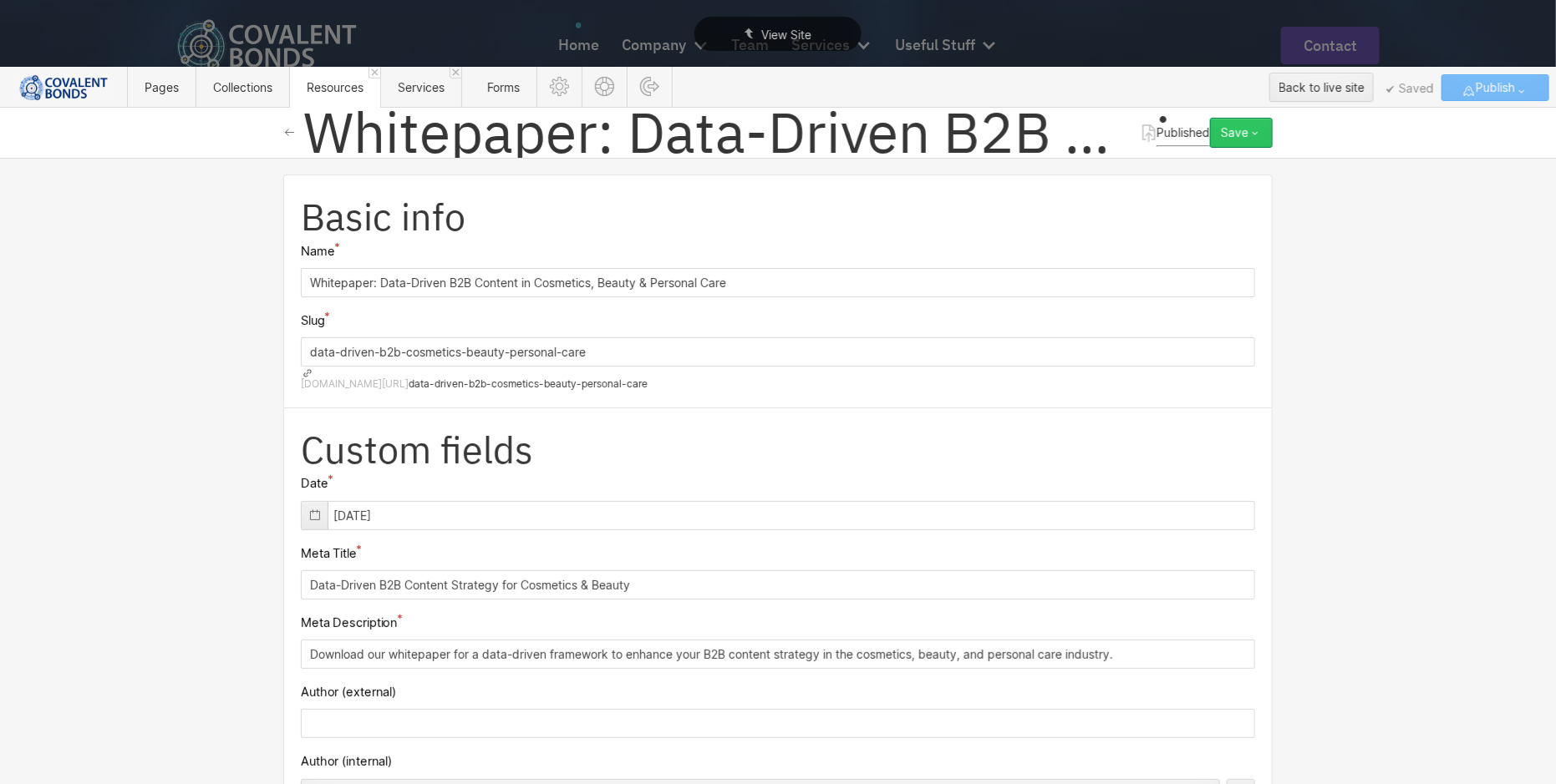
click at [1244, 137] on div "Save" at bounding box center [1234, 133] width 28 height 13
click at [1027, 152] on div at bounding box center [1189, 201] width 335 height 264
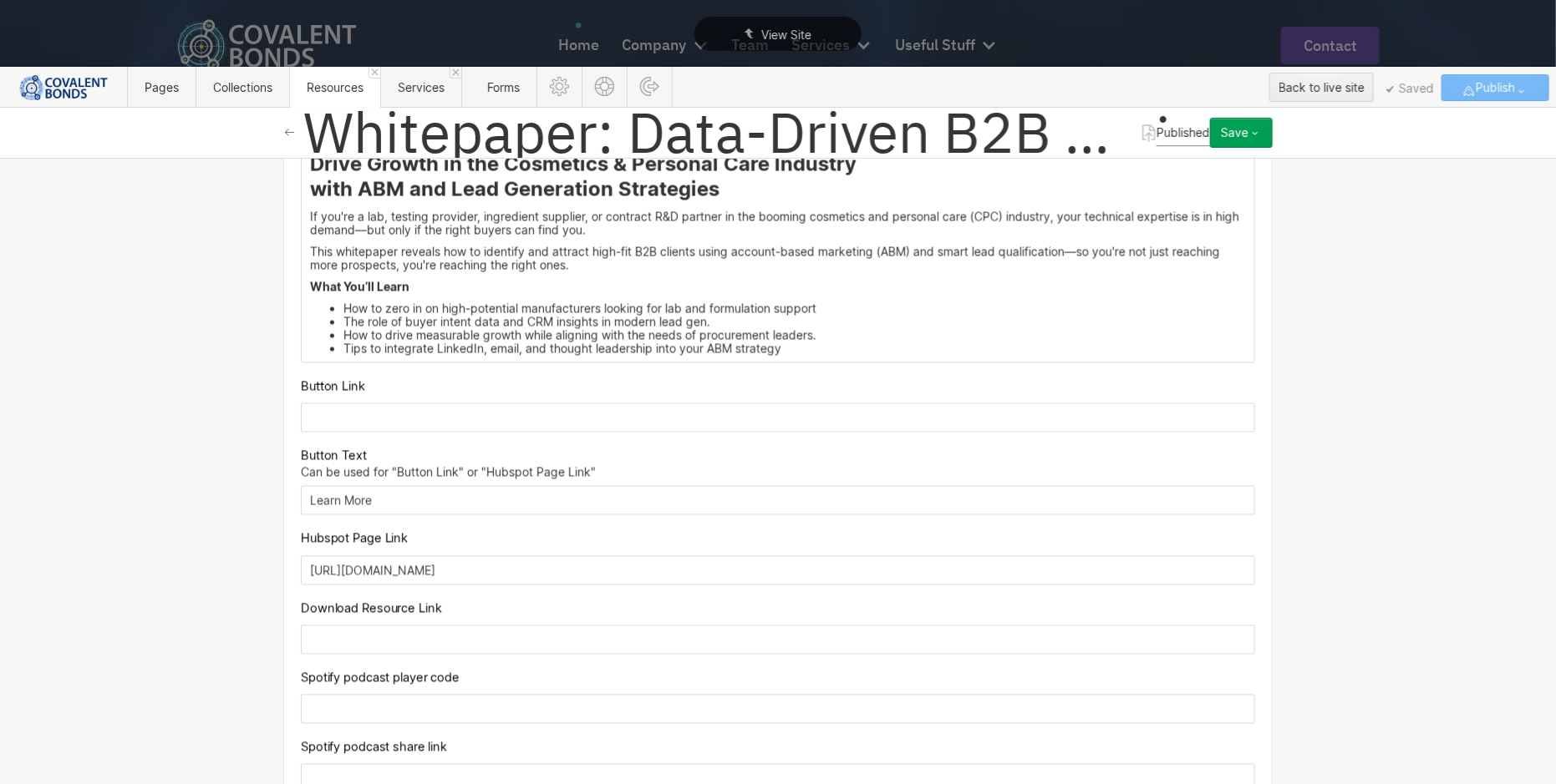
scroll to position [1686, 0]
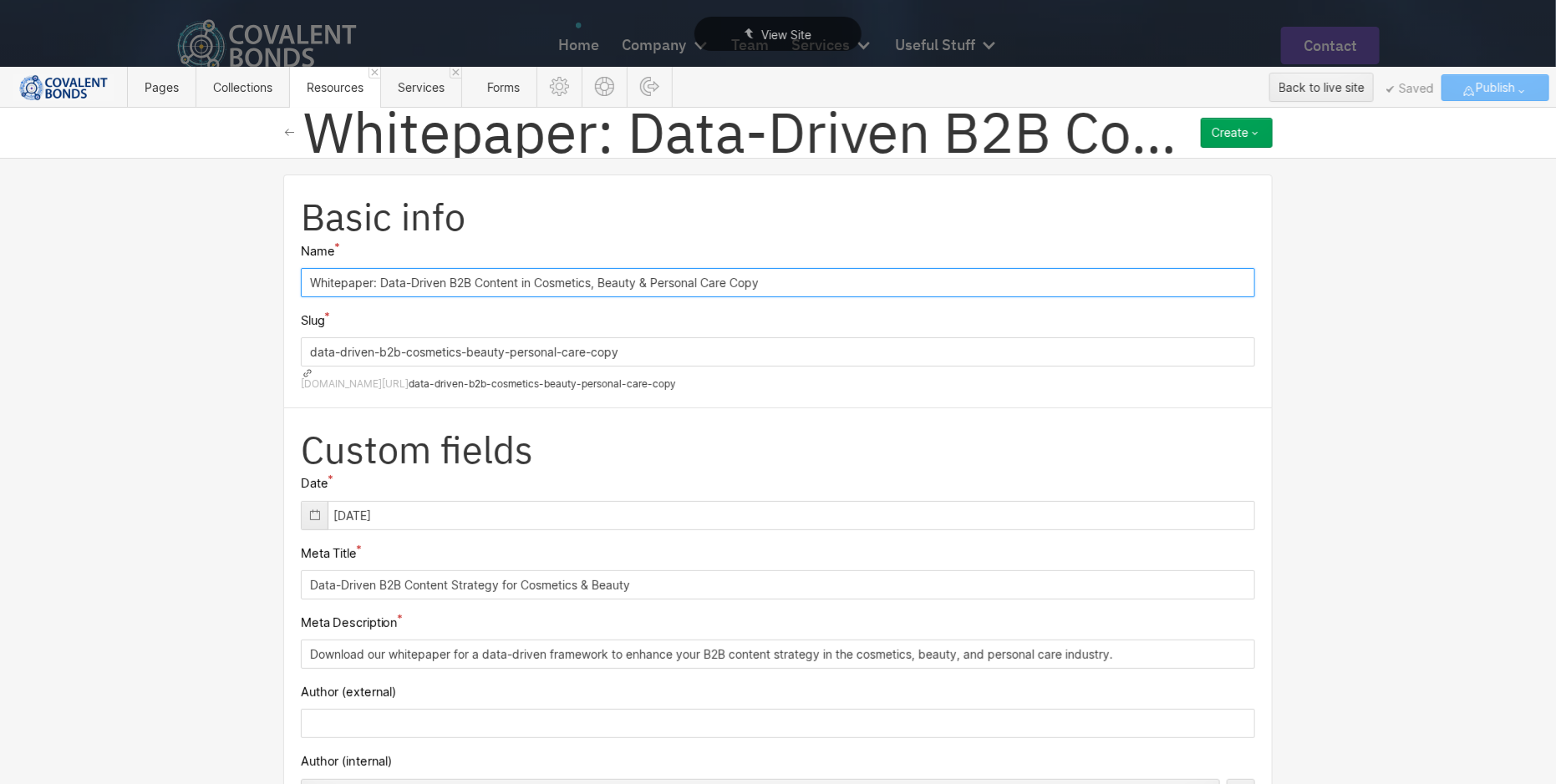
drag, startPoint x: 793, startPoint y: 264, endPoint x: 247, endPoint y: 264, distance: 546.0
click at [245, 264] on div "Basic info Name Whitepaper: Data-Driven B2B Content in Cosmetics, Beauty & Pers…" at bounding box center [778, 471] width 1556 height 626
click at [773, 268] on input "Whitepaper: Data-Driven B2B Content in Cosmetics, Beauty & Personal Care Copy" at bounding box center [778, 282] width 954 height 29
drag, startPoint x: 785, startPoint y: 265, endPoint x: 374, endPoint y: 263, distance: 411.0
click at [373, 268] on input "Whitepaper: Data-Driven B2B Content in Cosmetics, Beauty & Personal Care Copy" at bounding box center [778, 282] width 954 height 29
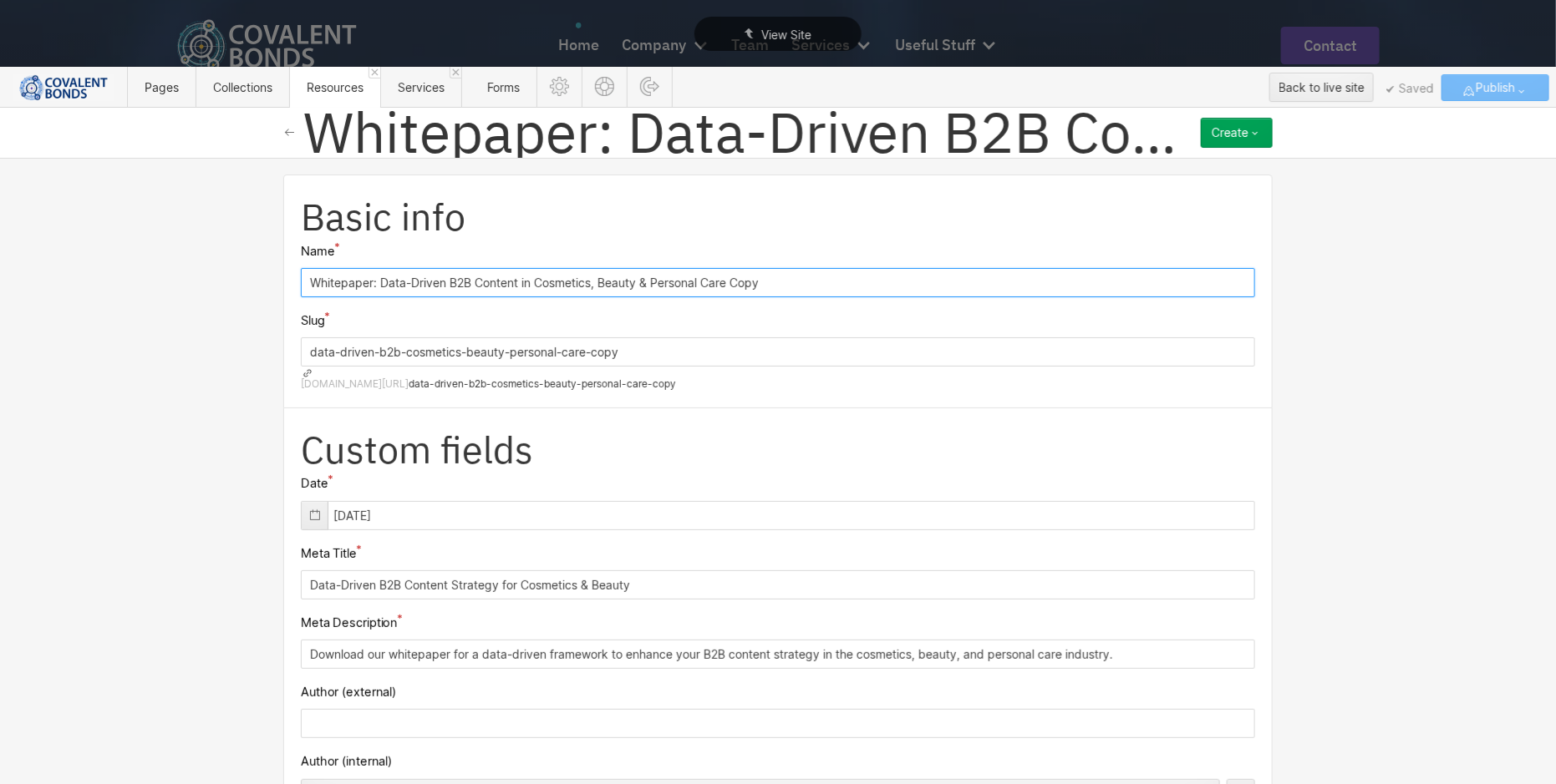
paste input "Lead Generation for Growing Polymer and Nanoparticle Market"
type input "Whitepaper: Lead Generation for Growing Polymer and Nanoparticle Market"
type input "whitepaper-lead-generation-for-growing-polymer-and-nanoparticle-market"
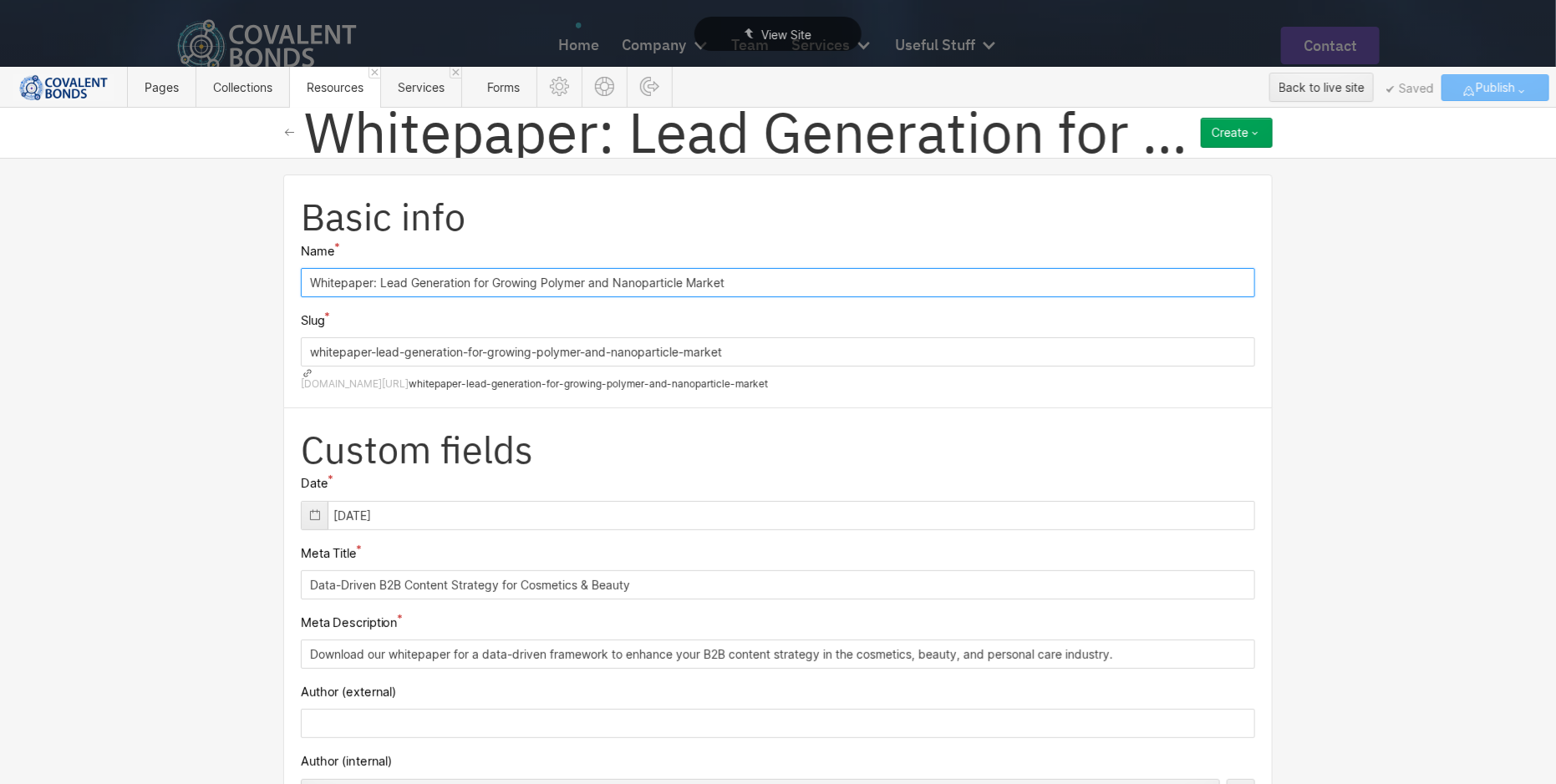
scroll to position [87, 0]
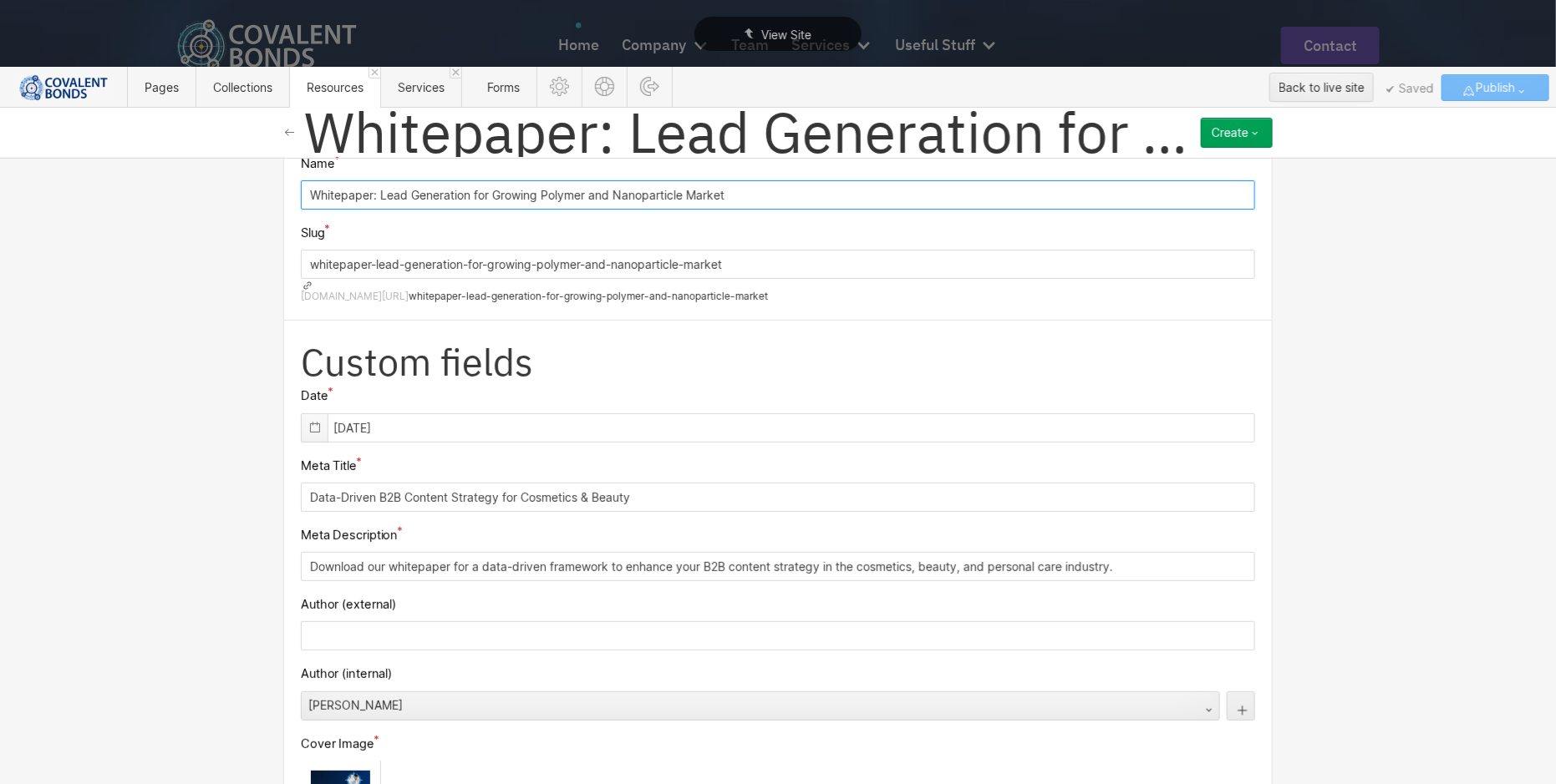
type input "Whitepaper: Lead Generation for Growing Polymer and Nanoparticle Market"
click at [309, 421] on icon at bounding box center [315, 428] width 13 height 13
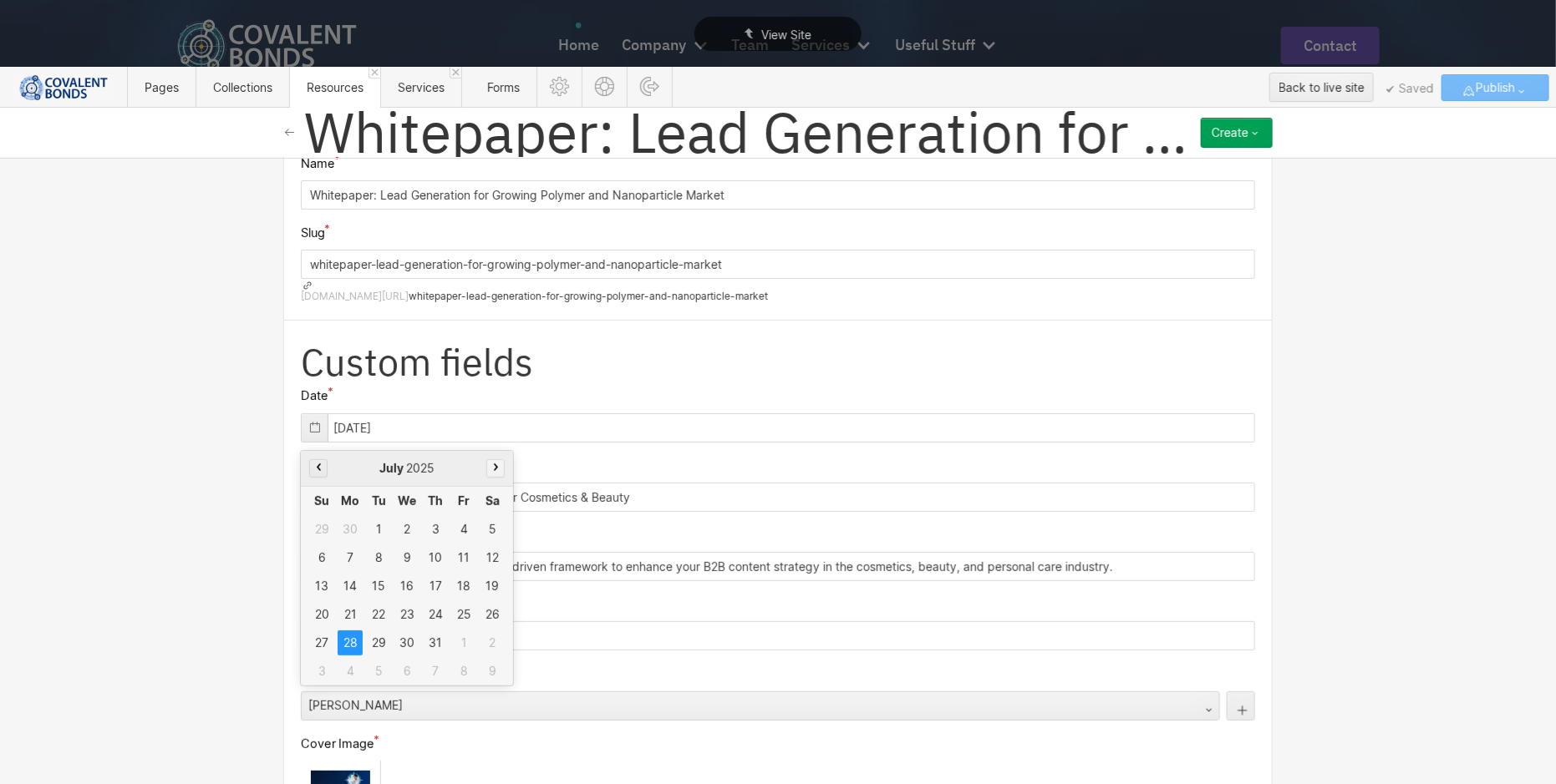
click at [493, 464] on icon "button" at bounding box center [495, 467] width 4 height 8
click at [367, 545] on div "7" at bounding box center [378, 558] width 25 height 25
type input "10/07/2025"
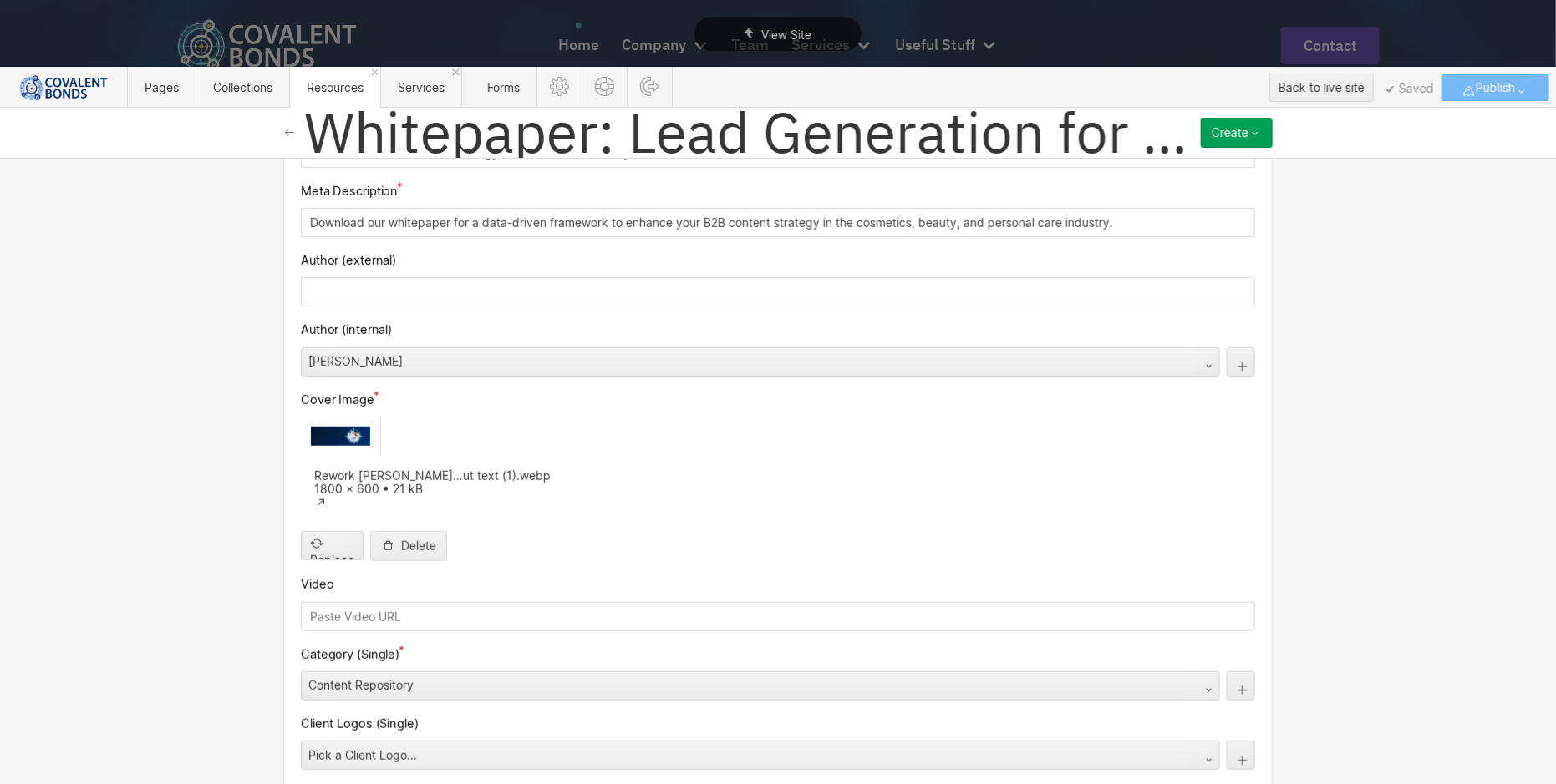
scroll to position [439, 0]
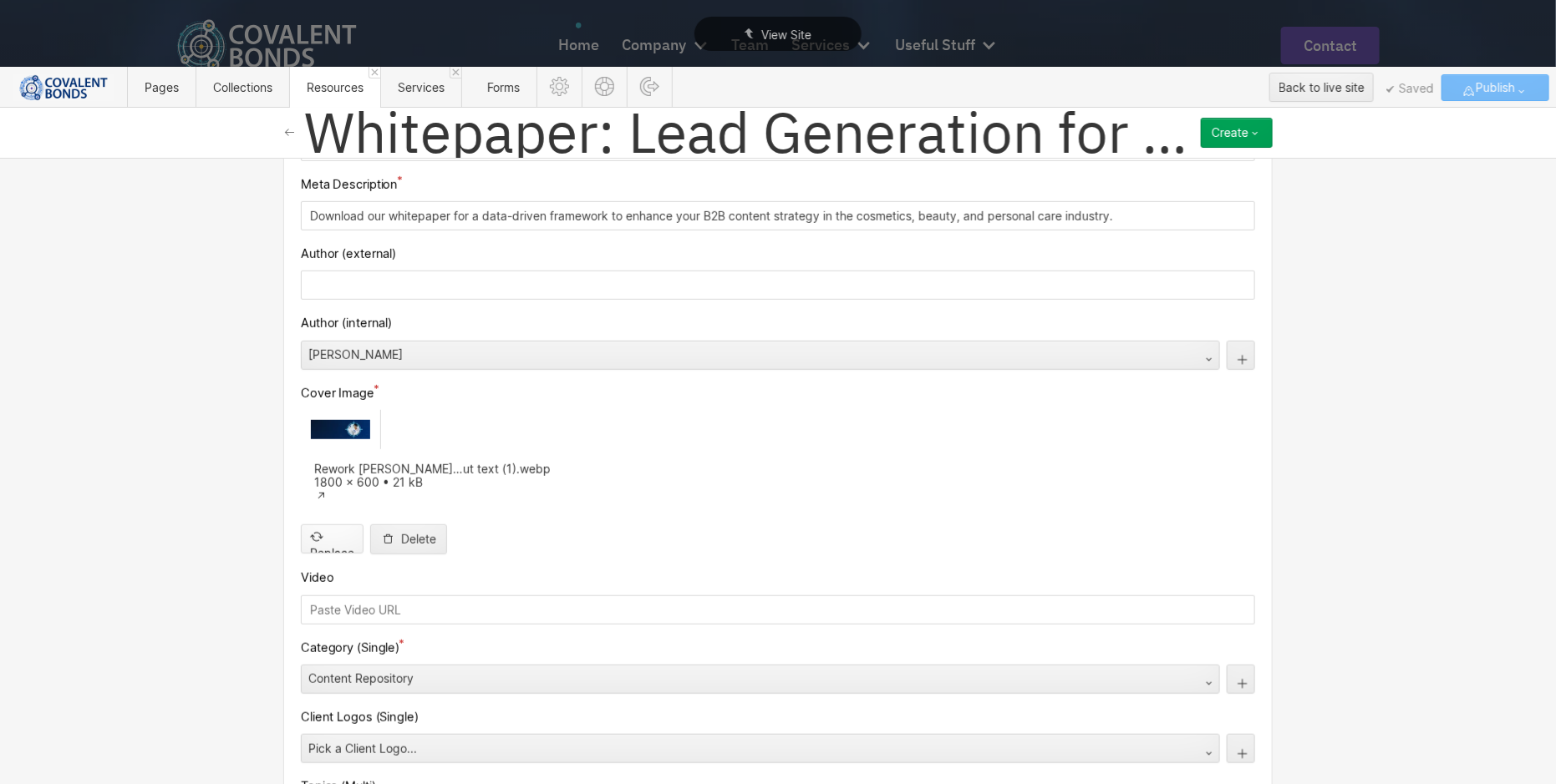
click at [339, 497] on input "file" at bounding box center [332, 525] width 61 height 55
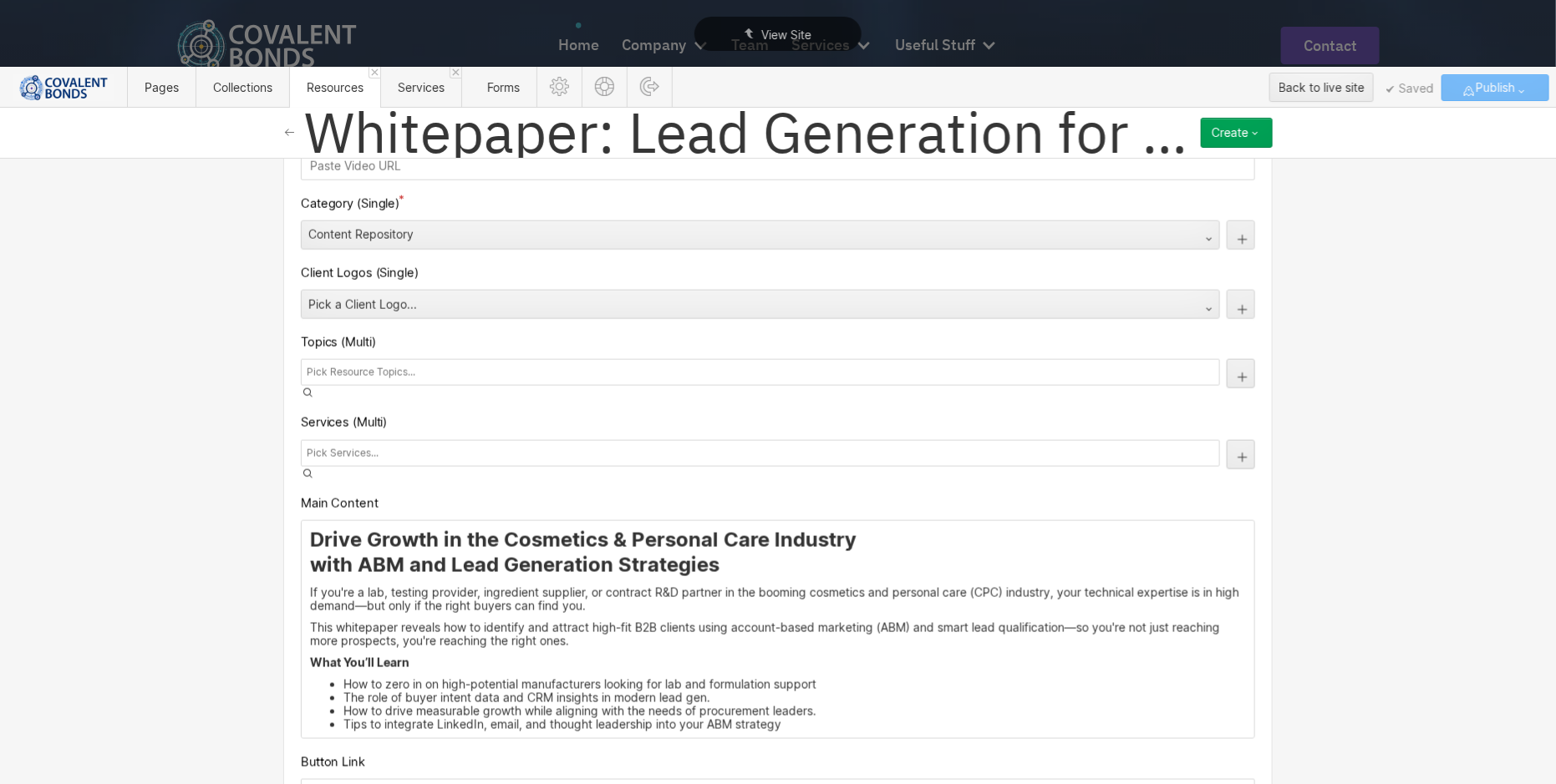
scroll to position [944, 0]
